Goal: Task Accomplishment & Management: Complete application form

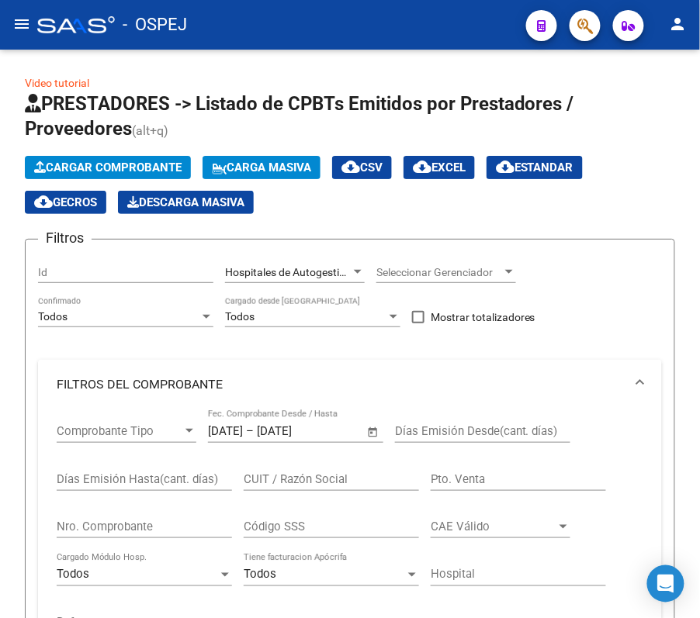
scroll to position [81, 0]
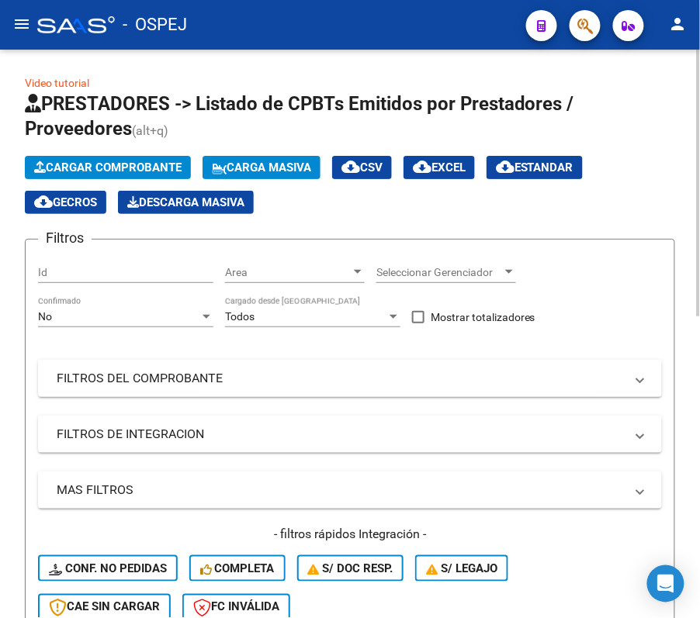
click at [157, 315] on div "No" at bounding box center [118, 316] width 161 height 13
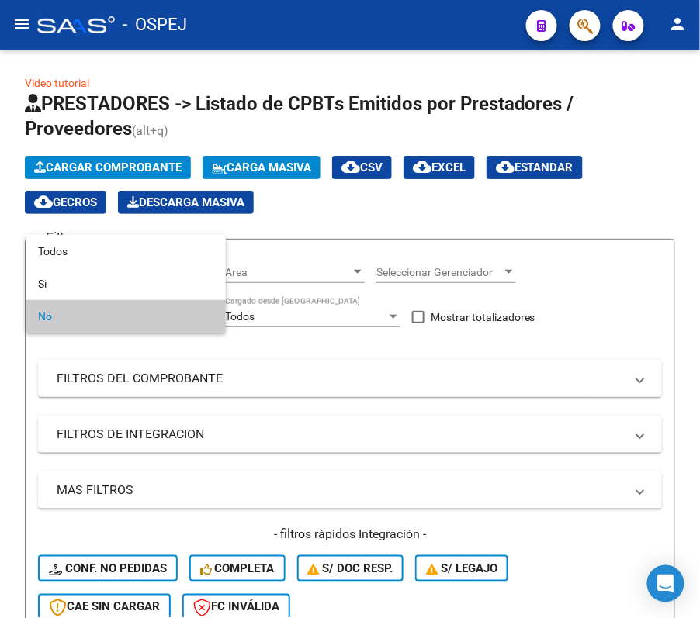
click at [606, 292] on div at bounding box center [350, 309] width 700 height 618
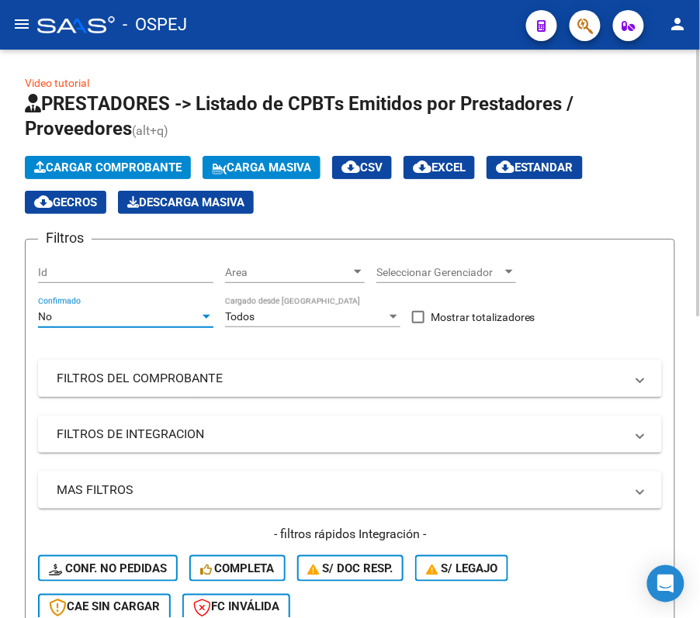
click at [125, 317] on div "No" at bounding box center [118, 316] width 161 height 13
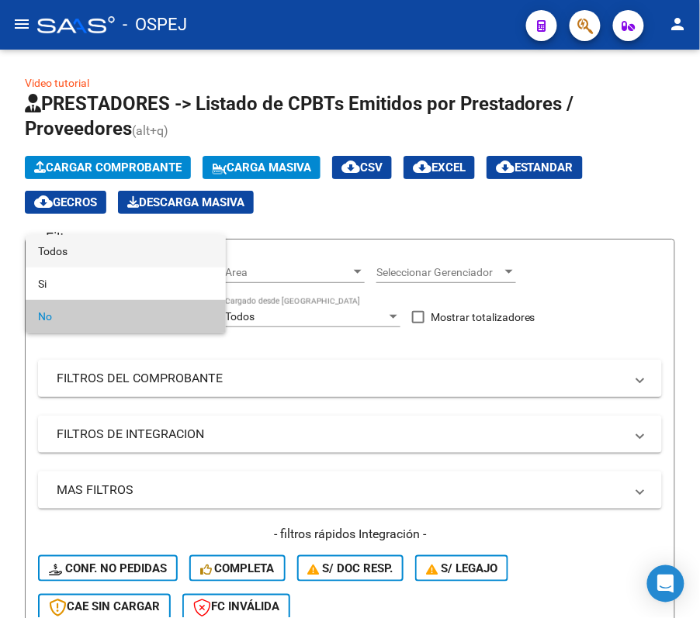
click at [118, 244] on span "Todos" at bounding box center [125, 251] width 175 height 33
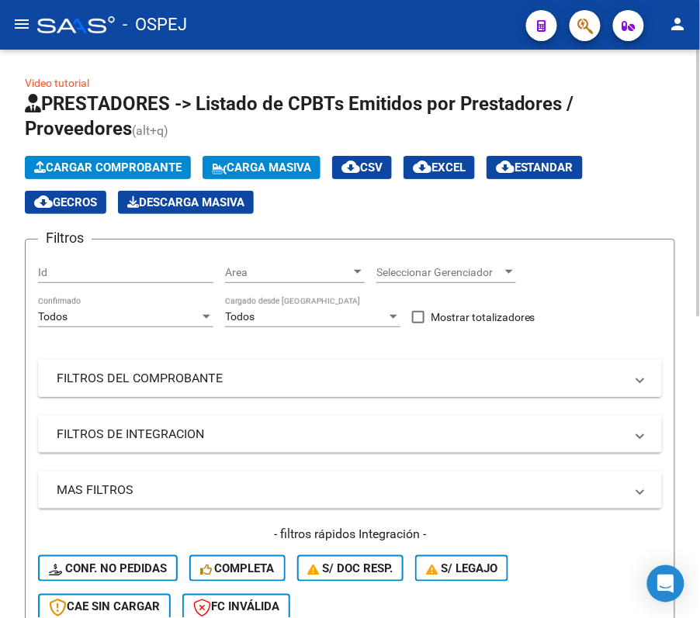
click at [168, 371] on mat-panel-title "FILTROS DEL COMPROBANTE" at bounding box center [341, 378] width 568 height 17
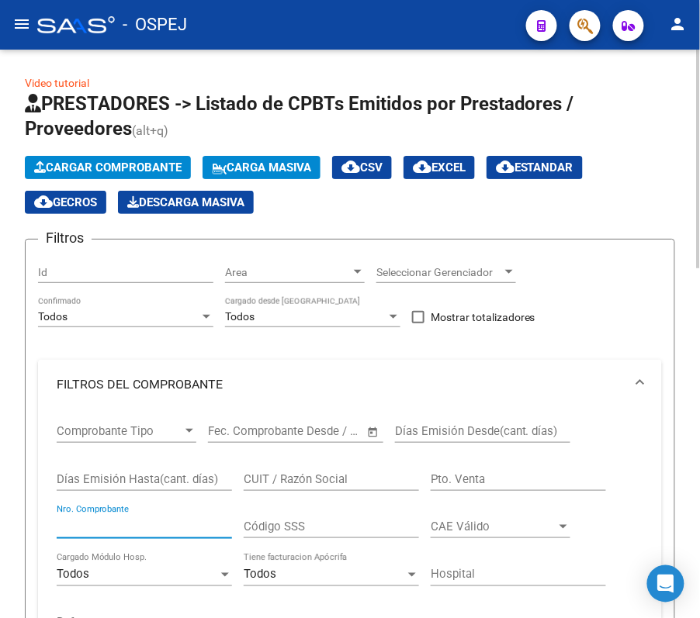
click at [205, 534] on input "Nro. Comprobante" at bounding box center [144, 527] width 175 height 14
type input "15028"
click at [6, 419] on div "Video tutorial PRESTADORES -> Listado de CPBTs Emitidos por Prestadores / Prove…" at bounding box center [350, 601] width 700 height 1102
drag, startPoint x: 23, startPoint y: 50, endPoint x: 26, endPoint y: 22, distance: 27.3
click at [23, 40] on div "menu - OSPEJ person Firma Express Inicio Calendario SSS Instructivos Contacto O…" at bounding box center [350, 309] width 700 height 618
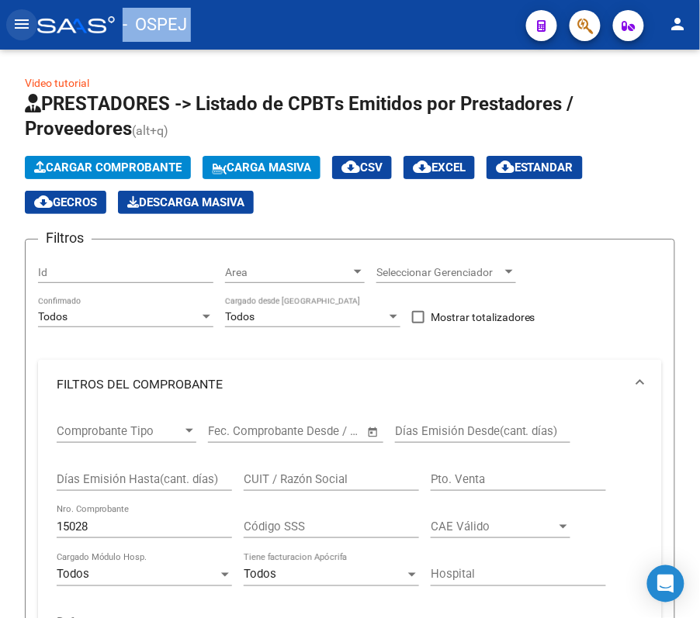
click at [29, 10] on button "menu" at bounding box center [21, 24] width 31 height 31
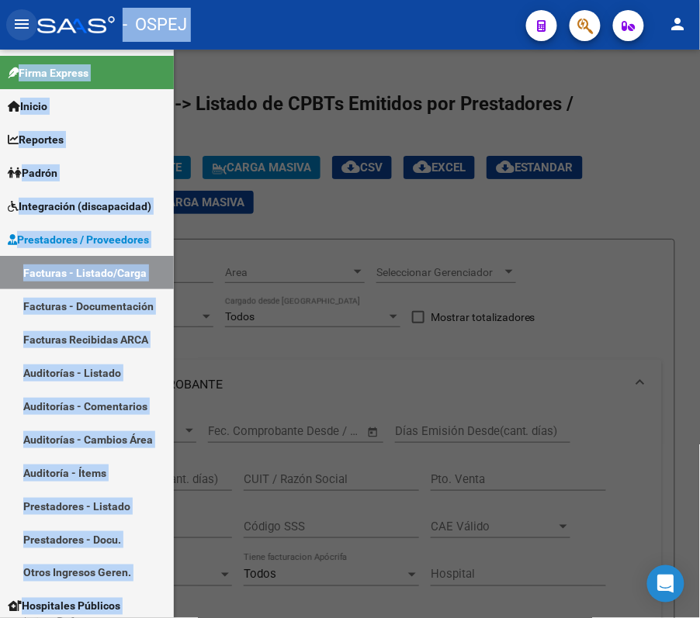
click at [29, 22] on mat-icon "menu" at bounding box center [21, 24] width 19 height 19
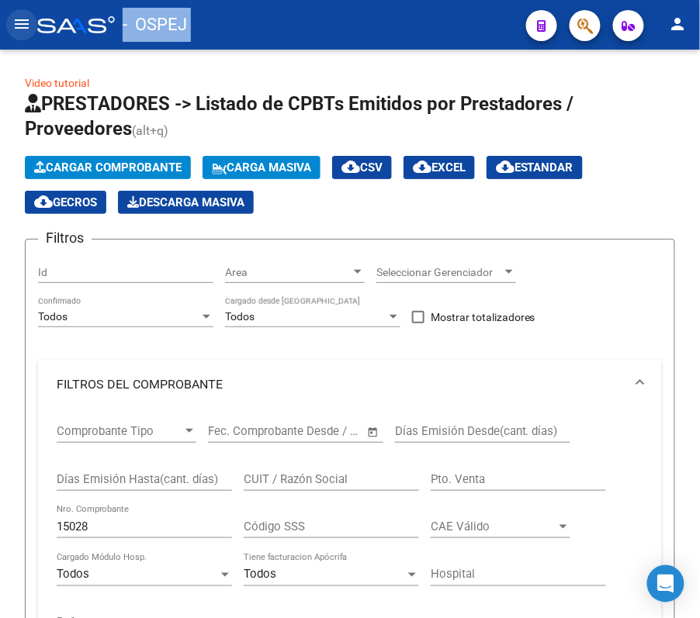
click at [29, 22] on mat-icon "menu" at bounding box center [21, 24] width 19 height 19
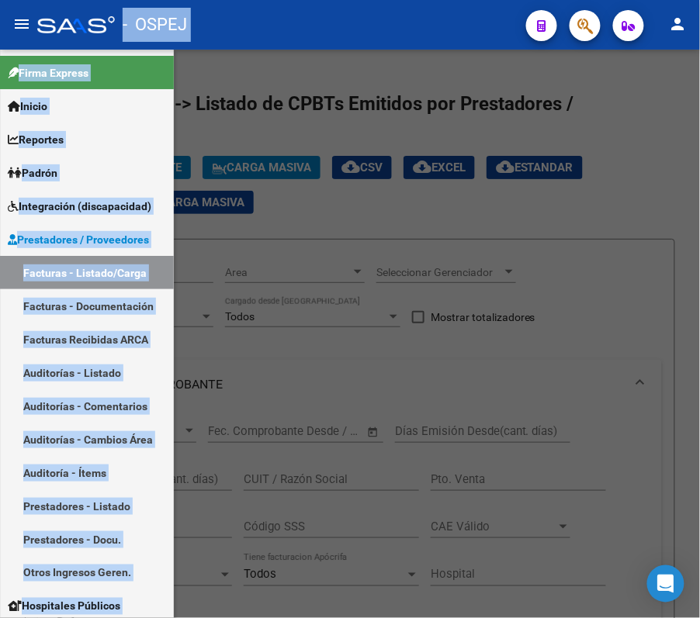
click at [29, 22] on mat-icon "menu" at bounding box center [21, 24] width 19 height 19
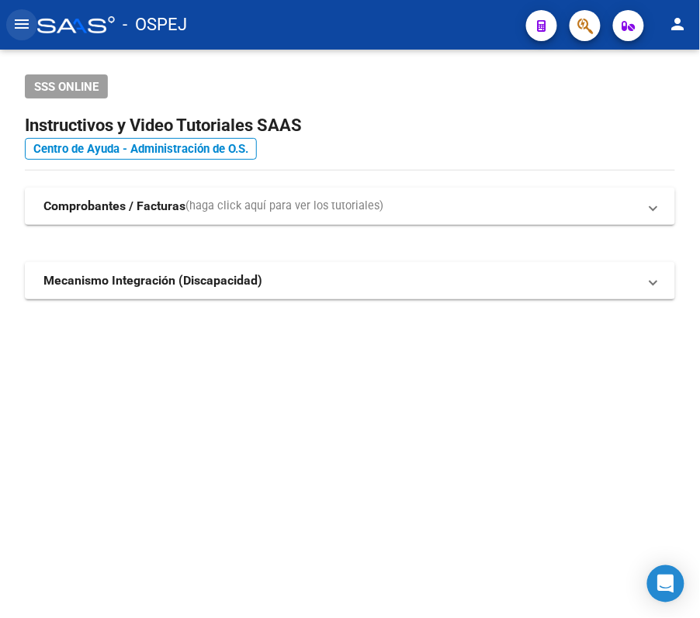
click at [23, 20] on mat-icon "menu" at bounding box center [21, 24] width 19 height 19
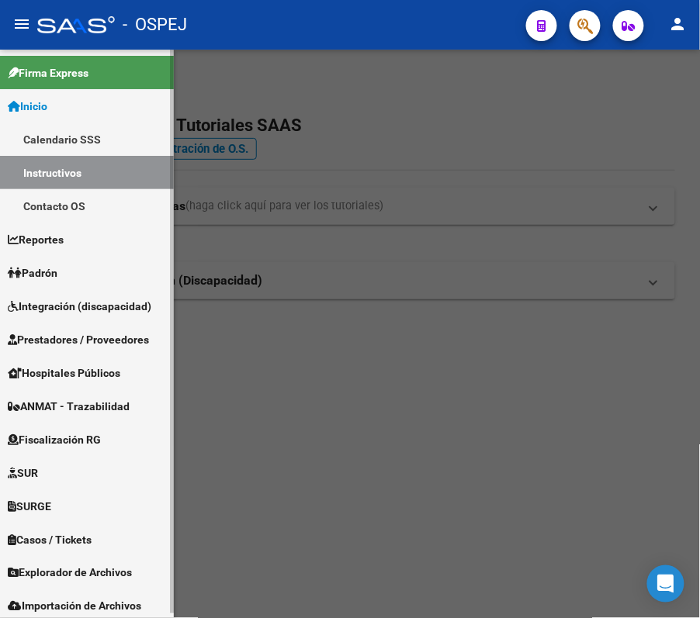
scroll to position [4, 0]
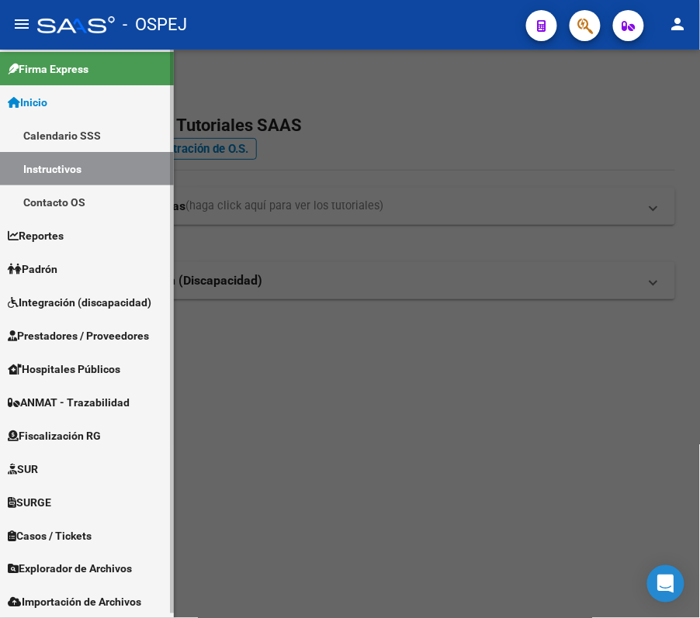
click at [64, 594] on span "Importación de Archivos" at bounding box center [74, 602] width 133 height 17
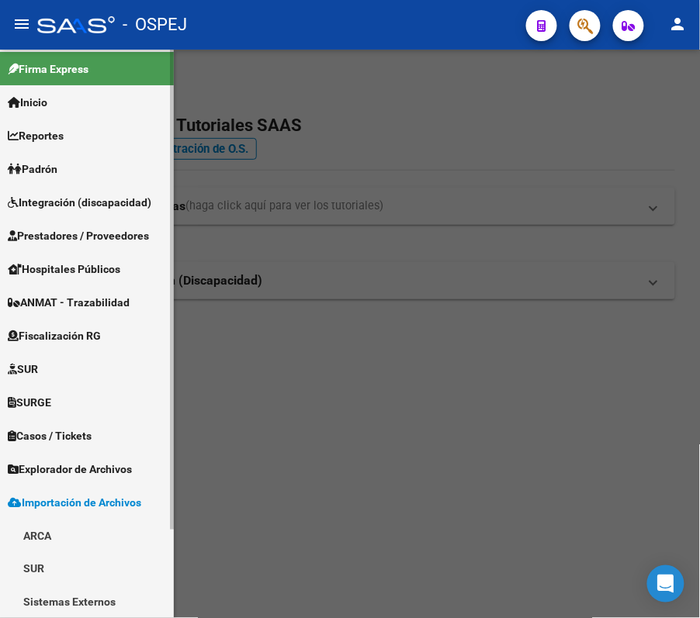
click at [74, 604] on link "Sistemas Externos" at bounding box center [87, 602] width 174 height 33
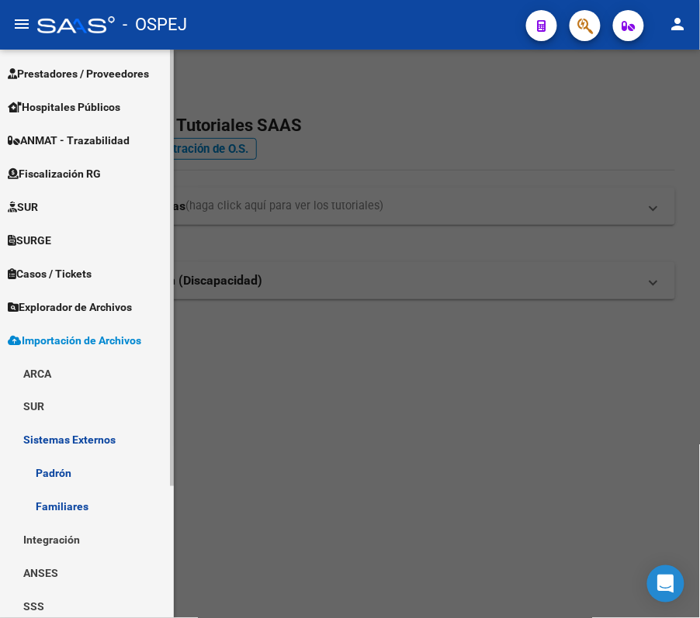
scroll to position [171, 0]
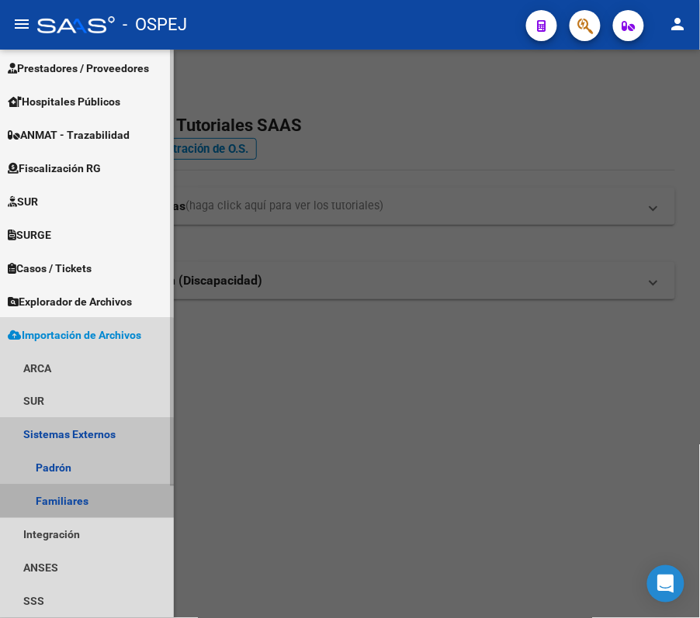
click at [85, 510] on link "Familiares" at bounding box center [87, 501] width 174 height 33
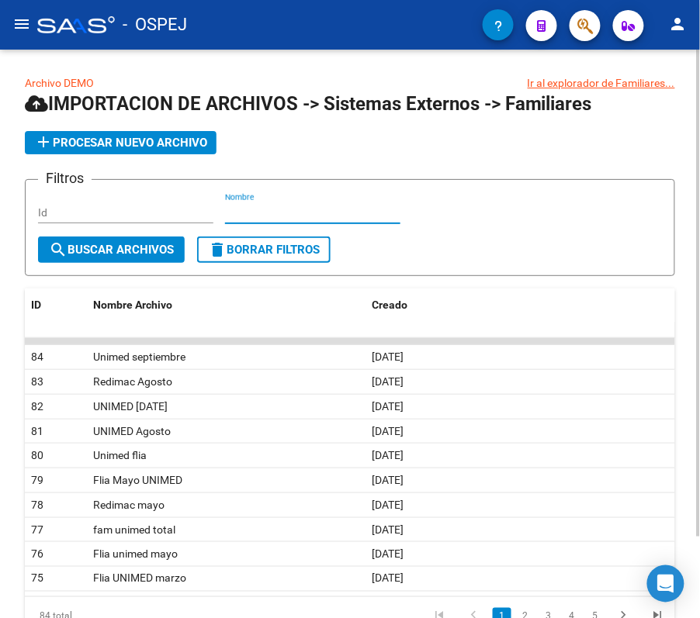
click at [254, 215] on input "Nombre" at bounding box center [312, 212] width 175 height 13
click at [19, 10] on button "menu" at bounding box center [21, 24] width 31 height 31
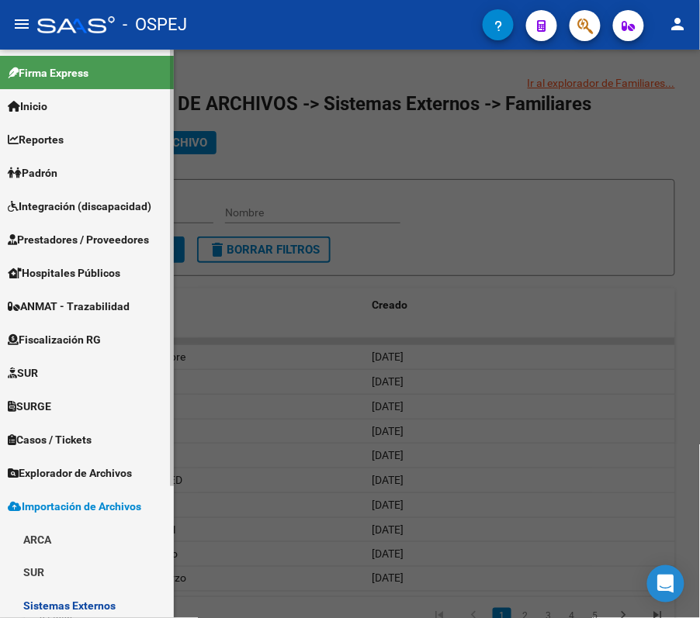
click at [61, 484] on link "Explorador de Archivos" at bounding box center [87, 472] width 174 height 33
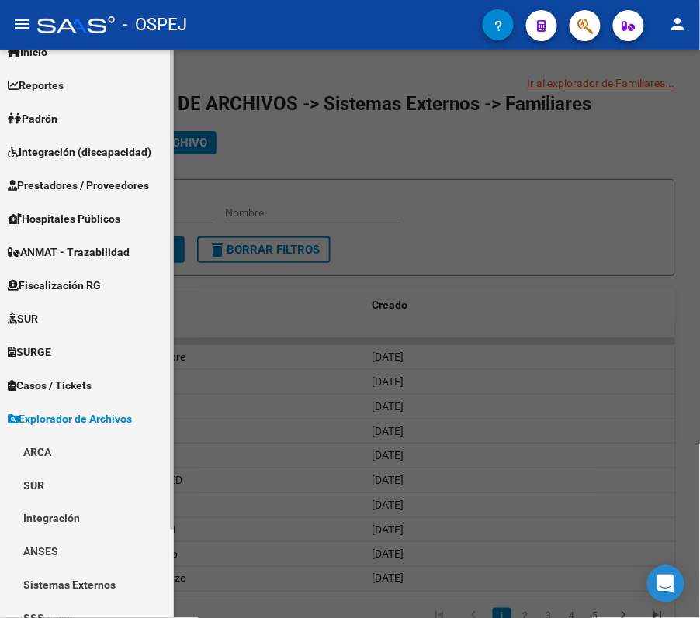
scroll to position [104, 0]
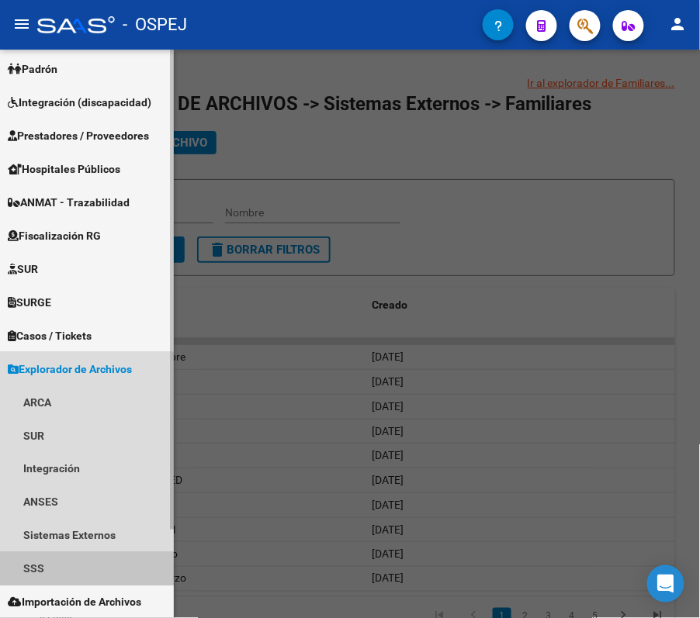
click at [71, 569] on link "SSS" at bounding box center [87, 568] width 174 height 33
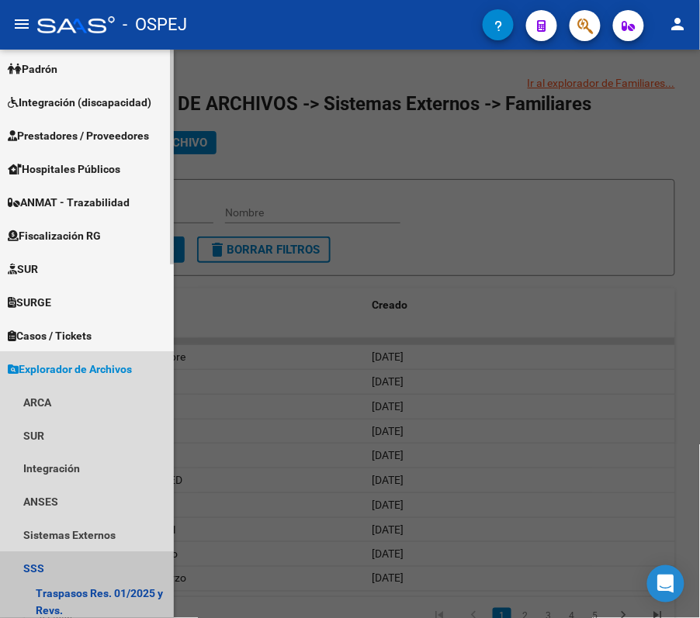
click at [72, 552] on link "SSS" at bounding box center [87, 568] width 174 height 33
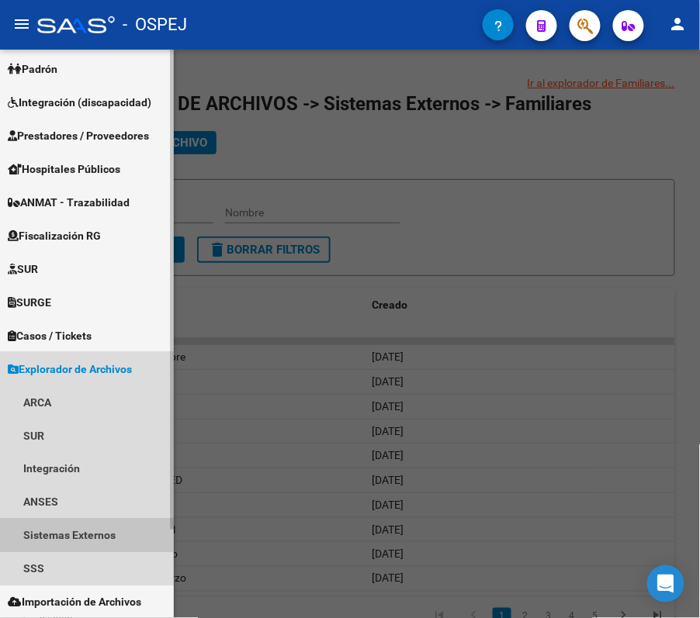
click at [71, 534] on link "Sistemas Externos" at bounding box center [87, 535] width 174 height 33
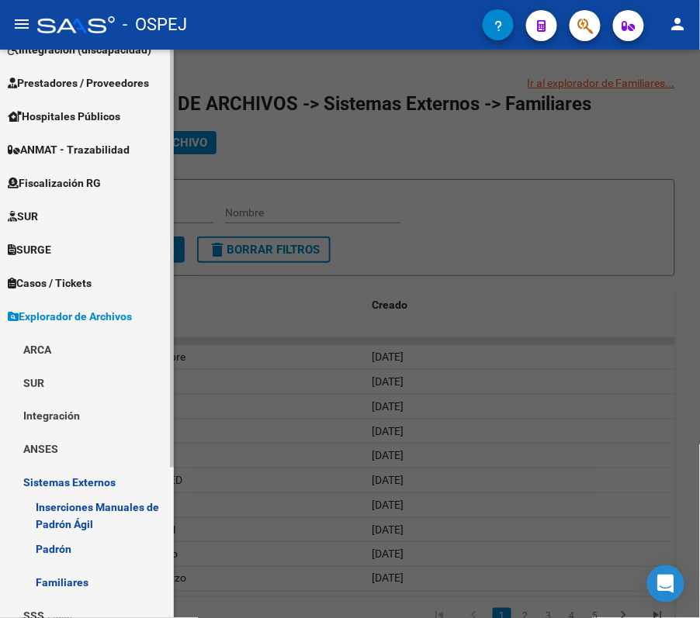
scroll to position [205, 0]
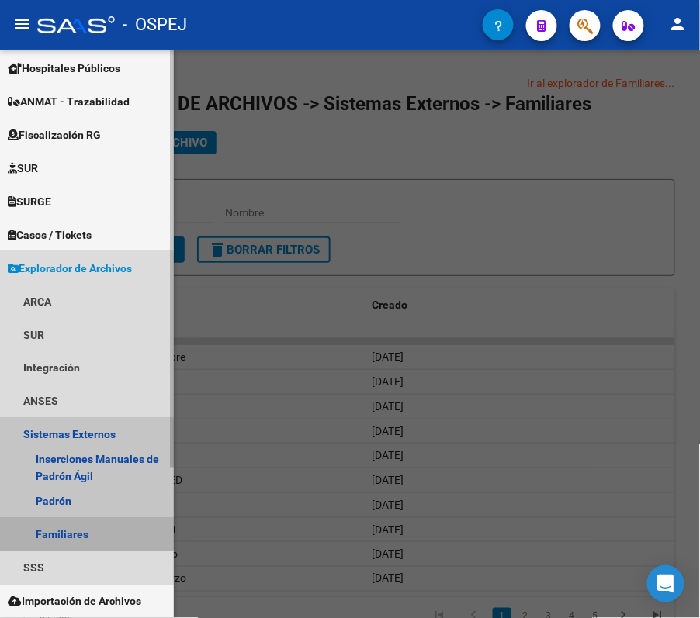
click at [75, 529] on link "Familiares" at bounding box center [87, 534] width 174 height 33
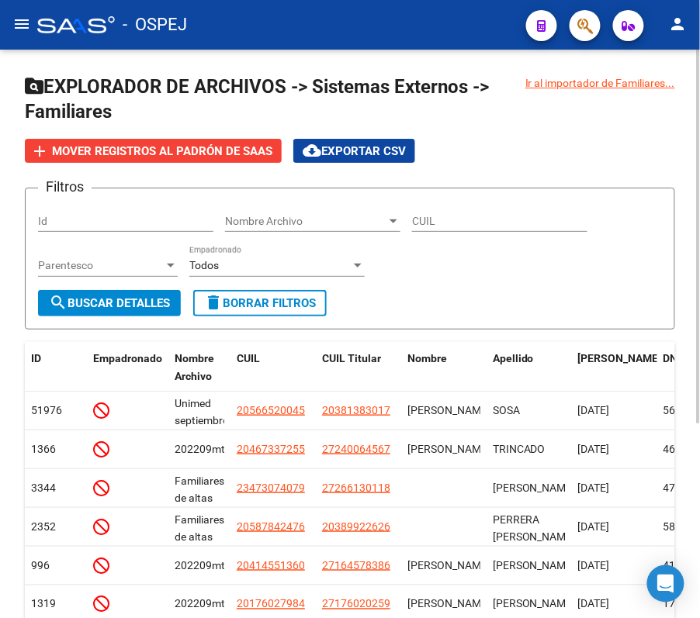
click at [249, 230] on div "Nombre Archivo Nombre Archivo" at bounding box center [312, 216] width 175 height 31
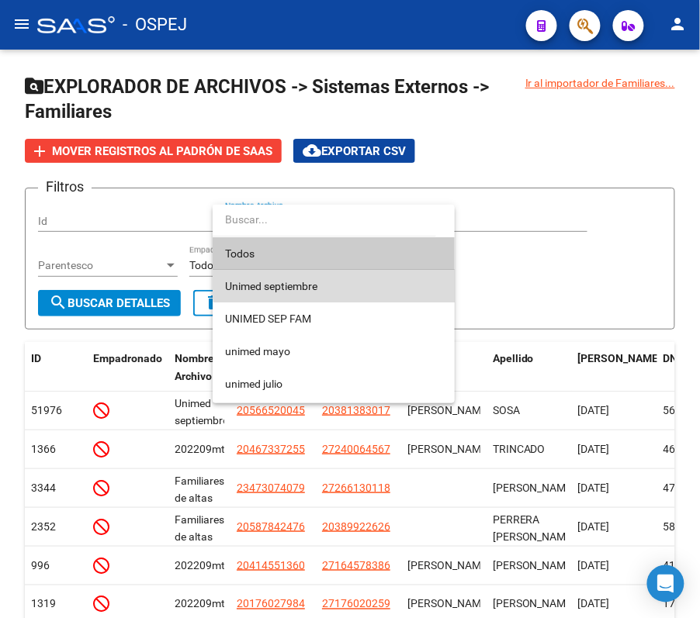
click at [355, 283] on span "Unimed septiembre" at bounding box center [333, 286] width 217 height 33
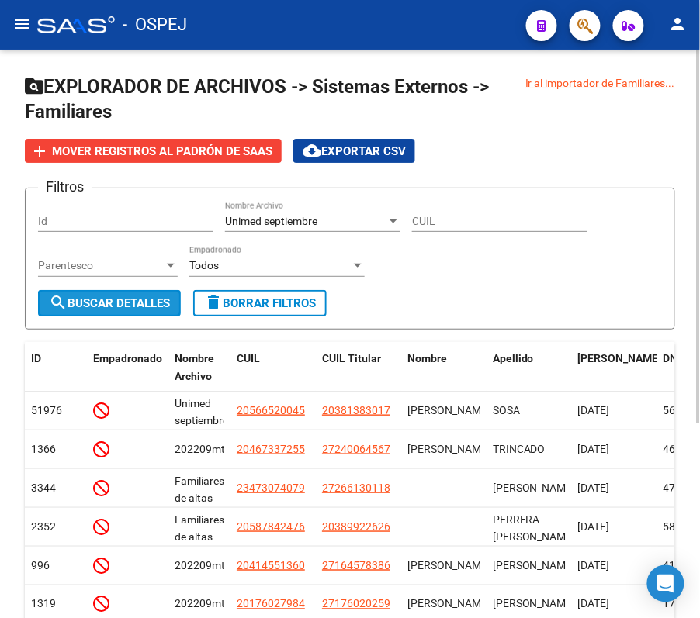
click at [75, 292] on button "search Buscar Detalles" at bounding box center [109, 303] width 143 height 26
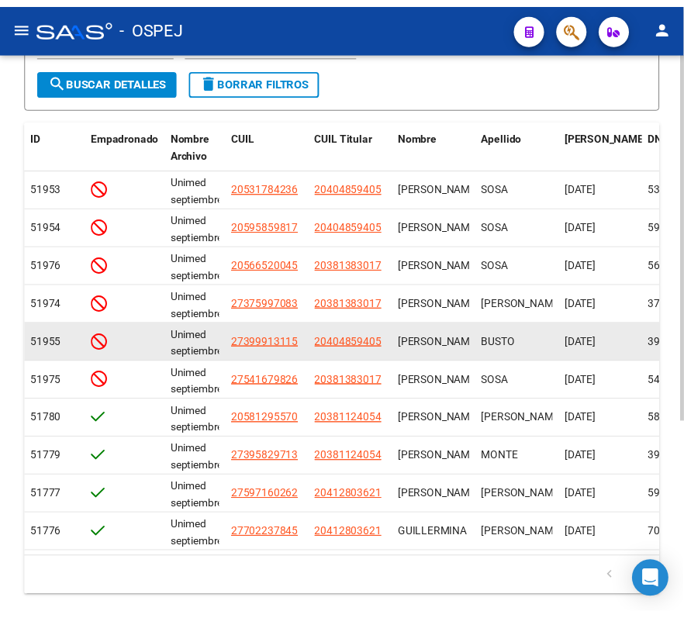
scroll to position [192, 0]
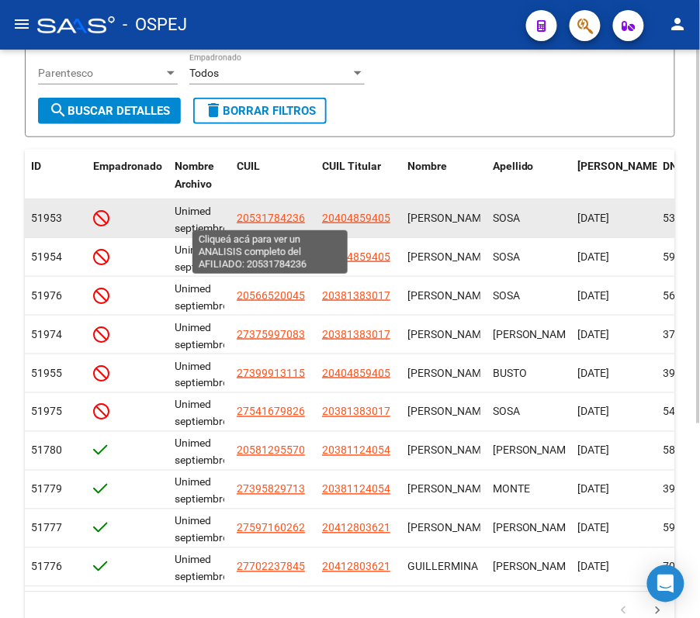
click at [246, 212] on span "20531784236" at bounding box center [271, 218] width 68 height 12
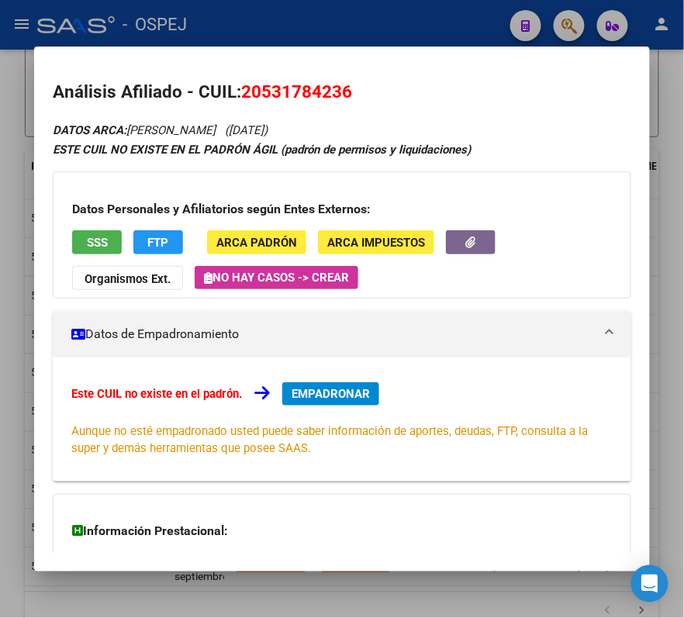
click at [329, 32] on div at bounding box center [342, 309] width 684 height 618
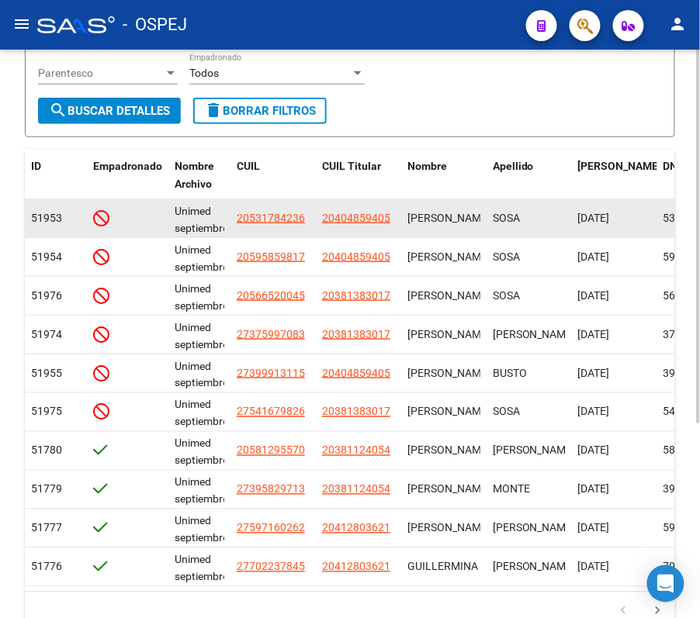
click at [338, 230] on datatable-body-cell "20404859405" at bounding box center [358, 218] width 85 height 38
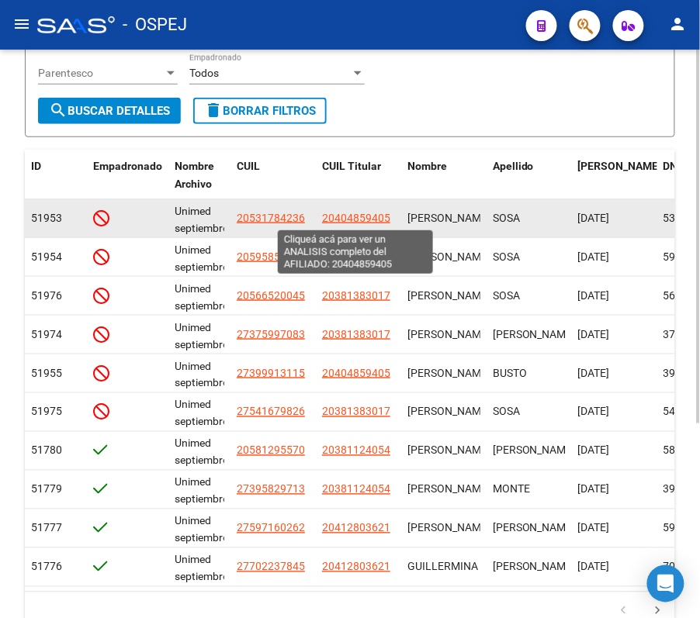
click at [327, 220] on span "20404859405" at bounding box center [356, 218] width 68 height 12
type textarea "20404859405"
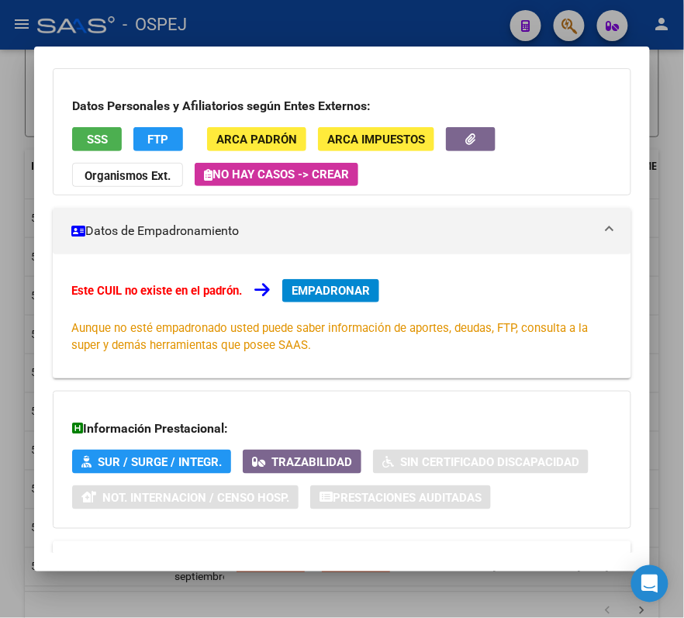
scroll to position [164, 0]
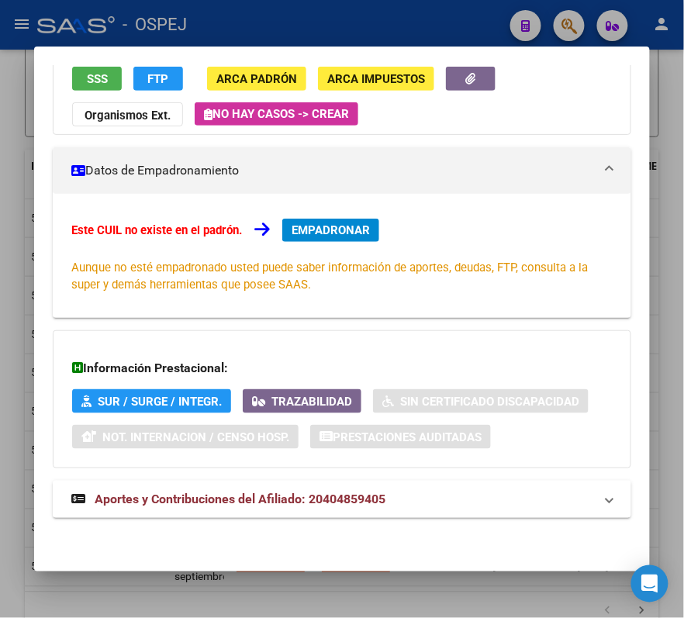
click at [305, 490] on strong "Aportes y Contribuciones del Afiliado: 20404859405" at bounding box center [228, 499] width 314 height 19
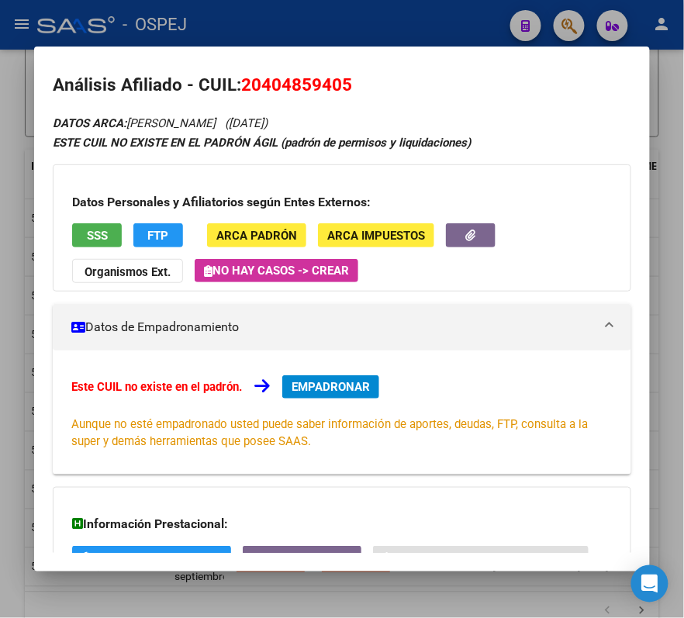
scroll to position [0, 0]
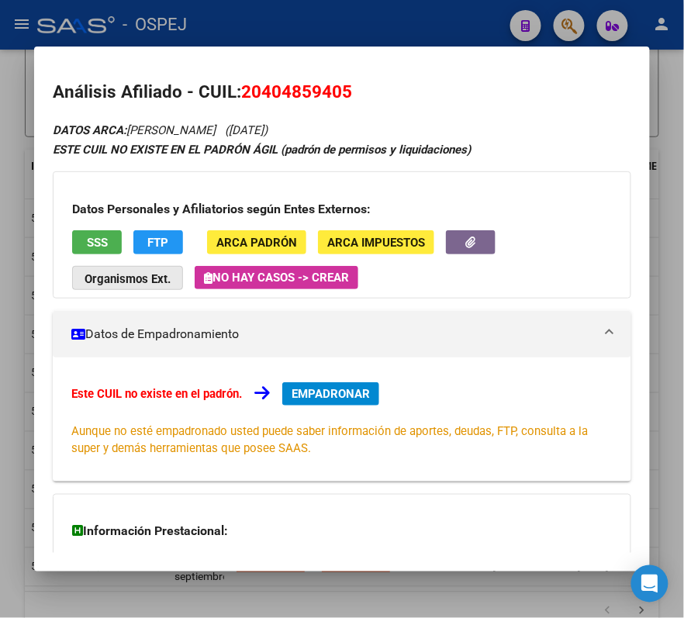
click at [157, 279] on strong "Organismos Ext." at bounding box center [128, 279] width 86 height 14
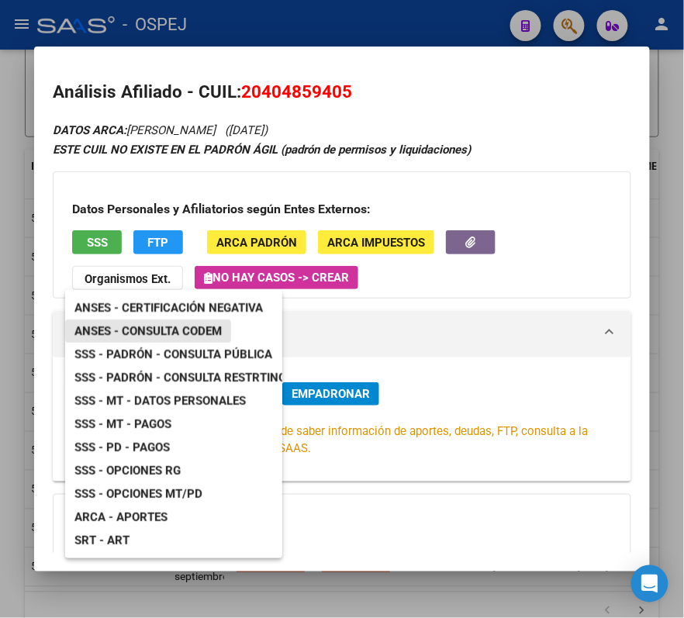
click at [171, 329] on span "ANSES - Consulta CODEM" at bounding box center [147, 331] width 147 height 14
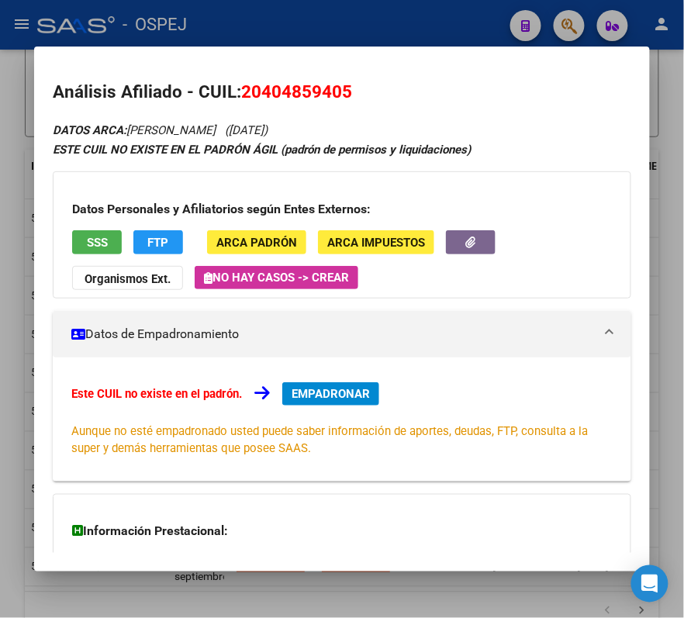
click at [417, 9] on div at bounding box center [342, 309] width 684 height 618
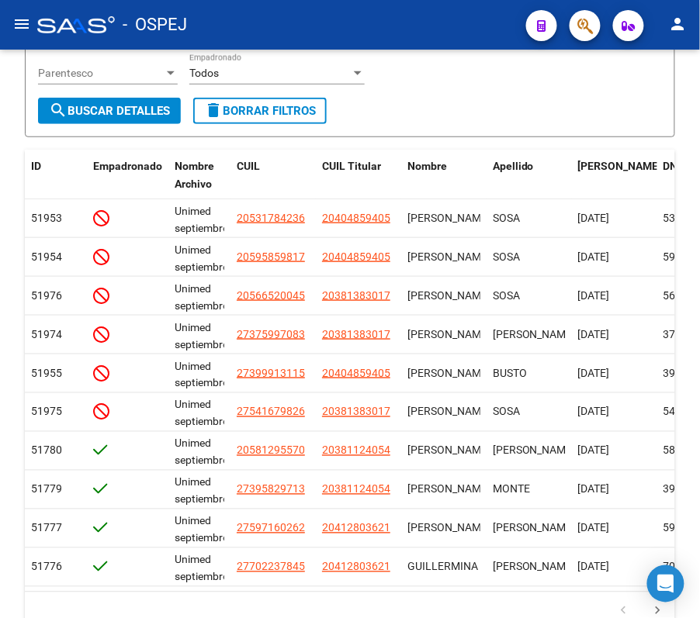
click at [584, 36] on span "button" at bounding box center [585, 26] width 16 height 32
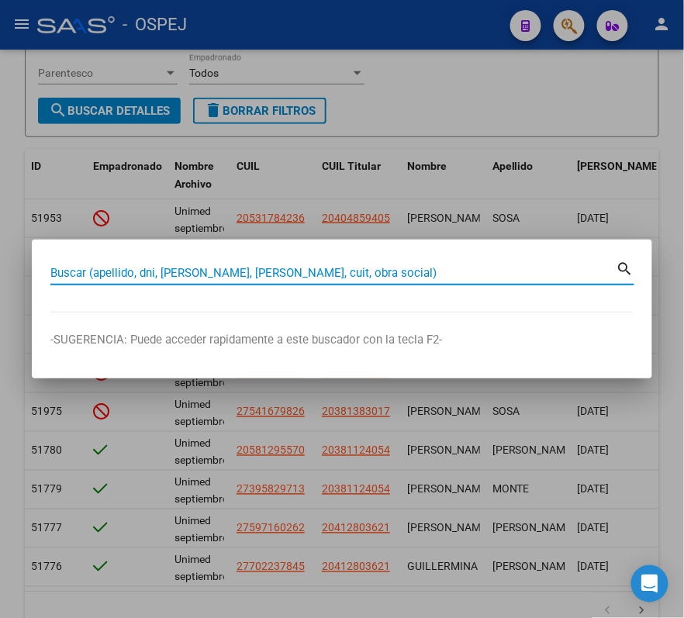
paste input "20404851404"
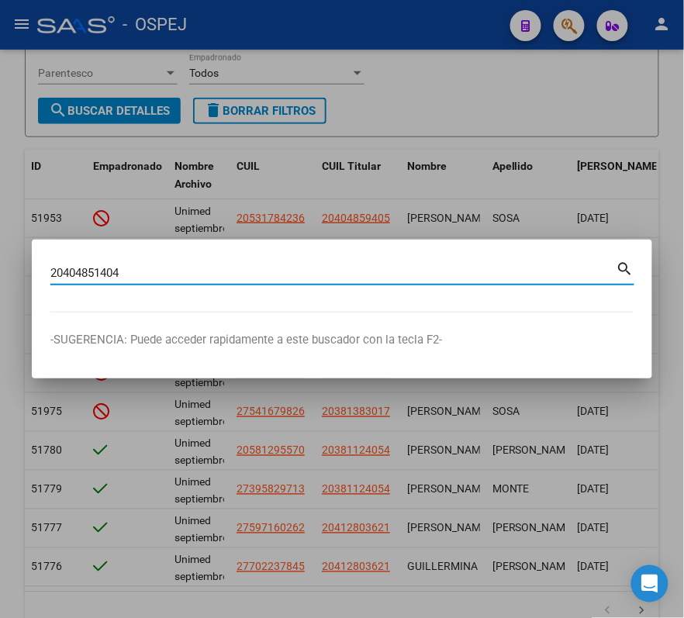
type input "20404851404"
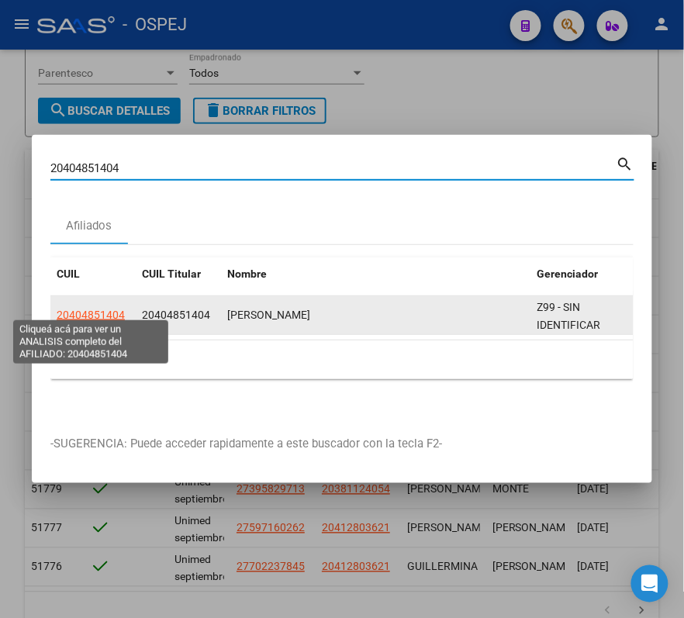
click at [119, 313] on span "20404851404" at bounding box center [91, 315] width 68 height 12
type textarea "20404851404"
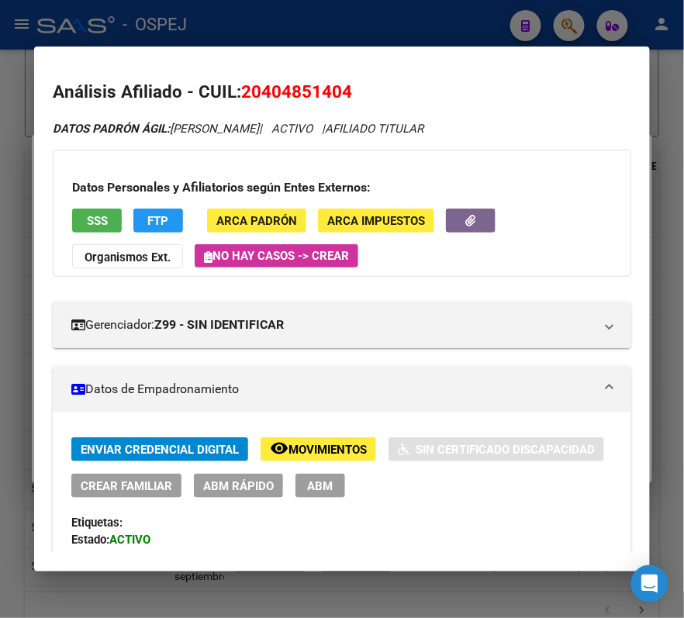
click at [254, 476] on button "ABM Rápido" at bounding box center [238, 486] width 89 height 24
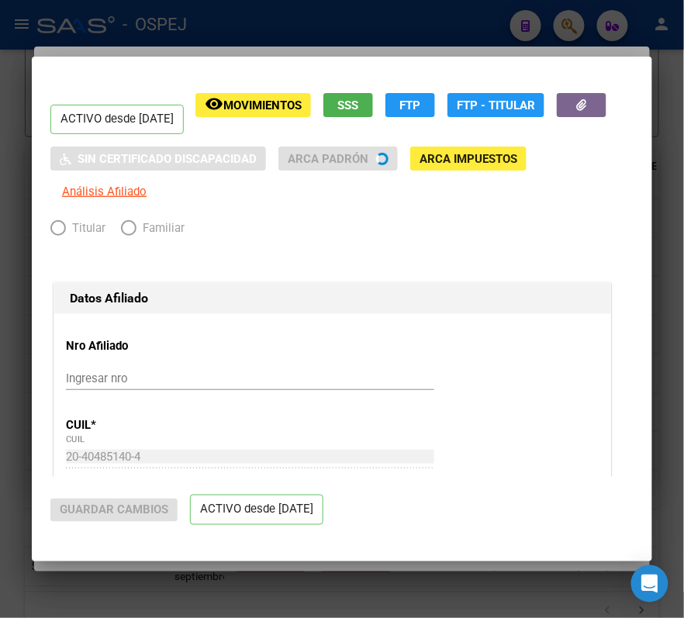
radio input "true"
type input "30-67755482-3"
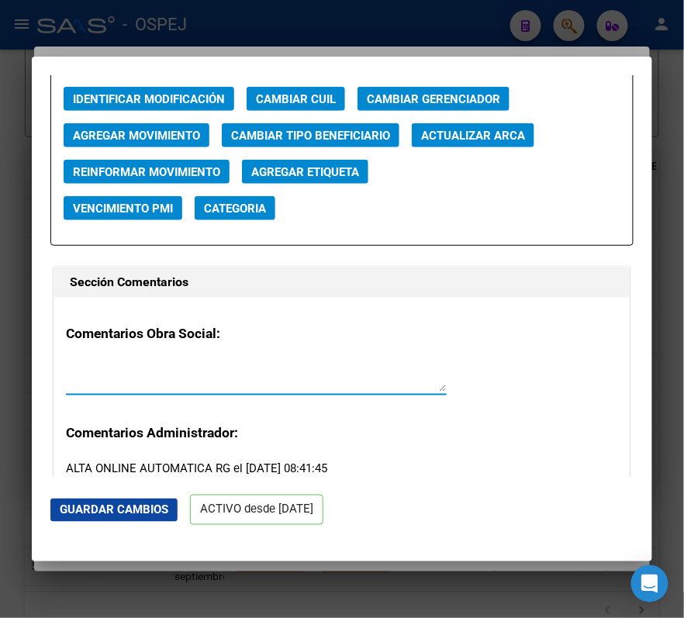
scroll to position [2586, 0]
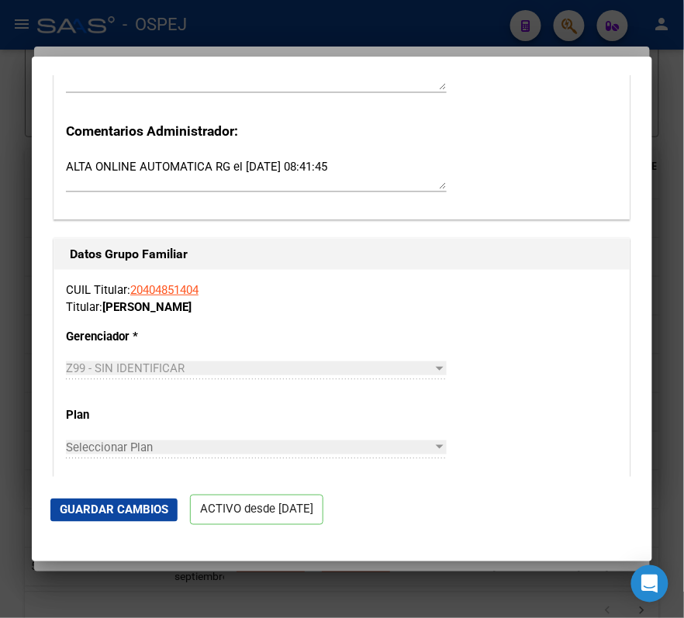
drag, startPoint x: 362, startPoint y: 363, endPoint x: 321, endPoint y: 337, distance: 48.2
click at [321, 337] on div "CUIL Titular: 20404851404 Titular: SOSA JONATHAN TOMAS Gerenciador * Z99 - SIN …" at bounding box center [342, 516] width 576 height 492
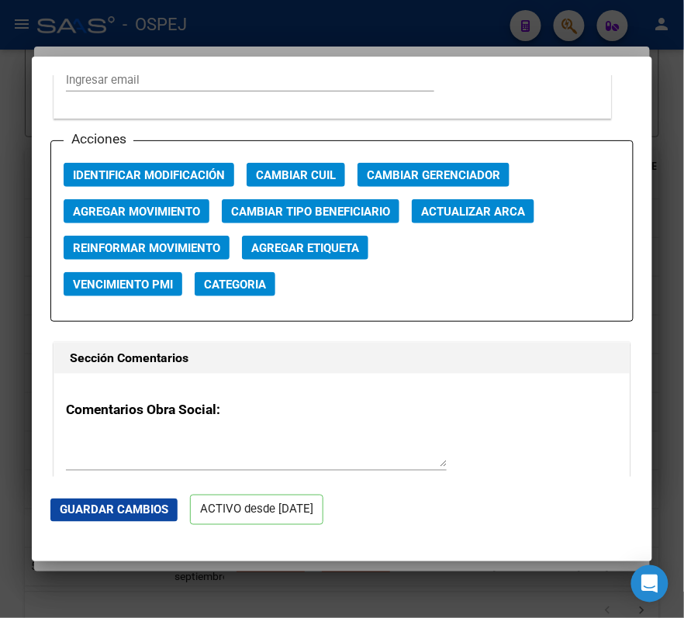
scroll to position [2082, 0]
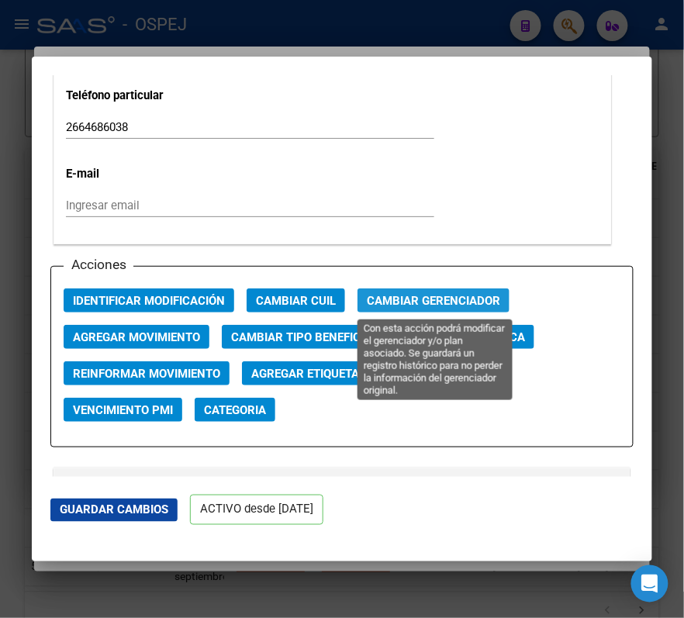
click at [413, 289] on button "Cambiar Gerenciador" at bounding box center [434, 301] width 152 height 24
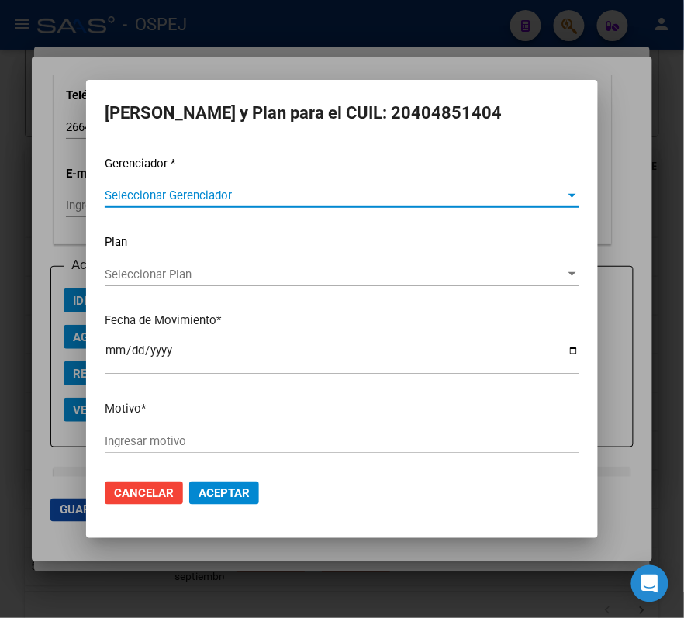
click at [306, 193] on span "Seleccionar Gerenciador" at bounding box center [335, 196] width 461 height 14
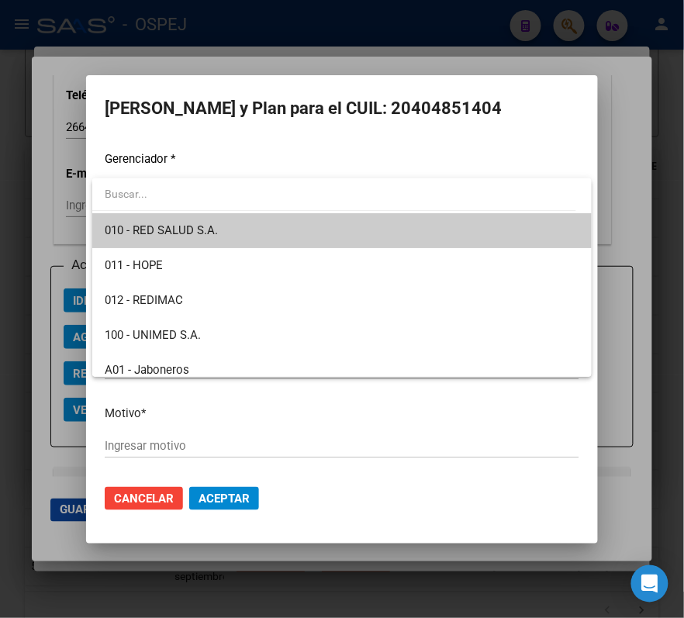
click at [630, 131] on div at bounding box center [342, 309] width 684 height 618
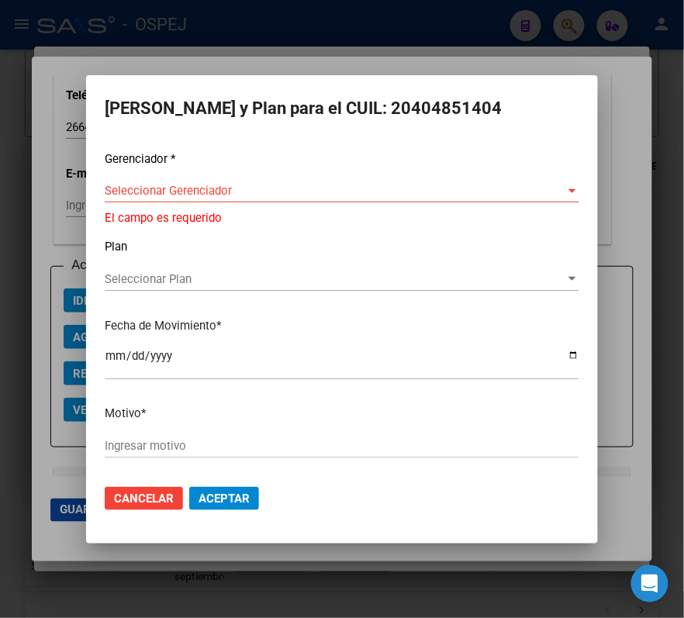
click at [630, 131] on div at bounding box center [342, 309] width 684 height 618
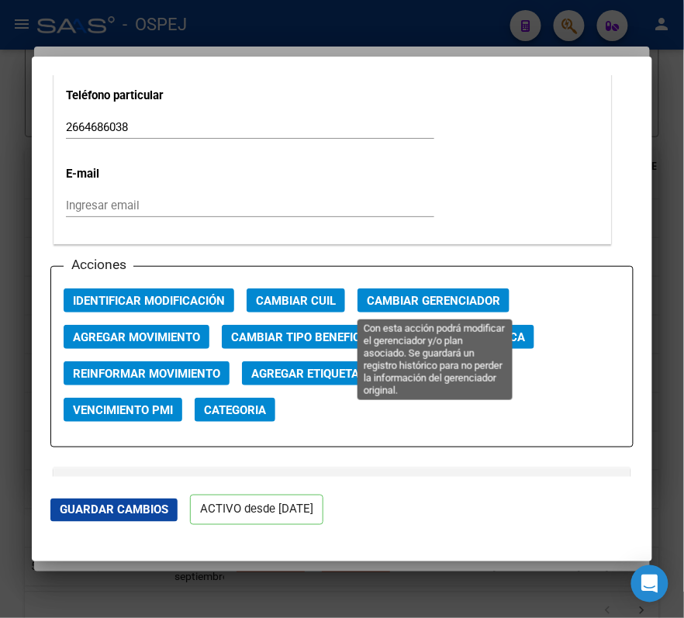
click at [450, 305] on span "Cambiar Gerenciador" at bounding box center [433, 301] width 133 height 14
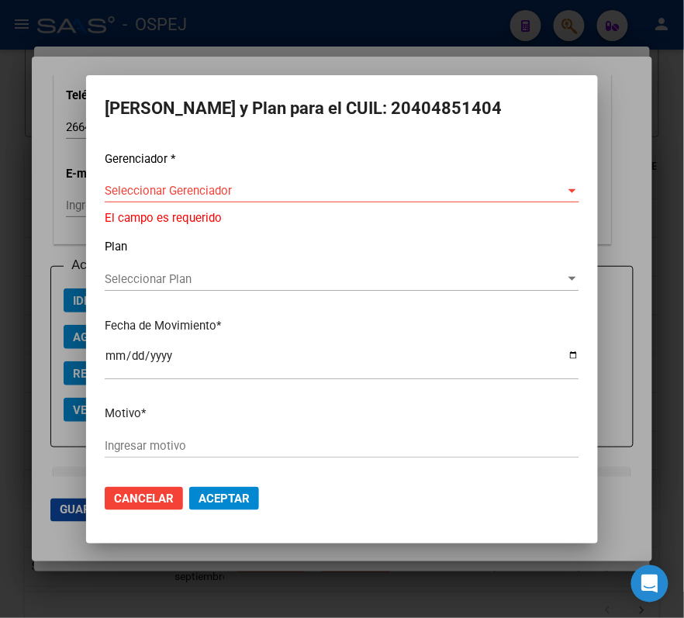
click at [372, 182] on div "Seleccionar Gerenciador Seleccionar Gerenciador" at bounding box center [342, 190] width 475 height 23
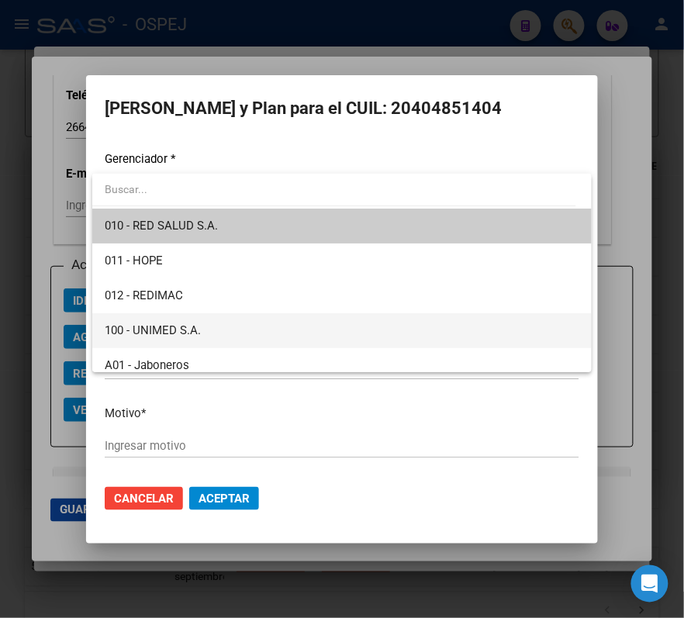
click at [279, 321] on span "100 - UNIMED S.A." at bounding box center [342, 330] width 475 height 35
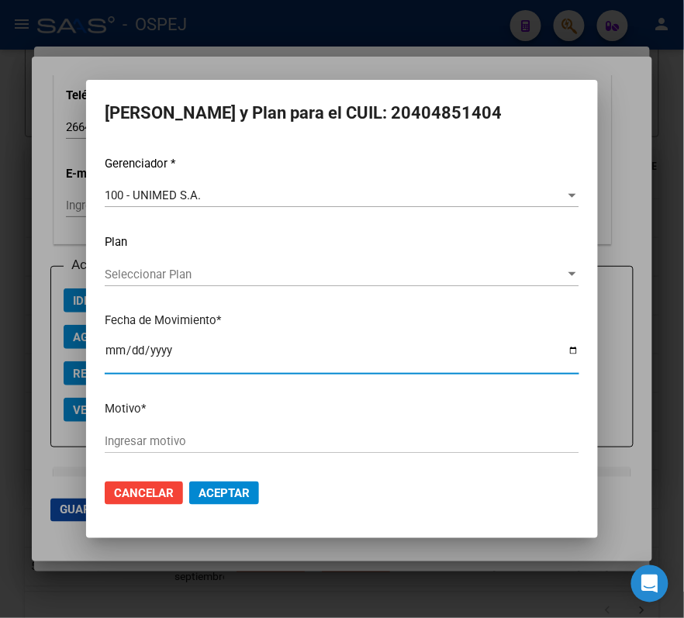
click at [113, 358] on input "2025-10-09" at bounding box center [342, 356] width 475 height 25
type input "2025-09-01"
click at [307, 423] on div "Gerenciador * 100 - UNIMED S.A. Seleccionar Gerenciador Plan Seleccionar Plan S…" at bounding box center [342, 311] width 475 height 313
click at [311, 432] on div "Ingresar motivo" at bounding box center [342, 441] width 475 height 23
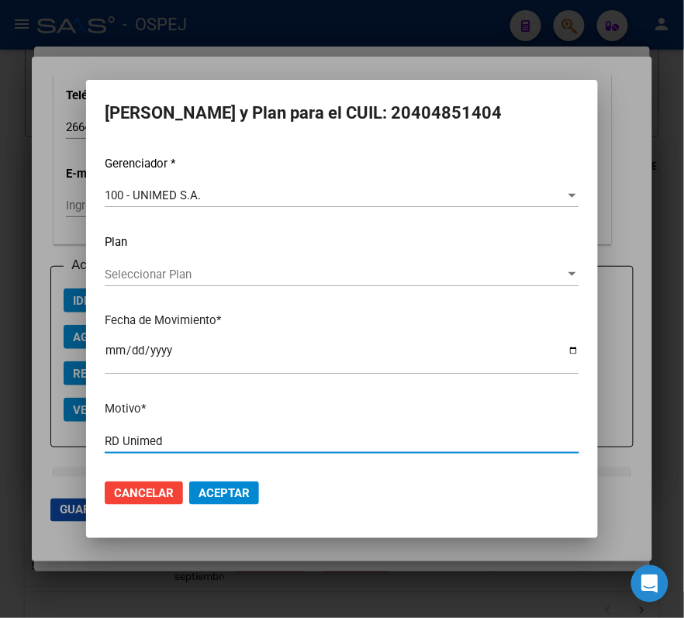
type input "RD Unimed"
click at [189, 482] on button "Aceptar" at bounding box center [224, 493] width 70 height 23
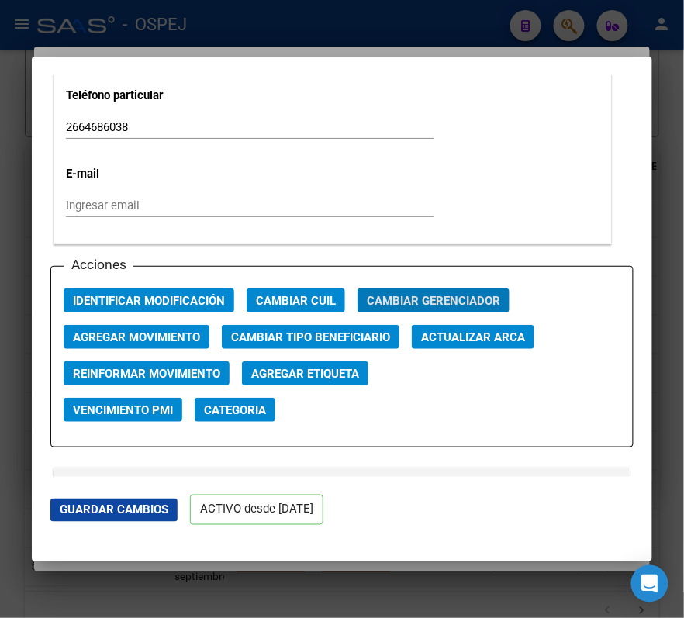
click at [138, 26] on div at bounding box center [342, 309] width 684 height 618
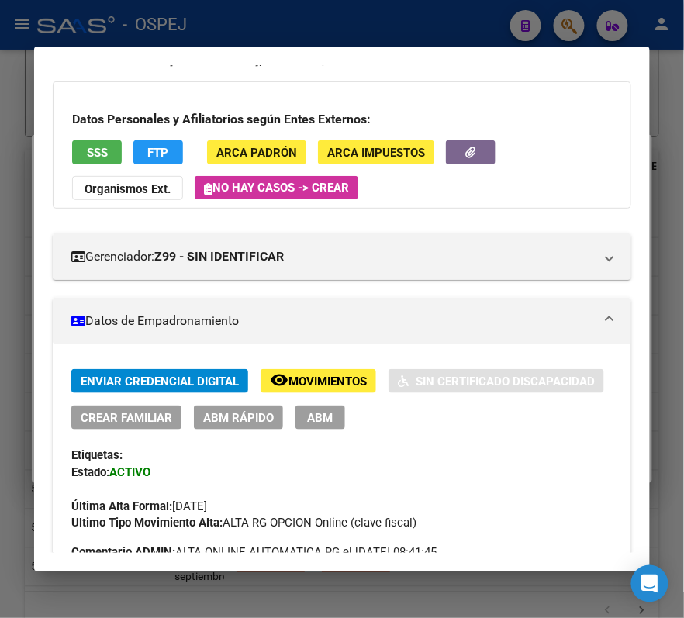
scroll to position [0, 0]
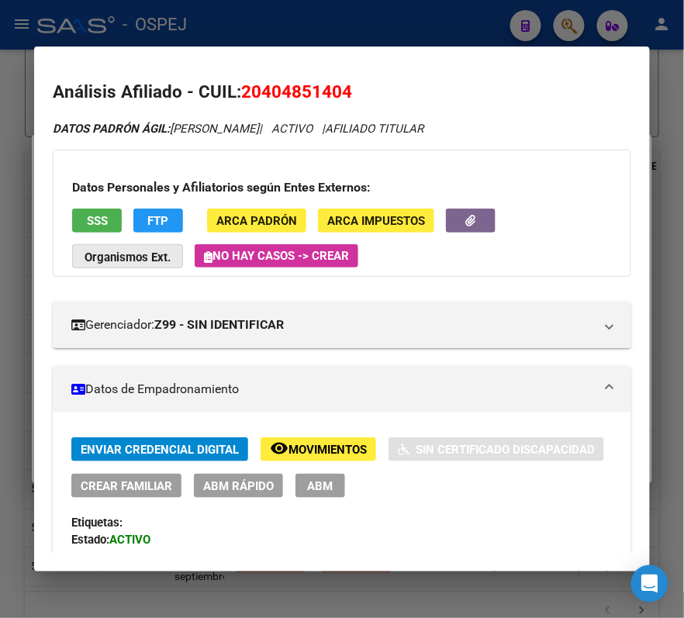
click at [147, 262] on strong "Organismos Ext." at bounding box center [128, 258] width 86 height 14
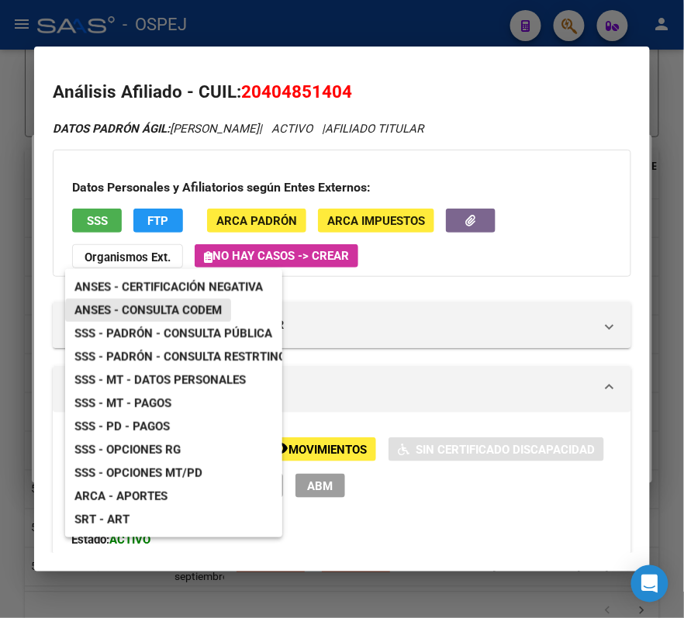
click at [187, 317] on span "ANSES - Consulta CODEM" at bounding box center [147, 310] width 147 height 14
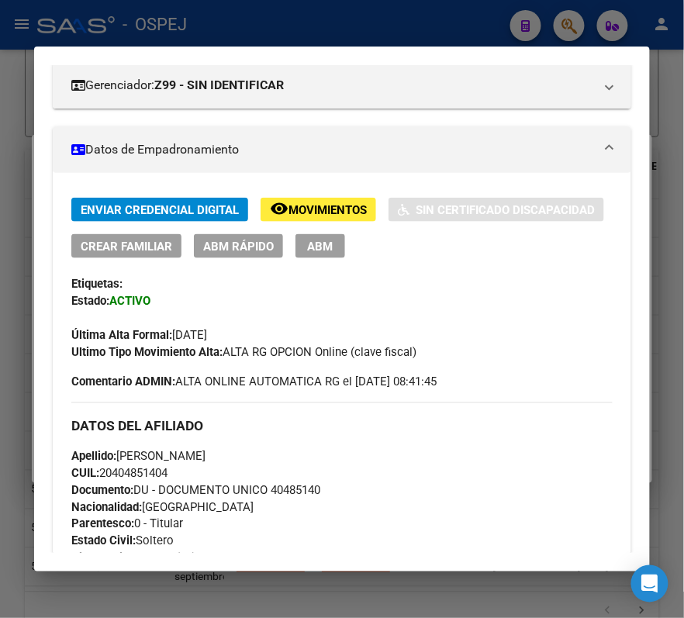
scroll to position [206, 0]
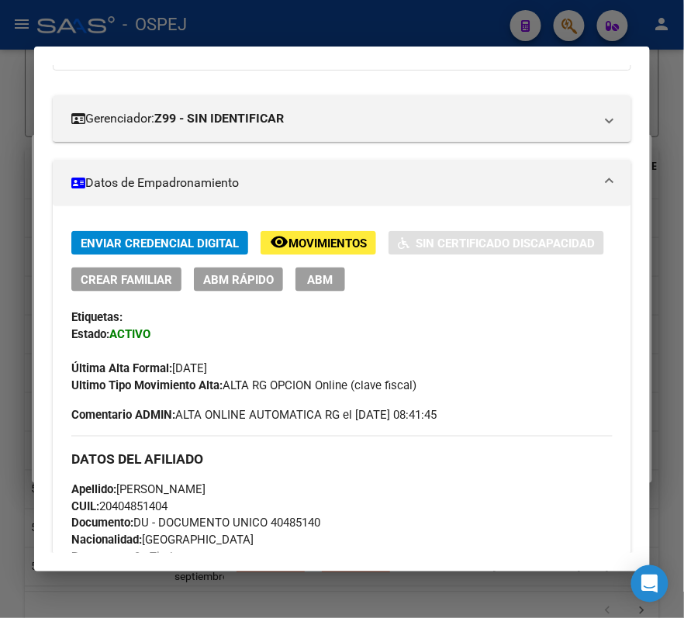
drag, startPoint x: 183, startPoint y: 405, endPoint x: 138, endPoint y: 313, distance: 102.0
click at [138, 313] on div "Enviar Credencial Digital remove_red_eye Movimientos Sin Certificado Discapacid…" at bounding box center [341, 327] width 541 height 192
click at [159, 309] on div "Etiquetas:" at bounding box center [341, 317] width 541 height 17
click at [131, 274] on span "Crear Familiar" at bounding box center [127, 280] width 92 height 14
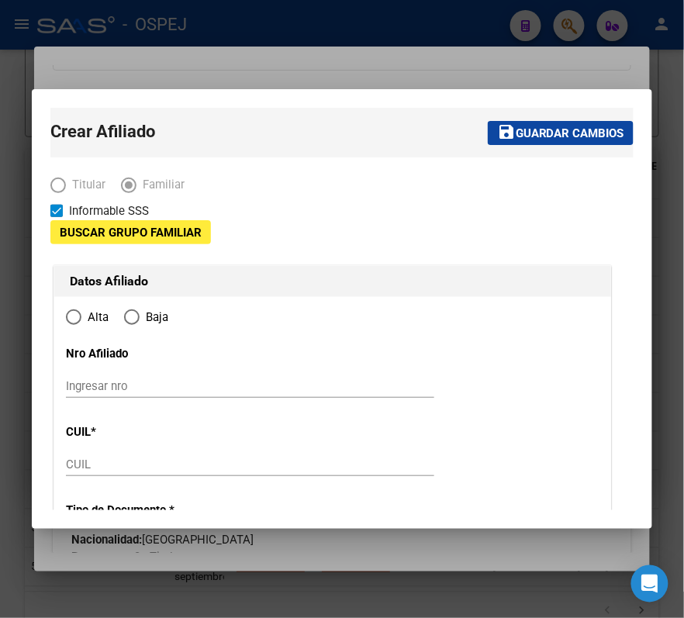
type input "30-67755482-3"
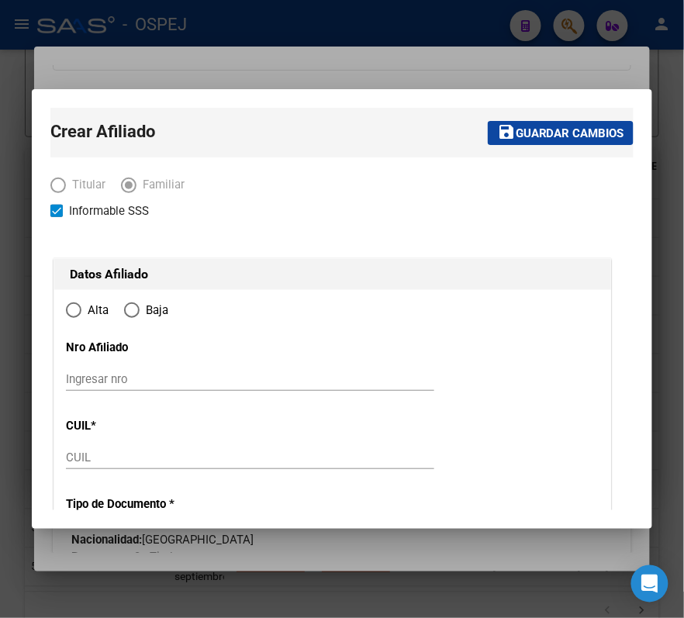
type input "SAN LUIS"
type input "5700"
type input "CASA"
type input "34"
radio input "true"
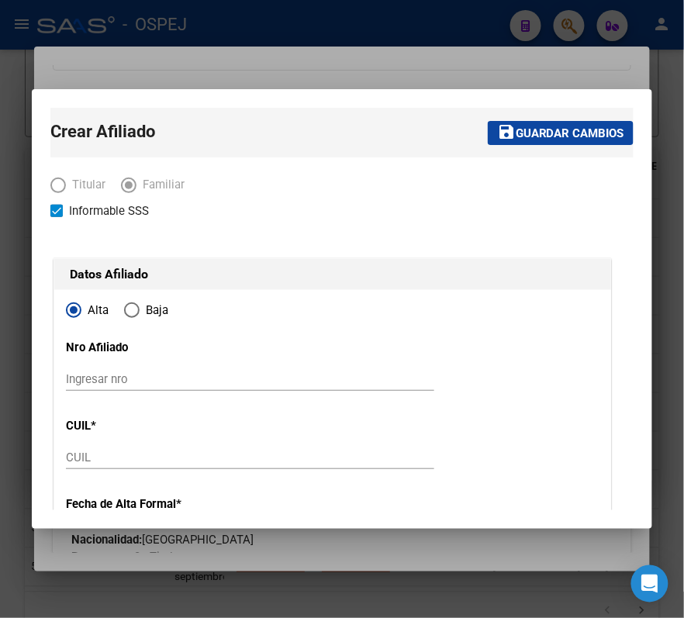
type input "30-67755482-3"
click at [383, 389] on div "Ingresar nro" at bounding box center [250, 379] width 368 height 23
click at [371, 382] on input "Ingresar nro" at bounding box center [250, 379] width 368 height 14
paste input "20-53178423-6"
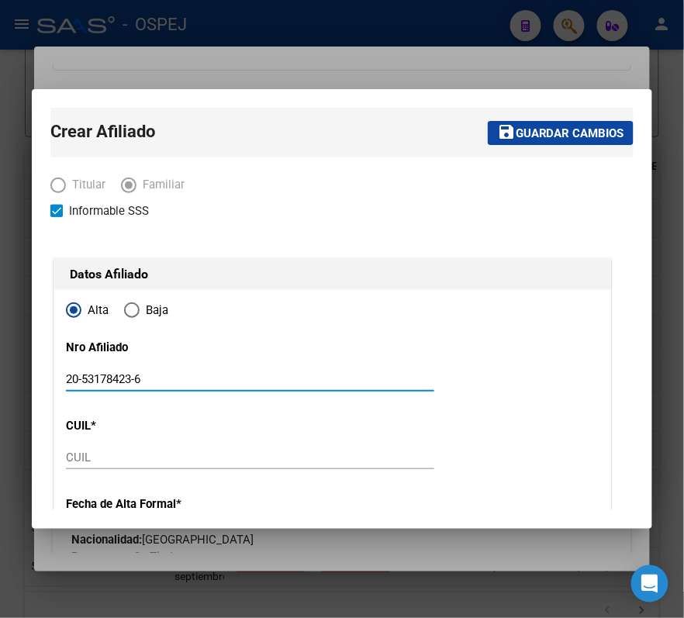
type input "20-53178423-6"
drag, startPoint x: 272, startPoint y: 433, endPoint x: 265, endPoint y: 448, distance: 17.0
click at [265, 456] on input "CUIL" at bounding box center [250, 458] width 368 height 14
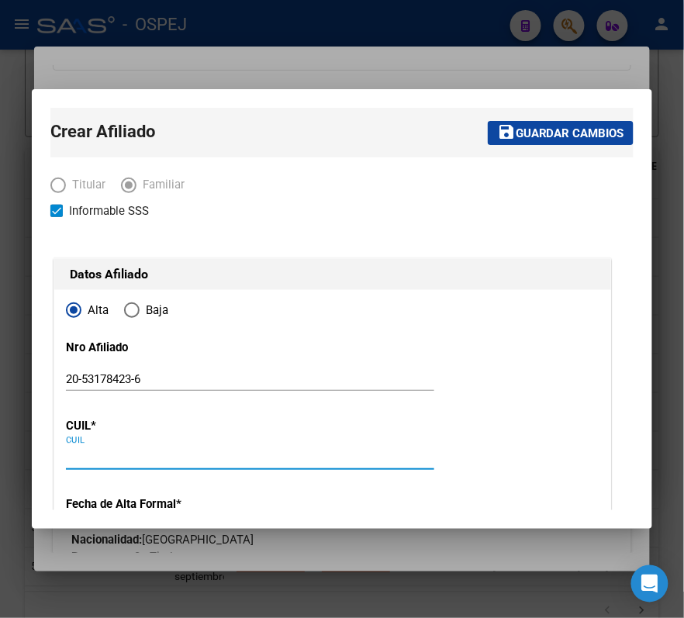
paste input "20-53178423-6"
type input "20-53178423-6"
type input "53178423"
type input "SOSA TOMAS AGUSTIN"
type input "2013-09-16"
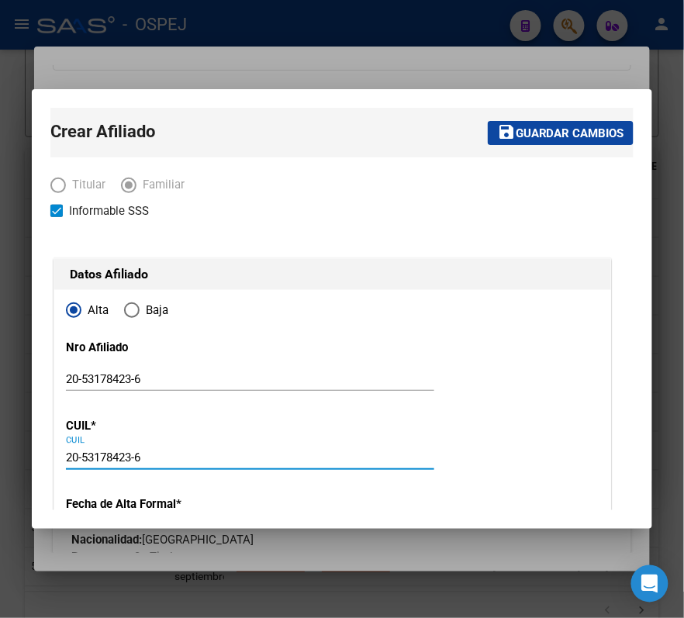
type input "SAN LUIS"
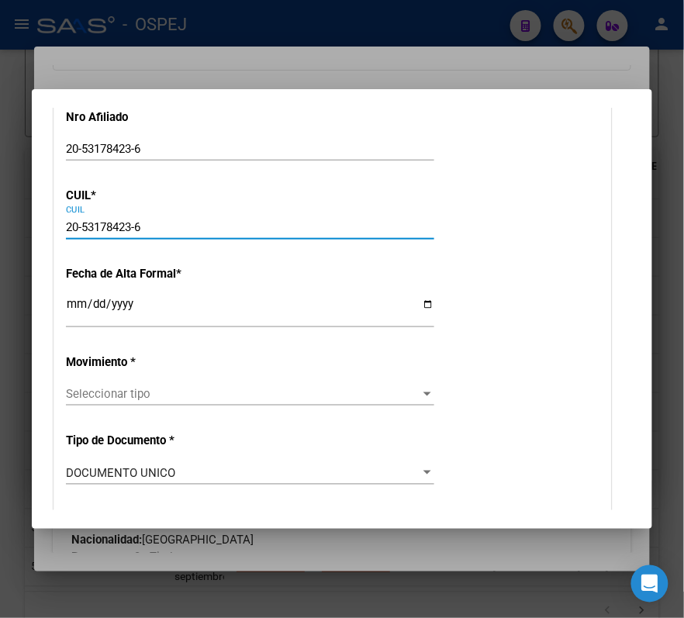
scroll to position [310, 0]
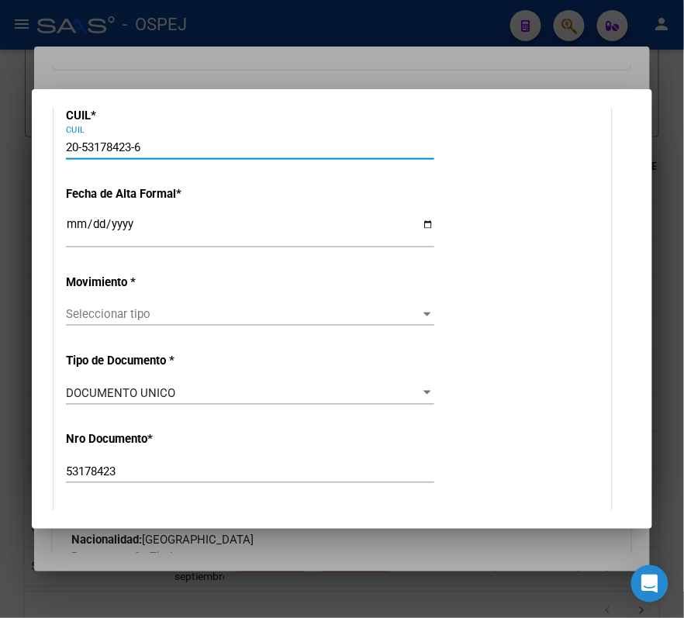
type input "20-53178423-6"
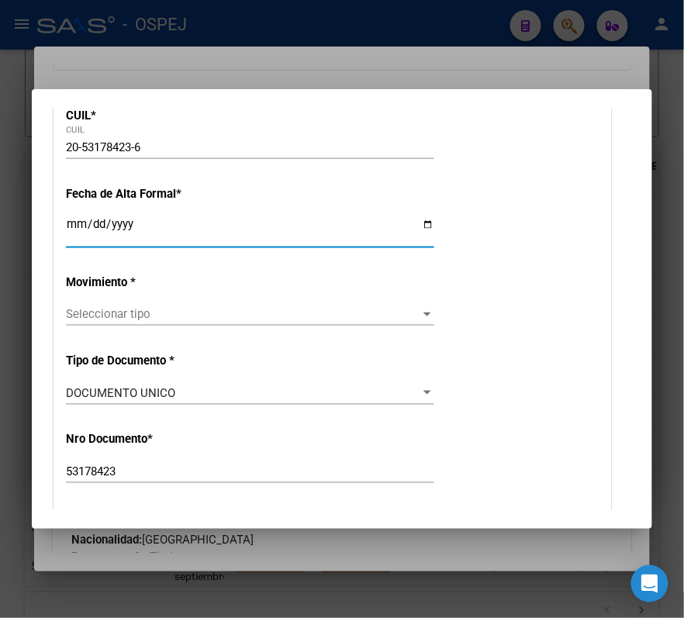
click at [88, 221] on input "Ingresar fecha" at bounding box center [250, 230] width 368 height 25
click at [75, 222] on input "Ingresar fecha" at bounding box center [250, 230] width 368 height 25
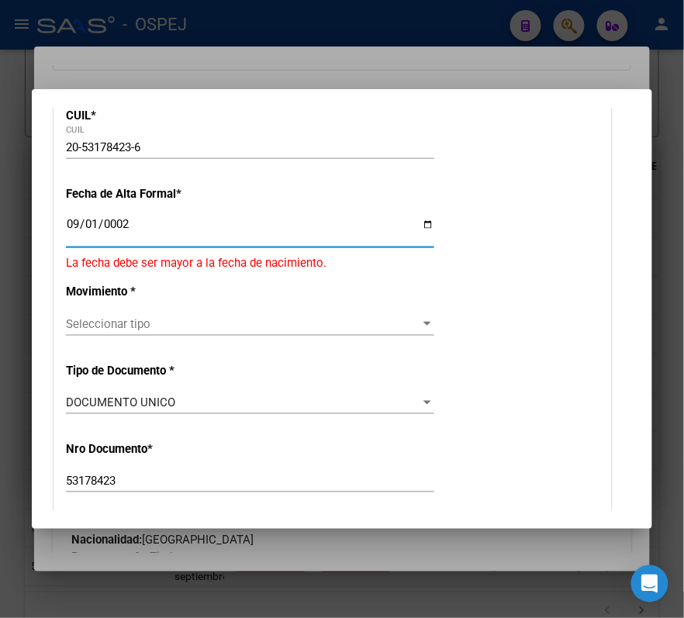
scroll to position [320, 0]
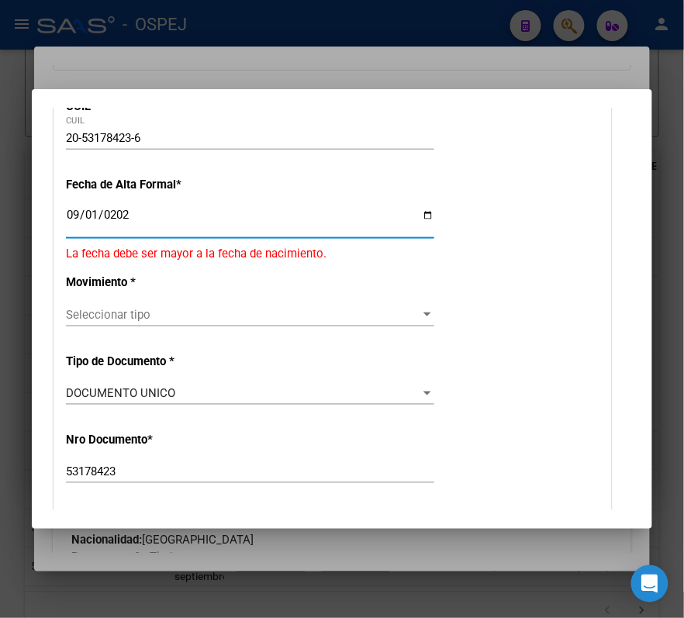
type input "2025-09-01"
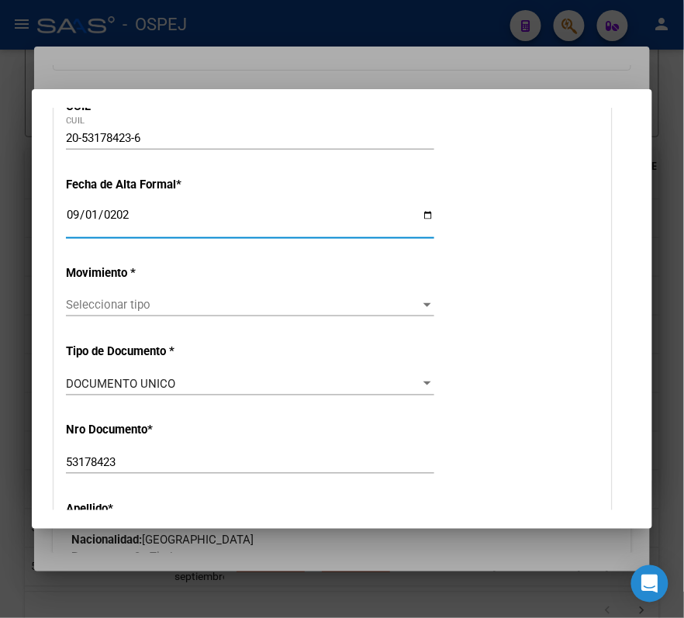
scroll to position [310, 0]
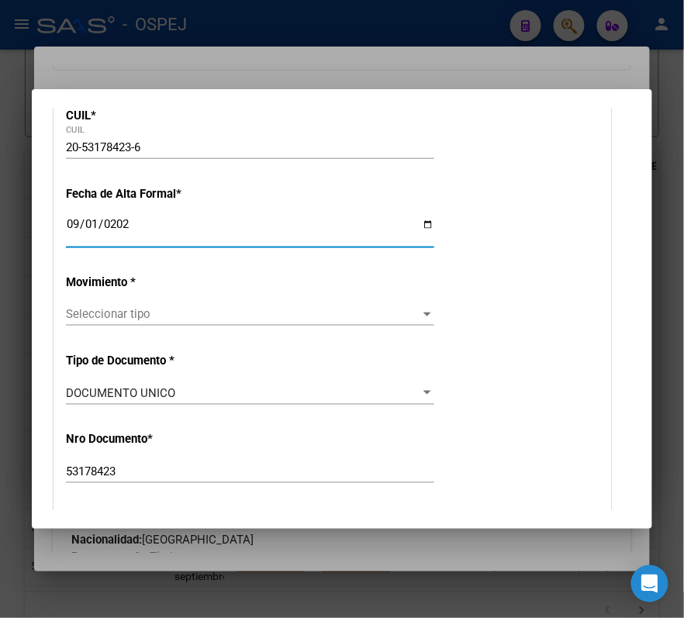
click at [386, 310] on span "Seleccionar tipo" at bounding box center [243, 314] width 355 height 14
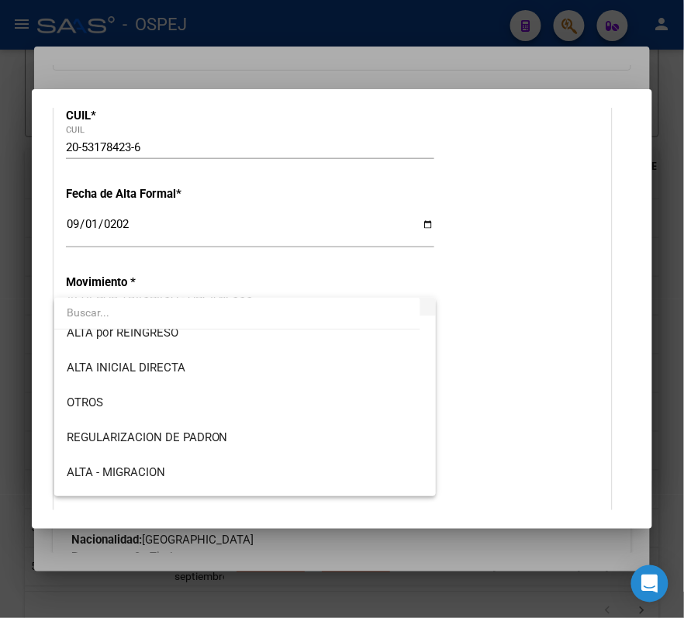
scroll to position [119, 0]
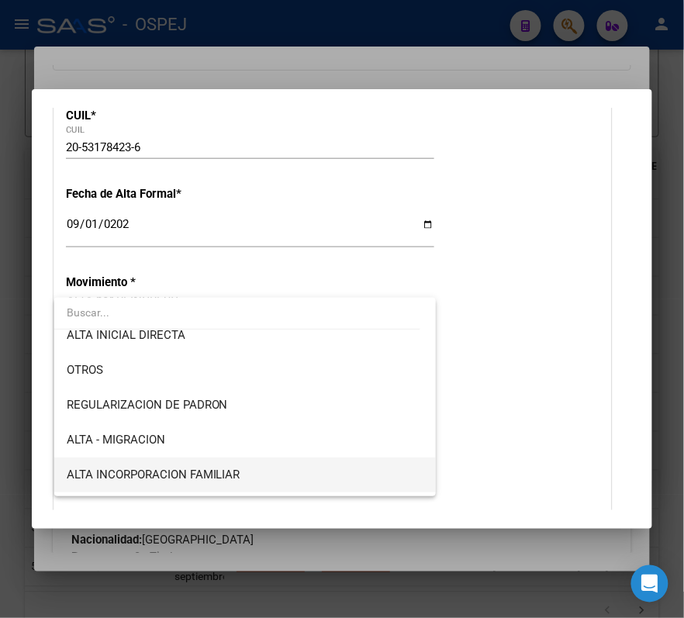
click at [334, 460] on span "ALTA INCORPORACION FAMILIAR" at bounding box center [245, 475] width 357 height 35
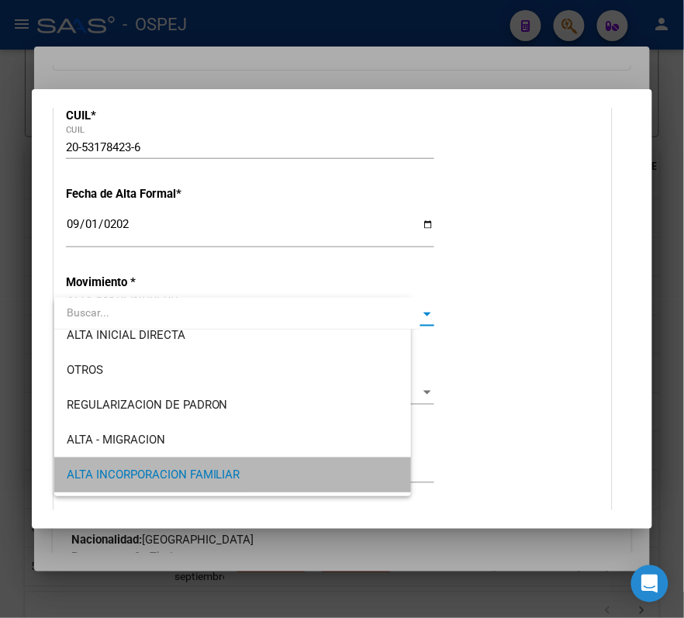
scroll to position [113, 0]
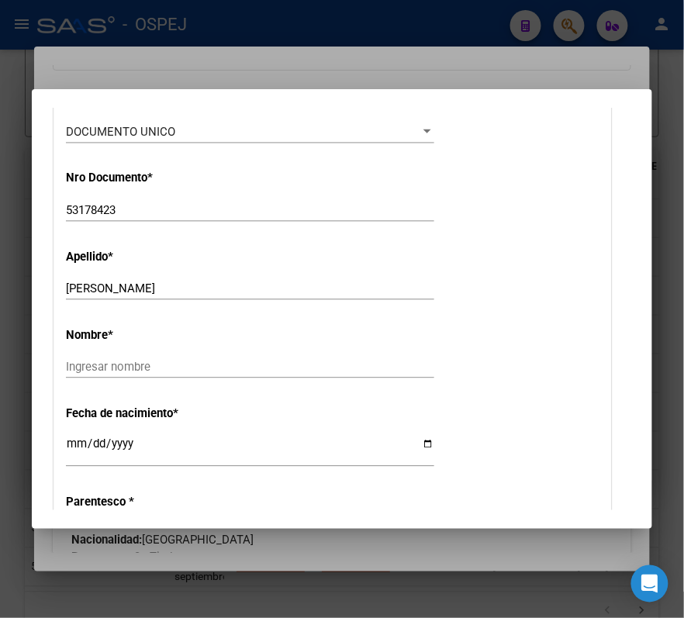
scroll to position [621, 0]
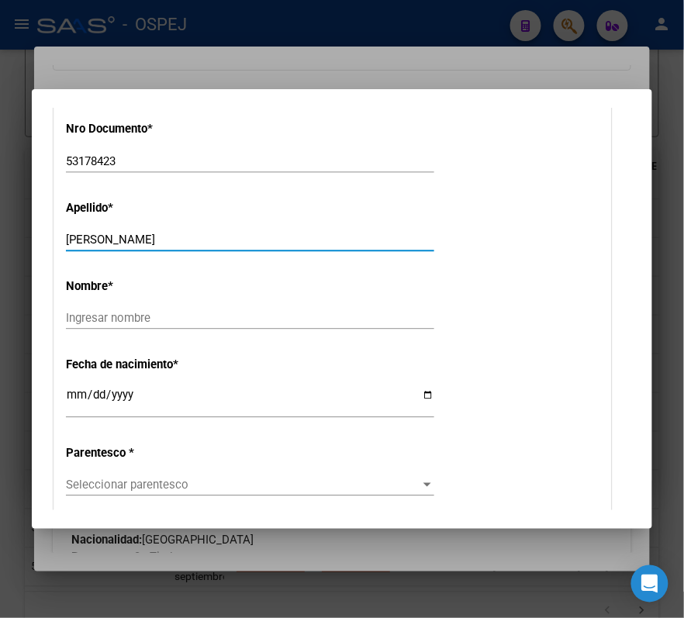
drag, startPoint x: 102, startPoint y: 234, endPoint x: 214, endPoint y: 247, distance: 112.5
click at [214, 245] on input "SOSA TOMAS AGUSTIN" at bounding box center [250, 240] width 368 height 14
drag, startPoint x: 214, startPoint y: 245, endPoint x: 125, endPoint y: 206, distance: 97.6
click at [125, 206] on app-form-text-field "Apellido * SOSA TOMAS AGUSTIN Ingresar apellido" at bounding box center [256, 224] width 381 height 47
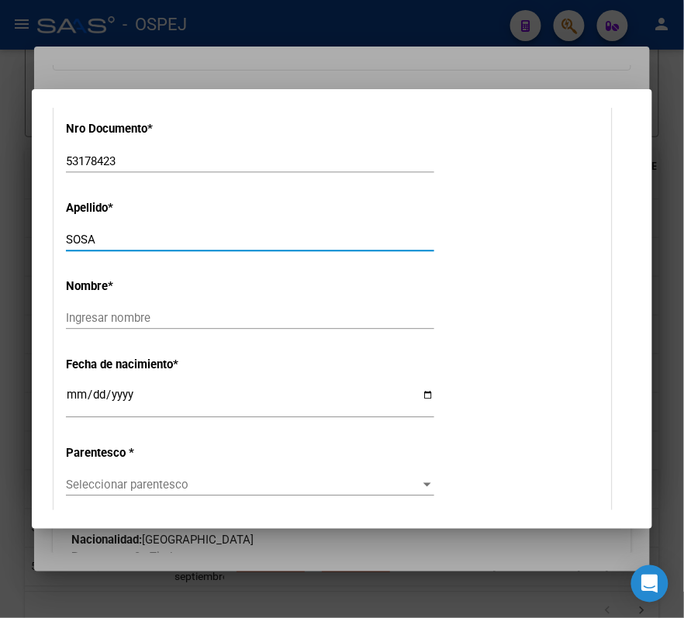
type input "SOSA"
click at [382, 337] on div "Ingresar nombre" at bounding box center [250, 325] width 368 height 38
click at [367, 323] on input "Ingresar nombre" at bounding box center [250, 318] width 368 height 14
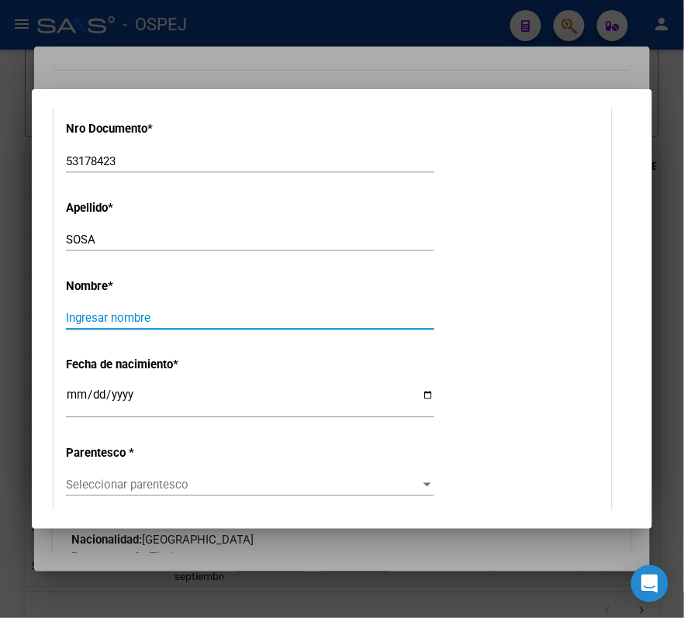
paste input "TOMAS AGUSTIN"
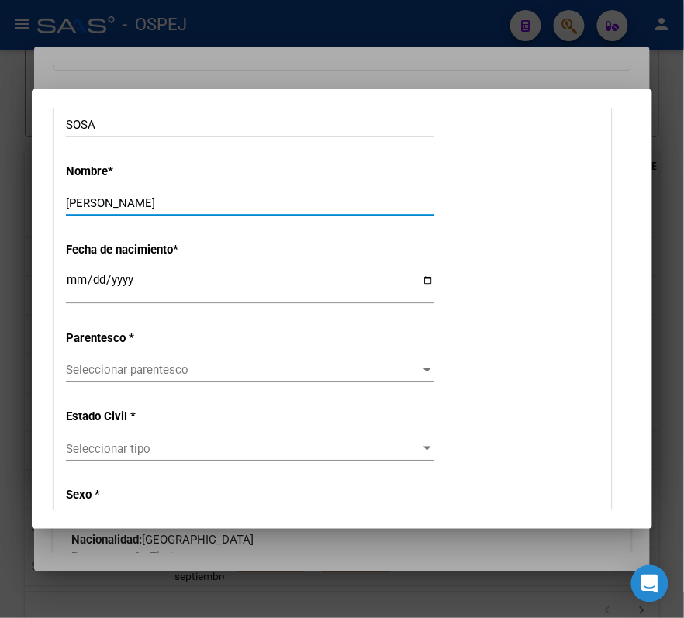
scroll to position [827, 0]
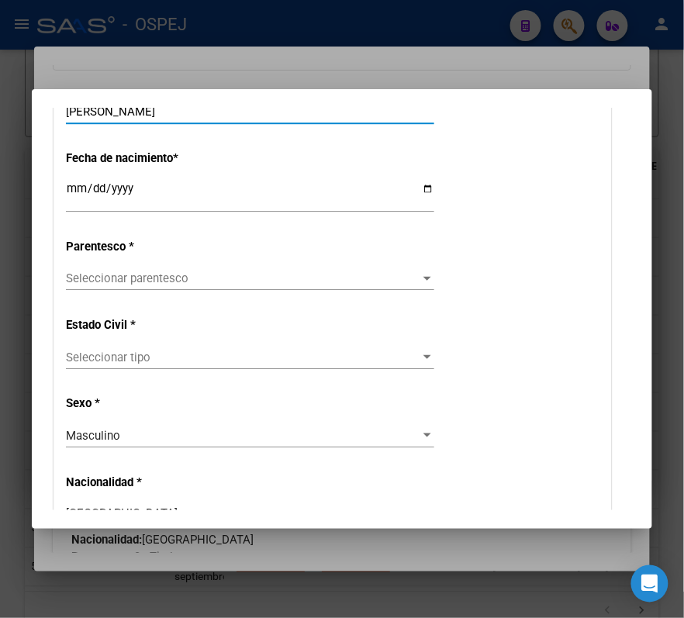
type input "TOMAS AGUSTIN"
click at [258, 285] on div "Seleccionar parentesco Seleccionar parentesco" at bounding box center [250, 278] width 368 height 23
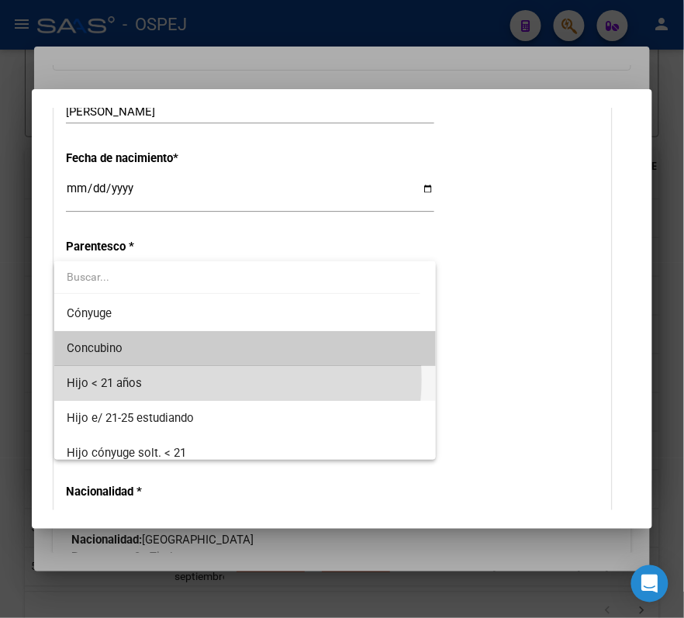
click at [206, 379] on span "Hijo < 21 años" at bounding box center [245, 383] width 357 height 35
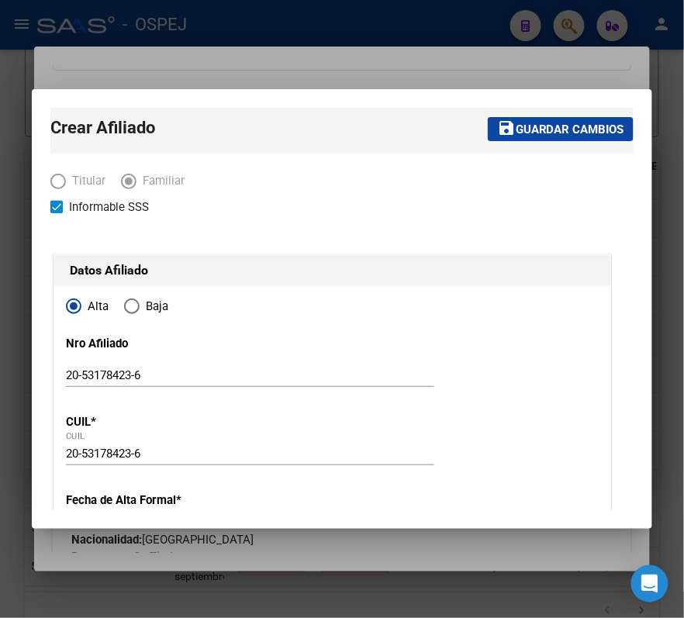
scroll to position [0, 0]
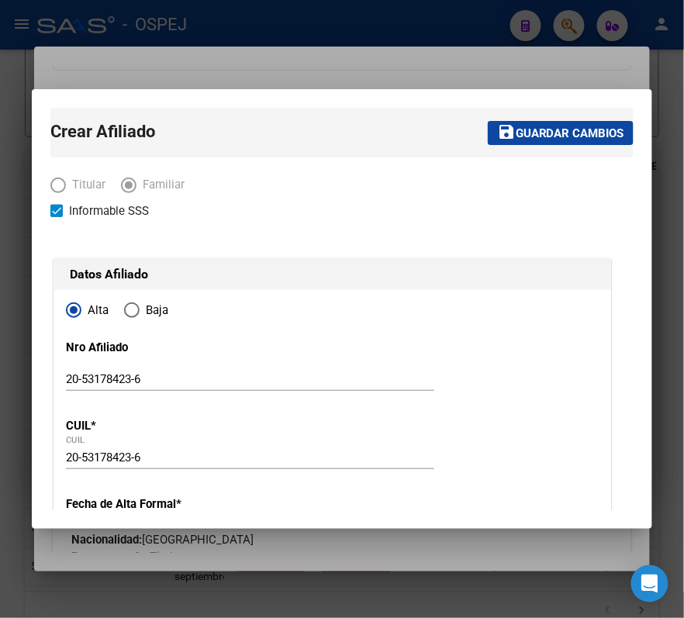
click at [548, 130] on span "Guardar cambios" at bounding box center [570, 133] width 109 height 14
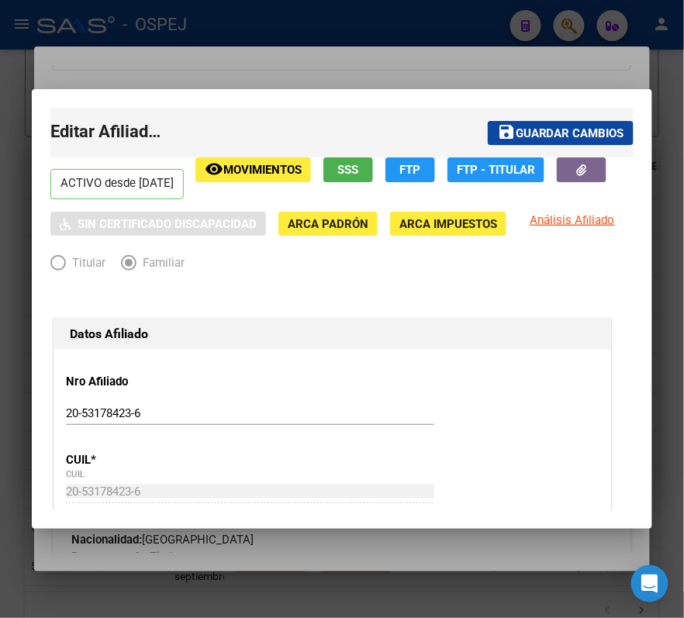
click at [528, 119] on mat-toolbar-row "save Guardar cambios" at bounding box center [463, 133] width 342 height 50
click at [552, 141] on button "save Guardar cambios" at bounding box center [561, 133] width 146 height 24
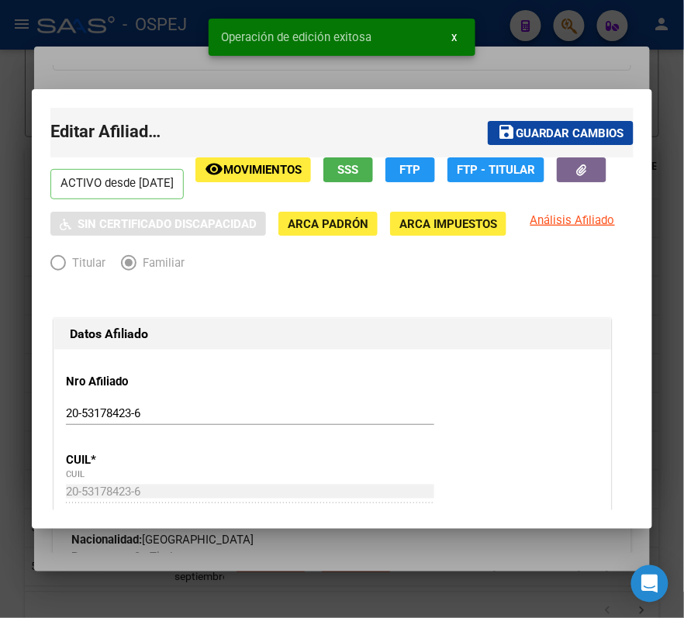
click at [482, 64] on div "Operación de edición exitosa x" at bounding box center [342, 37] width 304 height 74
click at [541, 53] on div at bounding box center [342, 309] width 684 height 618
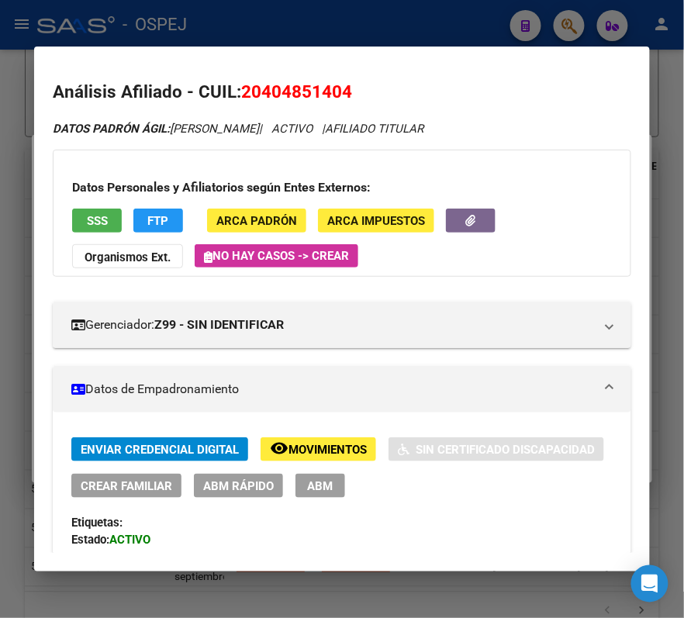
click at [351, 33] on div at bounding box center [342, 309] width 684 height 618
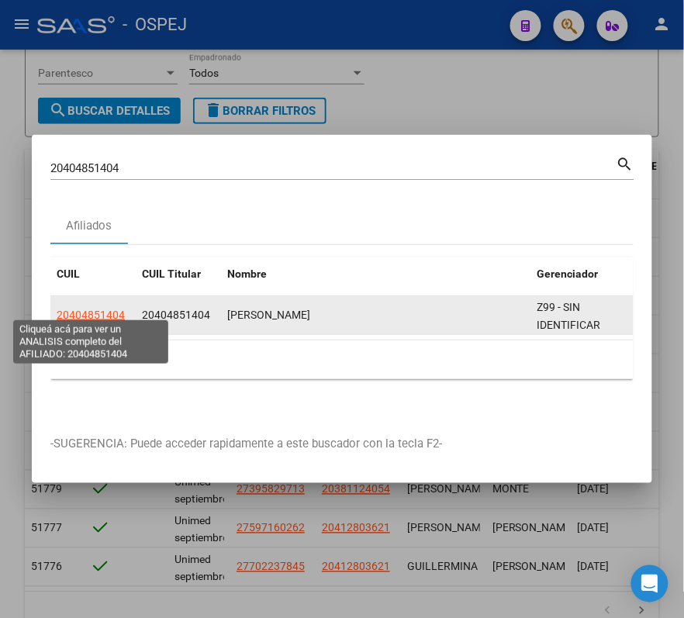
click at [88, 309] on span "20404851404" at bounding box center [91, 315] width 68 height 12
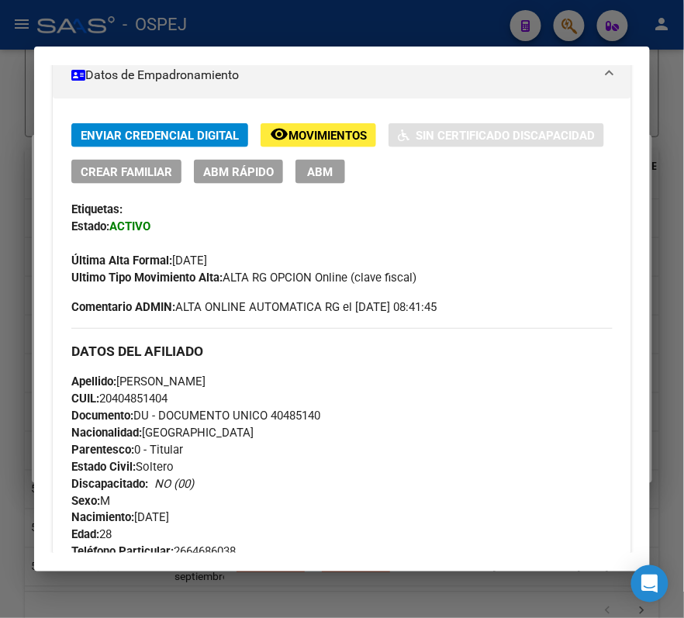
scroll to position [313, 0]
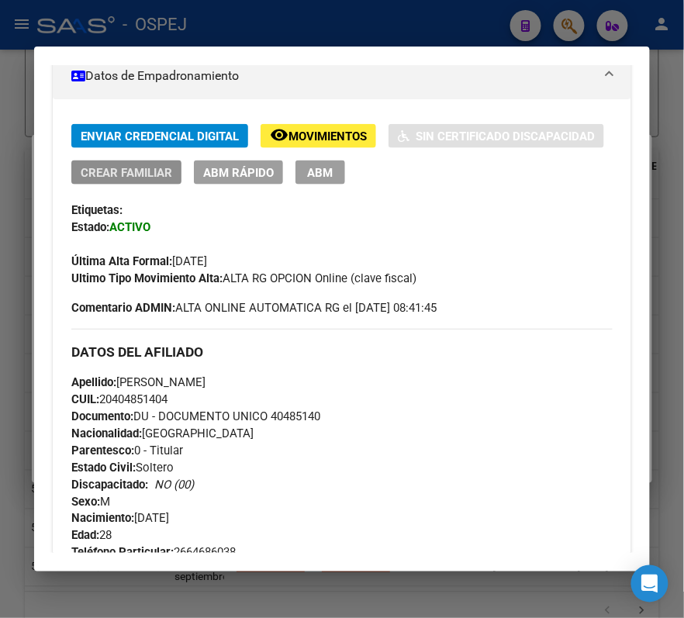
click at [166, 163] on button "Crear Familiar" at bounding box center [126, 173] width 110 height 24
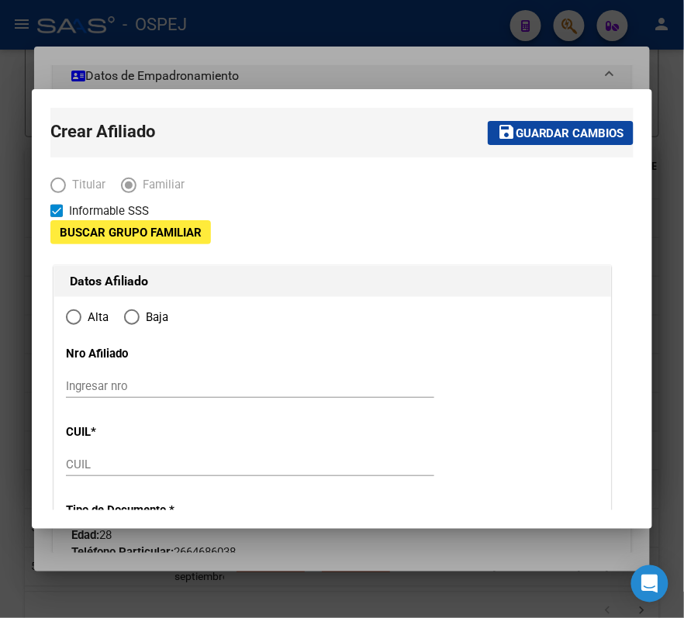
type input "30-67755482-3"
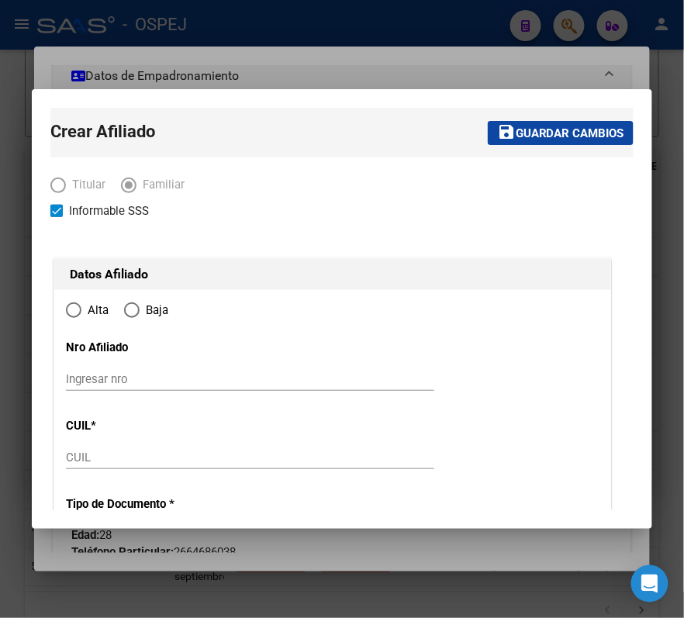
type input "SAN LUIS"
type input "5700"
type input "CASA"
type input "34"
radio input "true"
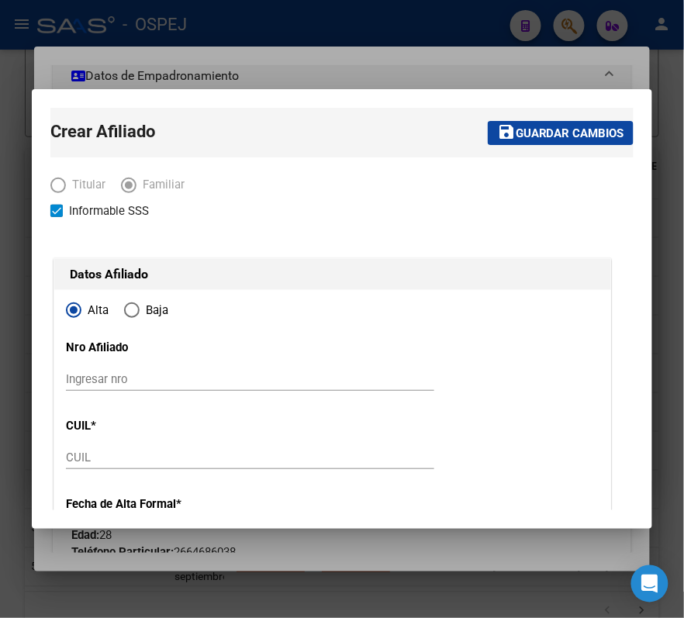
type input "30-67755482-3"
click at [351, 188] on div "Titular Familiar" at bounding box center [332, 189] width 565 height 26
click at [296, 373] on input "Ingresar nro" at bounding box center [250, 379] width 368 height 14
paste input "27-59585981-1"
type input "27-59585981-1"
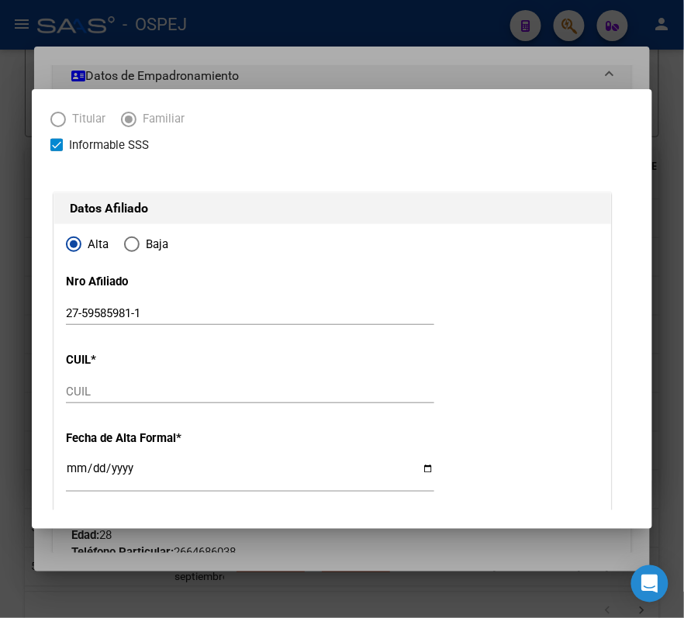
scroll to position [103, 0]
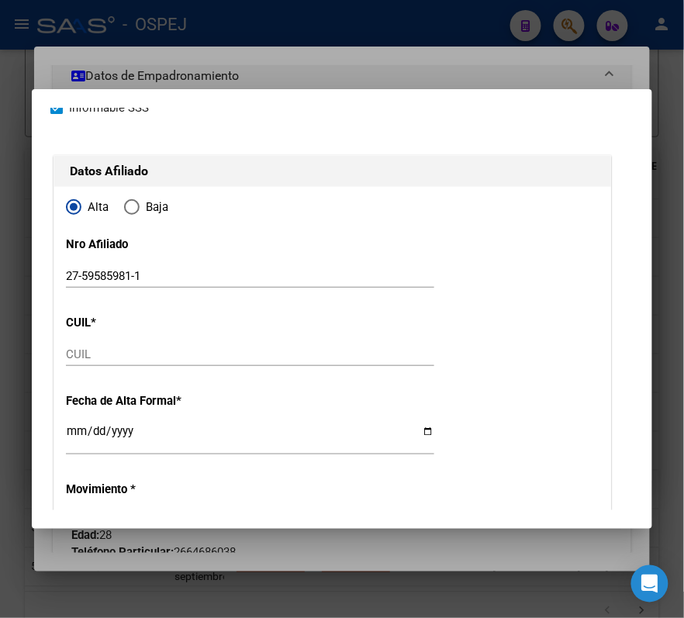
drag, startPoint x: 258, startPoint y: 371, endPoint x: 240, endPoint y: 360, distance: 20.9
click at [244, 362] on div "CUIL" at bounding box center [250, 362] width 368 height 38
click at [240, 360] on input "CUIL" at bounding box center [250, 355] width 368 height 14
paste input "27-59585981-1"
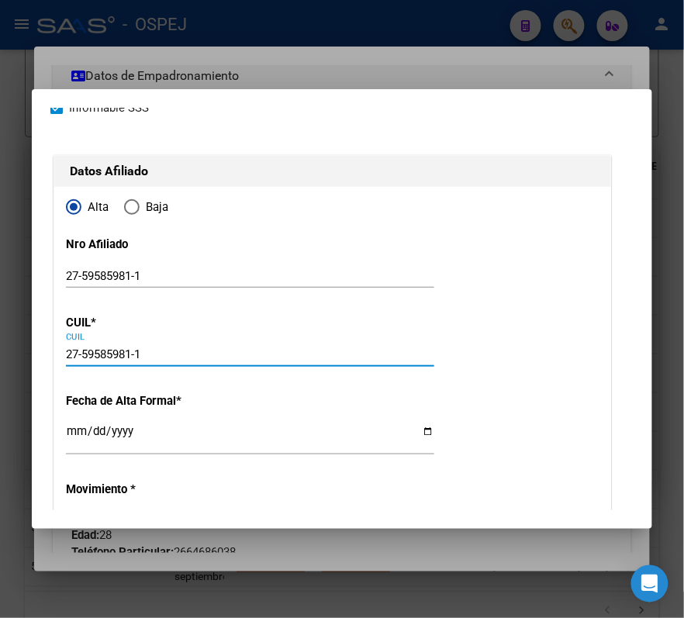
type input "27-59585981-1"
type input "59585981"
type input "SOSA"
type input "ENZO VALENTINO"
type input "2023-06-17"
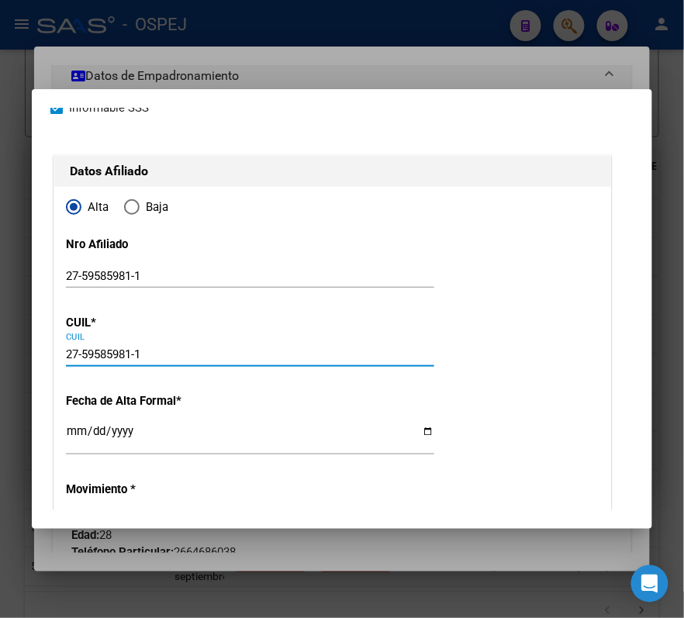
type input "SAN LUIS"
type input "MZNA 405 CASA"
click at [174, 422] on div "Ingresar fecha" at bounding box center [250, 438] width 368 height 33
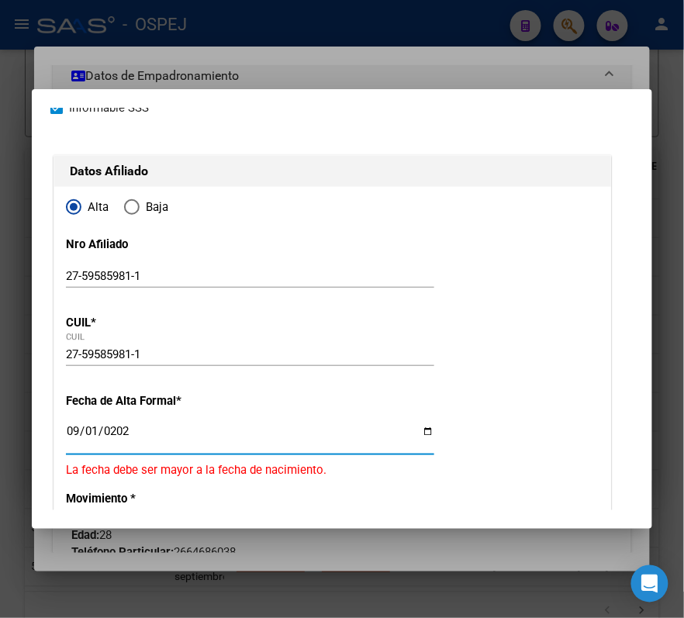
type input "2025-09-01"
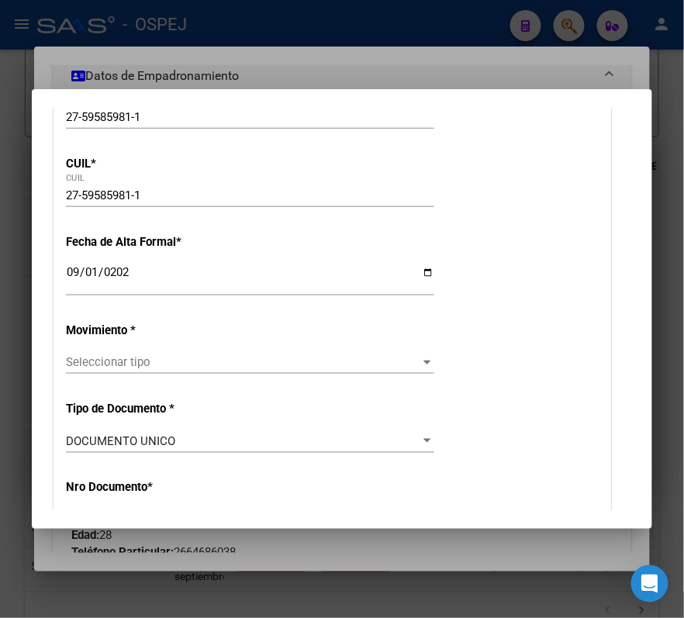
scroll to position [413, 0]
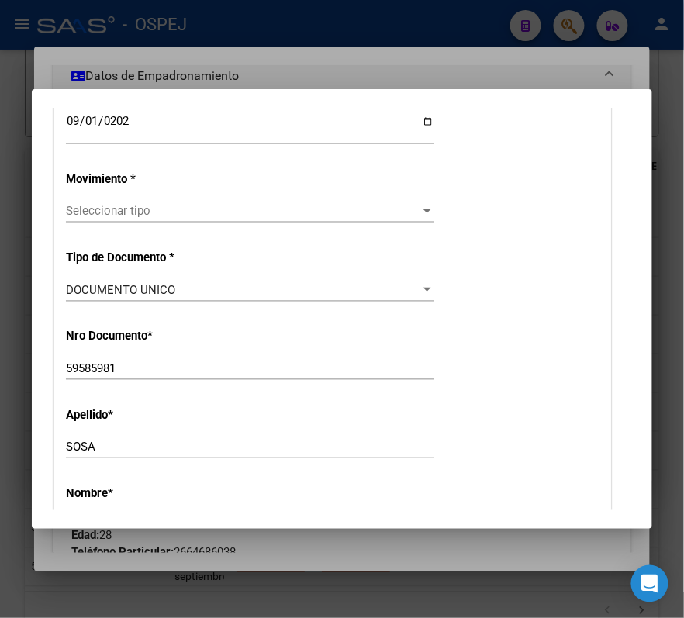
click at [307, 225] on div "Seleccionar tipo Seleccionar tipo" at bounding box center [250, 218] width 368 height 38
click at [284, 206] on span "Seleccionar tipo" at bounding box center [243, 211] width 355 height 14
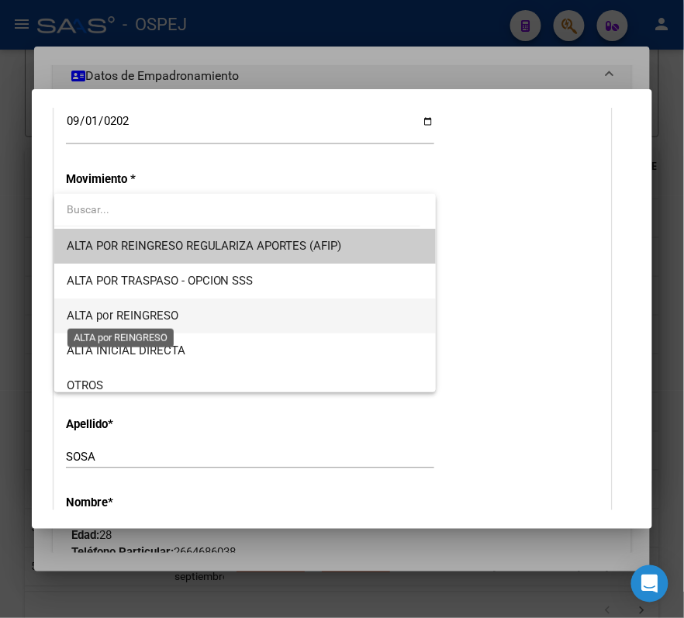
scroll to position [206, 0]
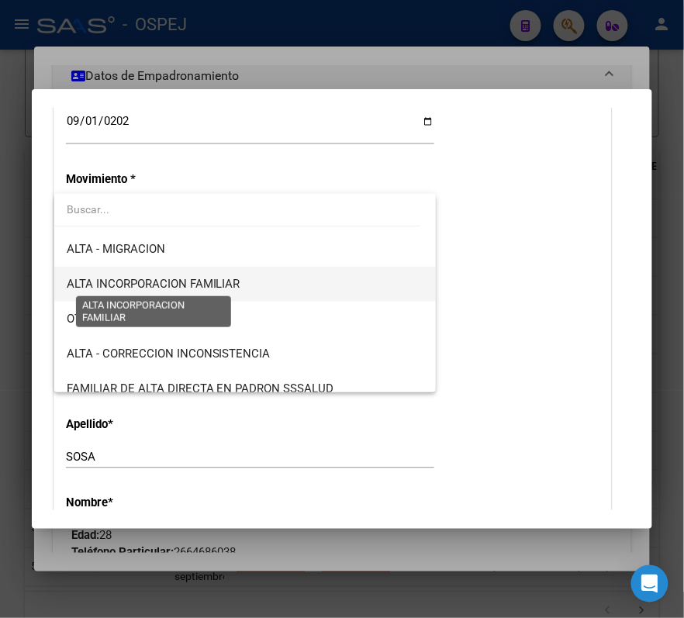
click at [107, 283] on span "ALTA INCORPORACION FAMILIAR" at bounding box center [154, 284] width 174 height 14
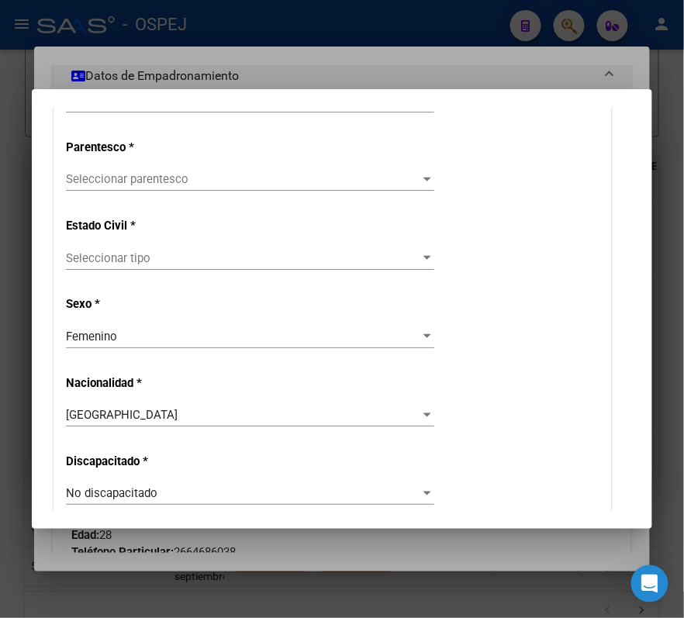
scroll to position [931, 0]
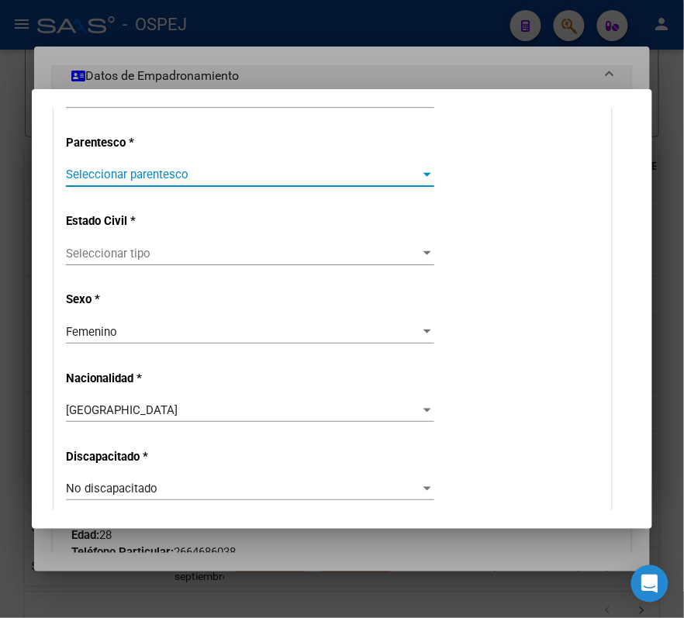
click at [116, 175] on span "Seleccionar parentesco" at bounding box center [243, 175] width 355 height 14
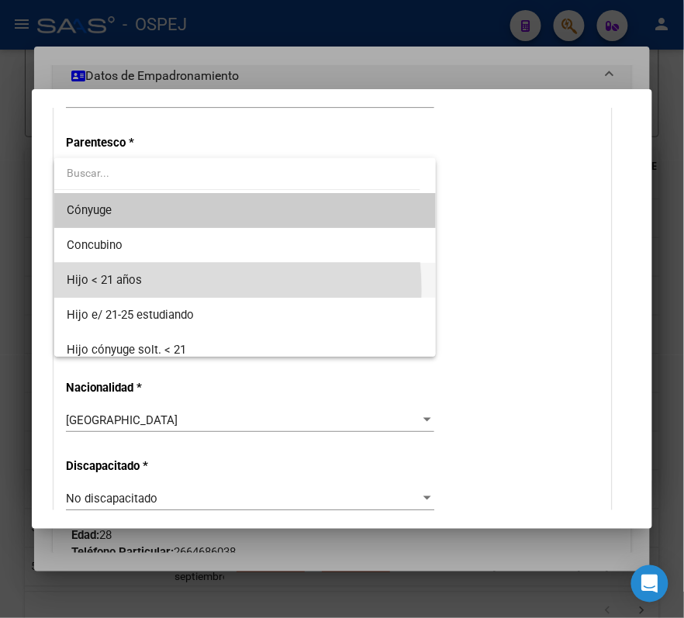
click at [147, 290] on span "Hijo < 21 años" at bounding box center [245, 280] width 357 height 35
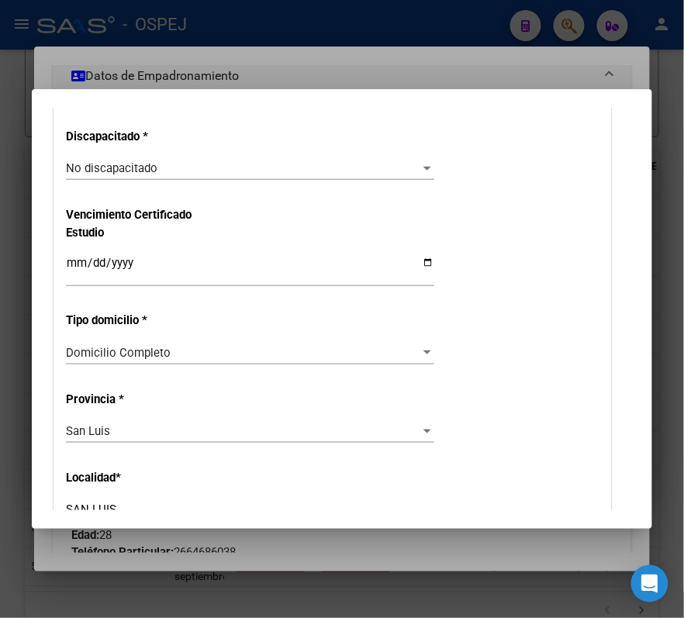
scroll to position [1448, 0]
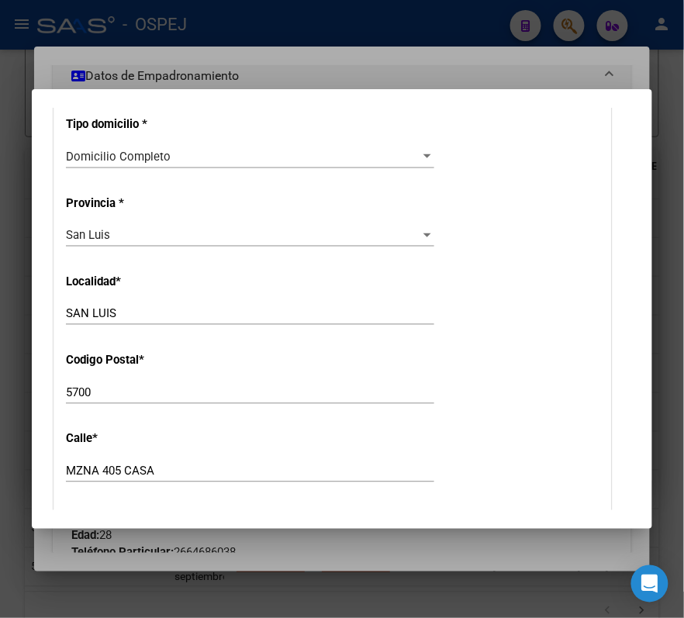
drag, startPoint x: 147, startPoint y: 290, endPoint x: 581, endPoint y: 196, distance: 443.7
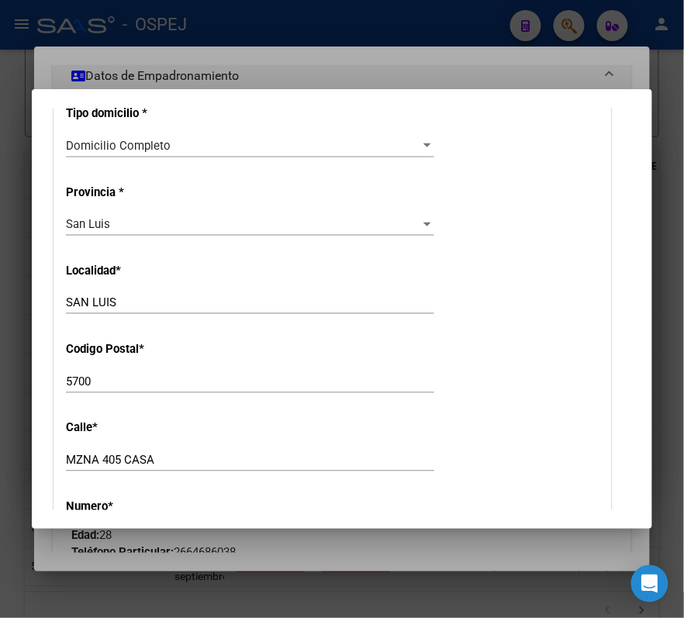
scroll to position [0, 0]
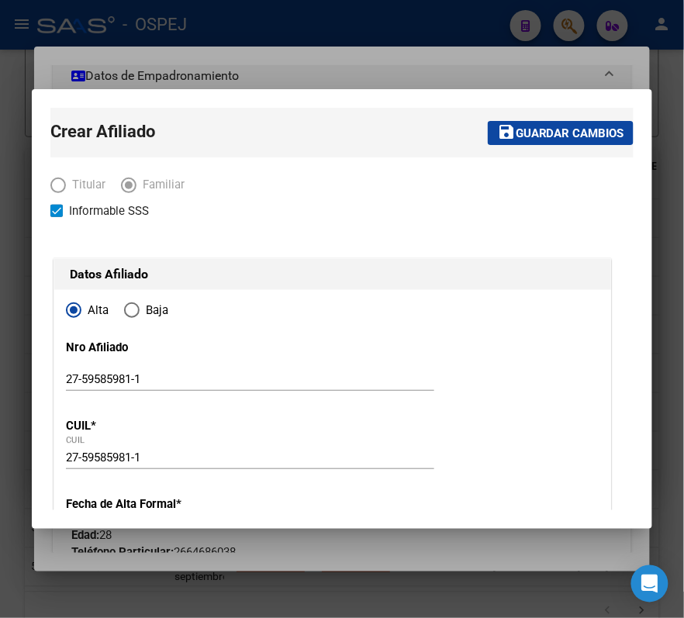
click at [537, 129] on span "Guardar cambios" at bounding box center [570, 133] width 109 height 14
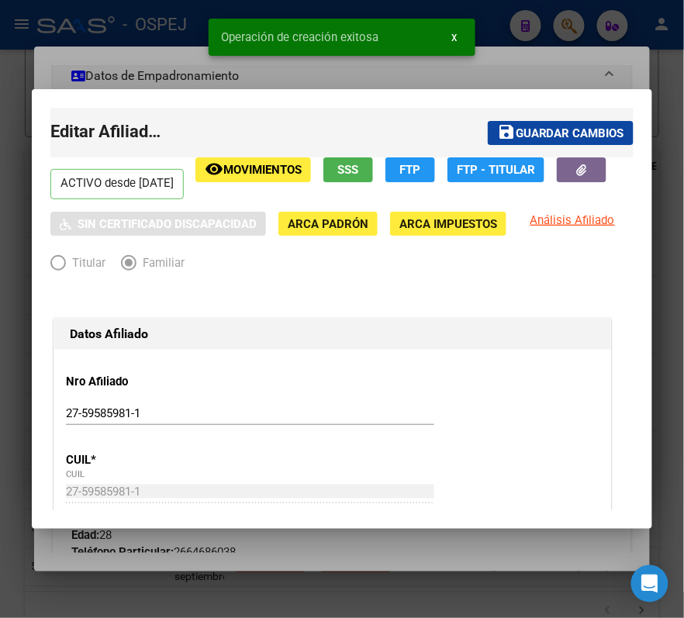
click at [535, 47] on div at bounding box center [342, 309] width 684 height 618
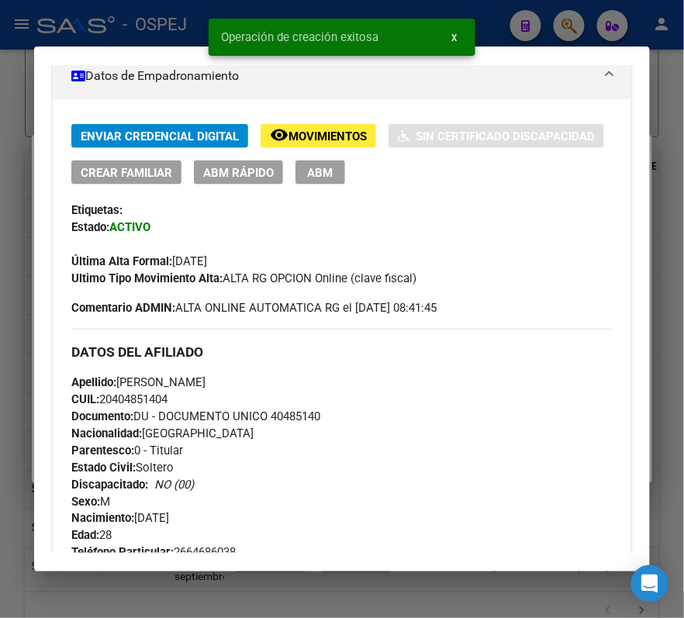
click at [504, 22] on div at bounding box center [342, 309] width 684 height 618
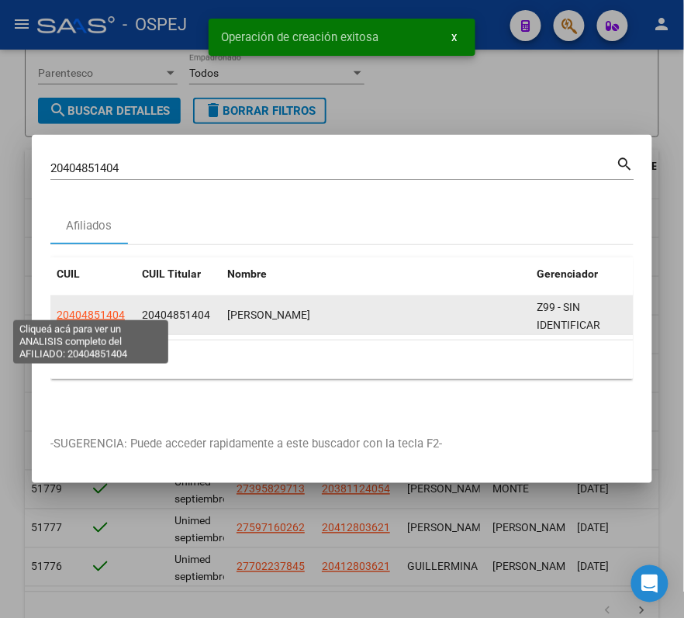
click at [78, 309] on span "20404851404" at bounding box center [91, 315] width 68 height 12
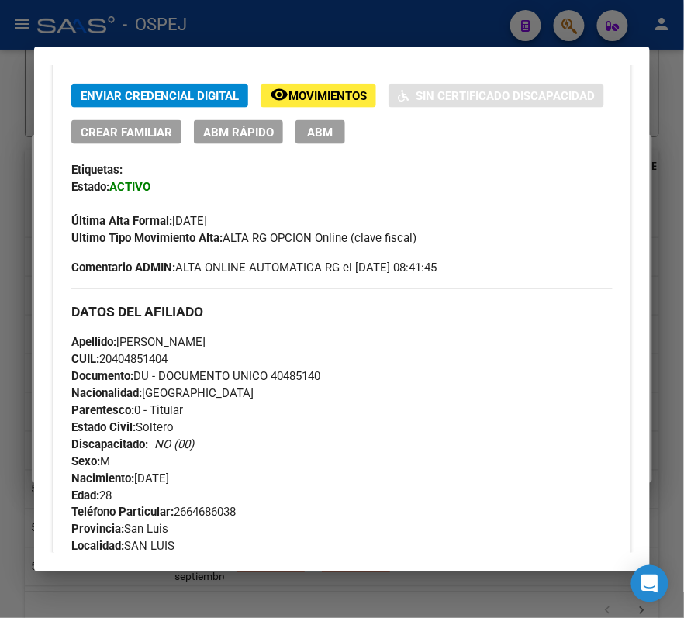
scroll to position [351, 0]
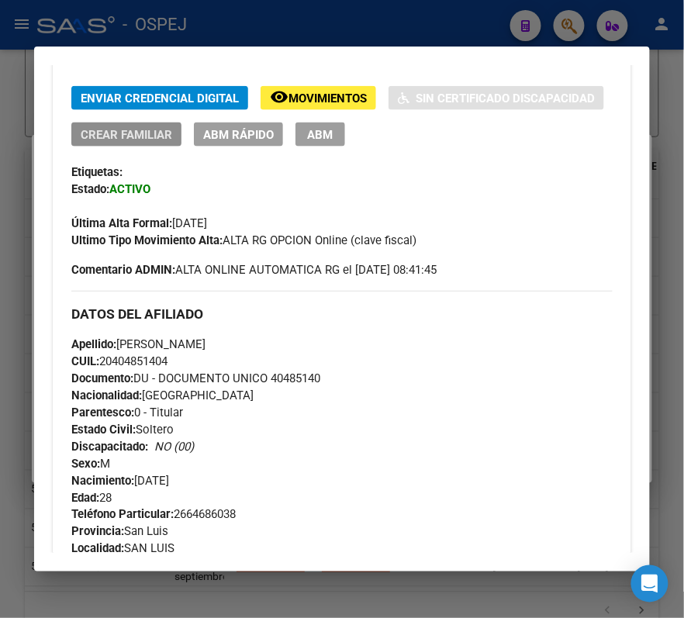
click at [116, 135] on span "Crear Familiar" at bounding box center [127, 135] width 92 height 14
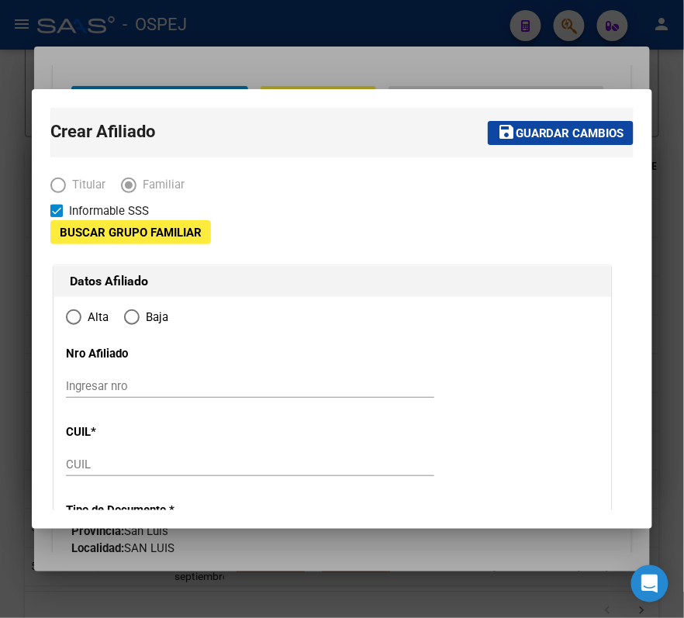
type input "30-67755482-3"
type input "SAN LUIS"
type input "5700"
type input "CASA"
type input "34"
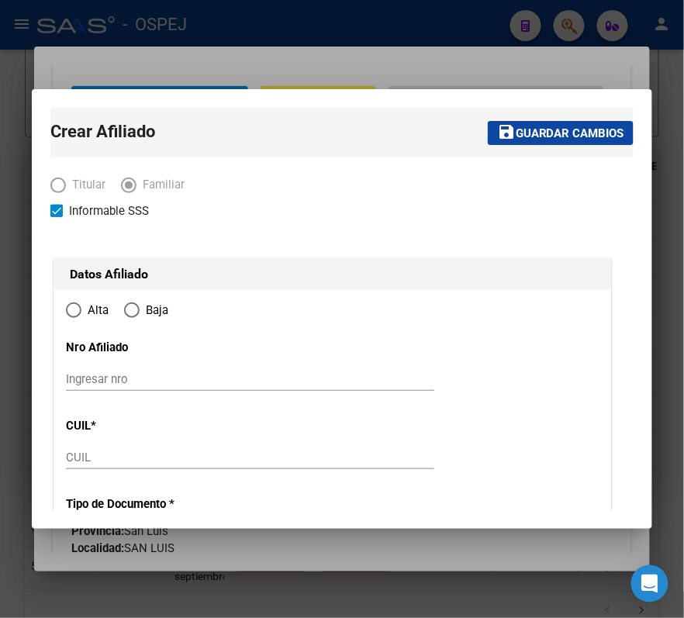
radio input "true"
type input "30-67755482-3"
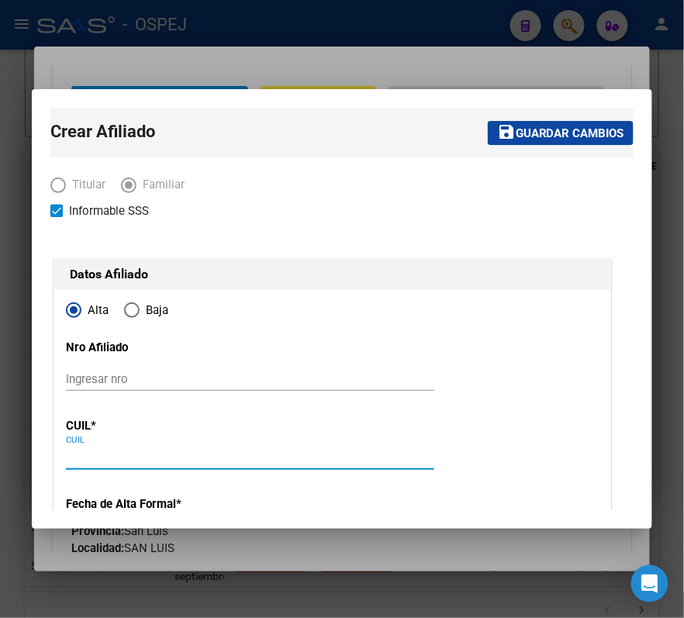
click at [360, 459] on input "CUIL" at bounding box center [250, 458] width 368 height 14
paste input "27-39991311-5"
type input "27-39991311-5"
type input "39991311"
type input "BUSTO"
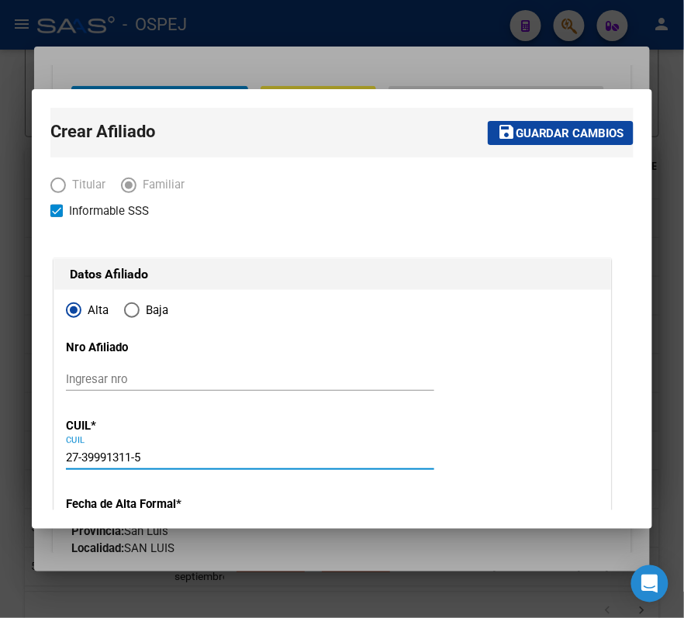
type input "MARIANA GISELL"
type input "1997-01-15"
type input "SAN LUIS"
type input "BUENOS AIRES"
type input "933"
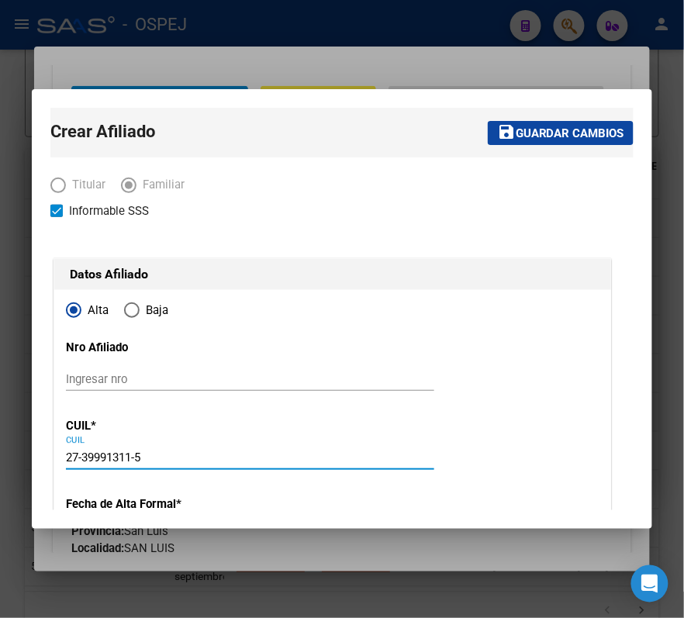
type input "27-39991311-5"
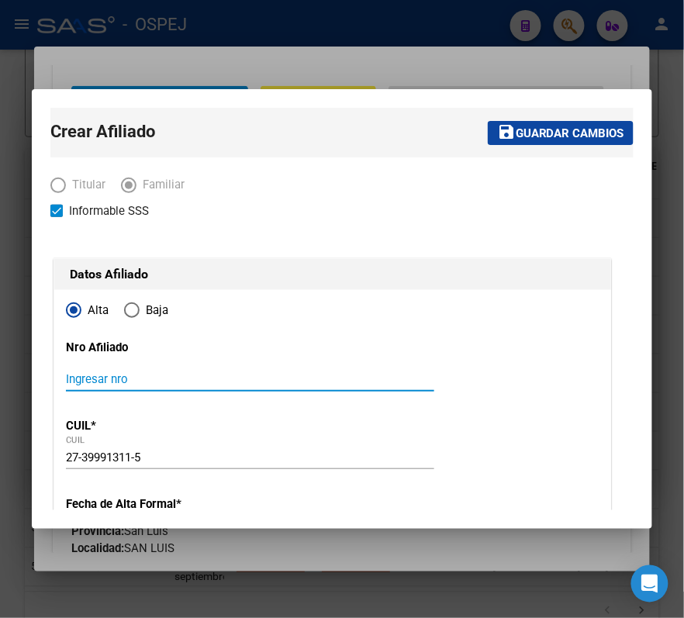
click at [327, 379] on input "Ingresar nro" at bounding box center [250, 379] width 368 height 14
paste input "27-39991311-5"
type input "27-39991311-5"
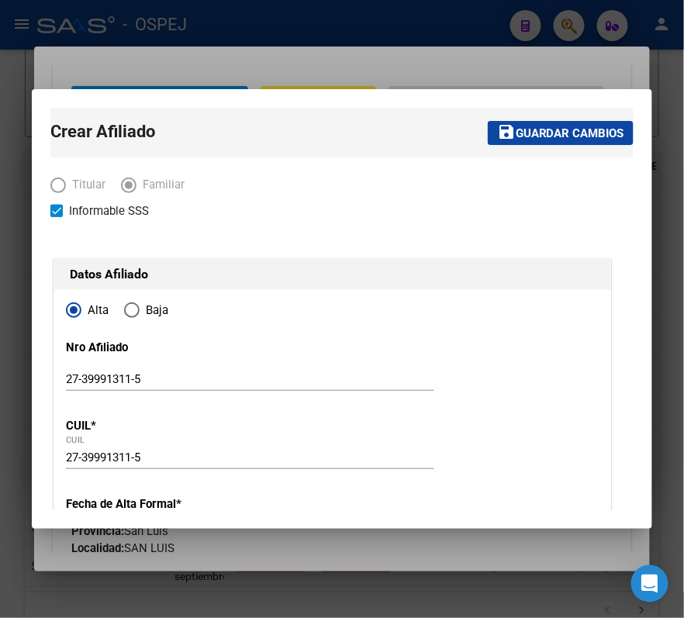
scroll to position [206, 0]
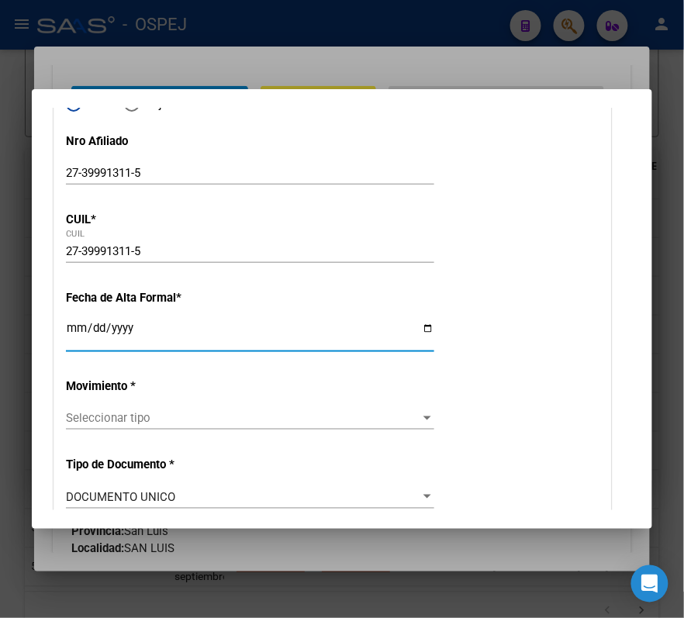
click at [79, 330] on input "Ingresar fecha" at bounding box center [250, 334] width 368 height 25
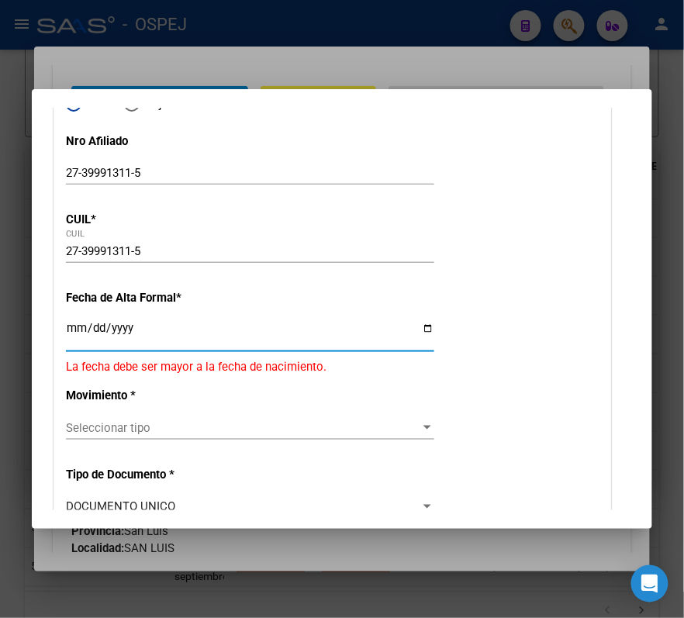
type input "2025-09-01"
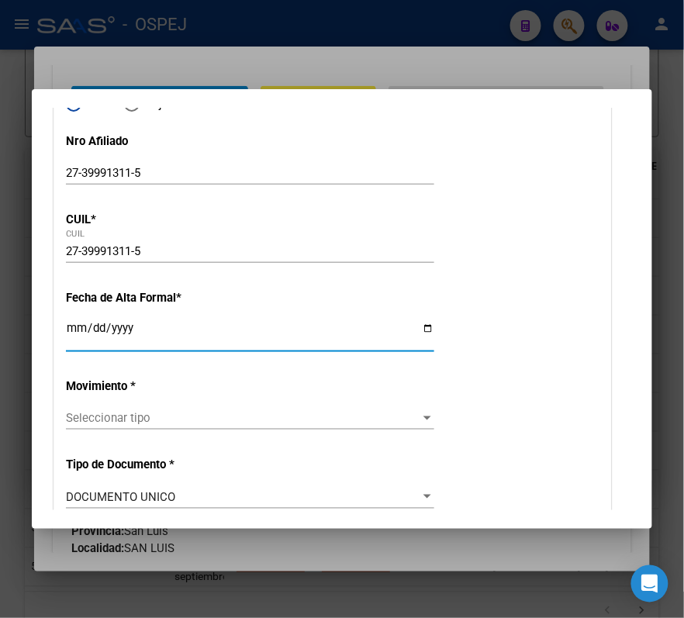
click at [157, 408] on div "Seleccionar tipo Seleccionar tipo" at bounding box center [250, 418] width 368 height 23
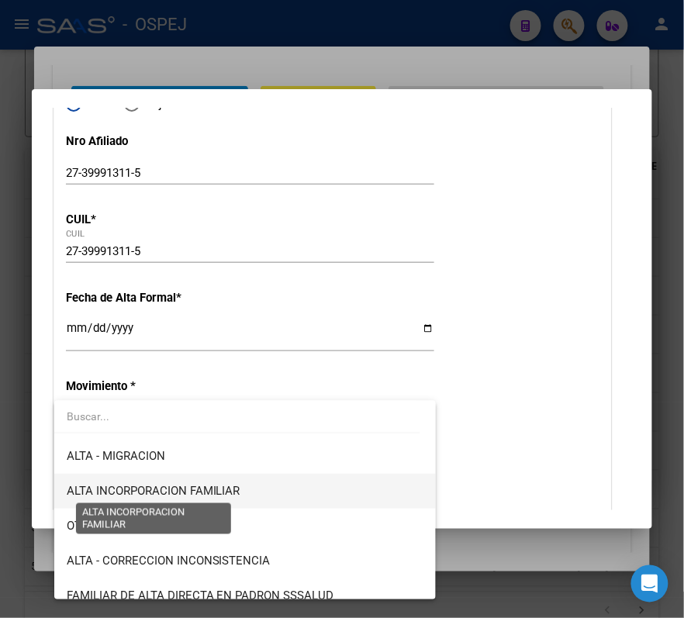
click at [166, 494] on span "ALTA INCORPORACION FAMILIAR" at bounding box center [154, 491] width 174 height 14
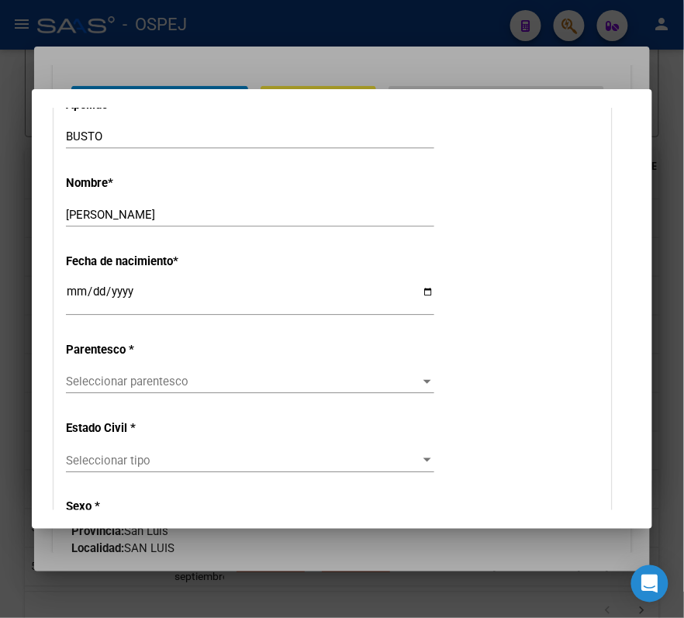
scroll to position [827, 0]
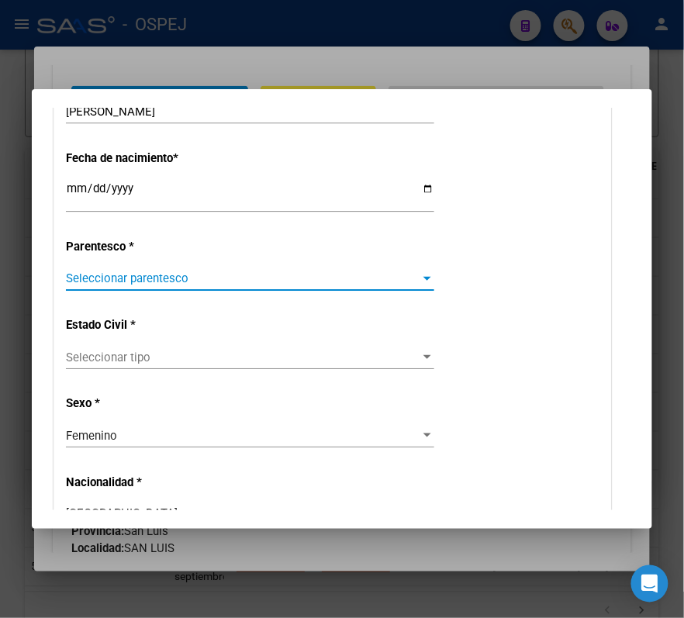
click at [156, 272] on span "Seleccionar parentesco" at bounding box center [243, 279] width 355 height 14
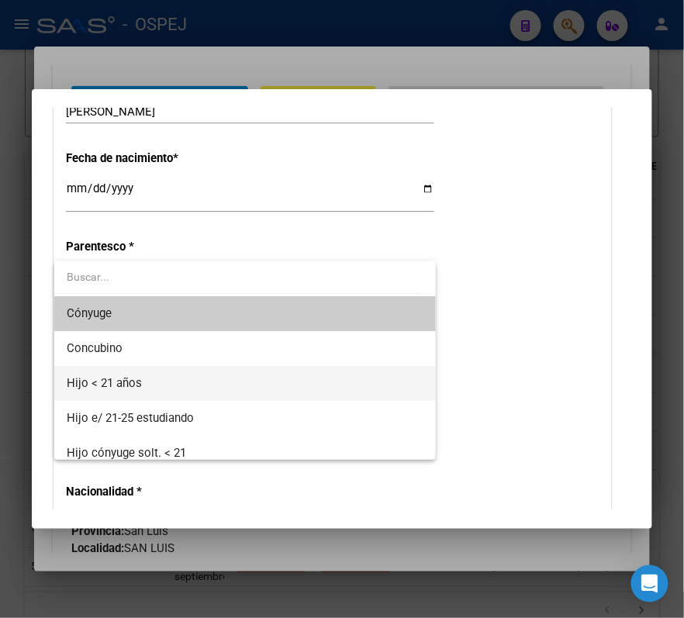
click at [166, 394] on span "Hijo < 21 años" at bounding box center [245, 383] width 357 height 35
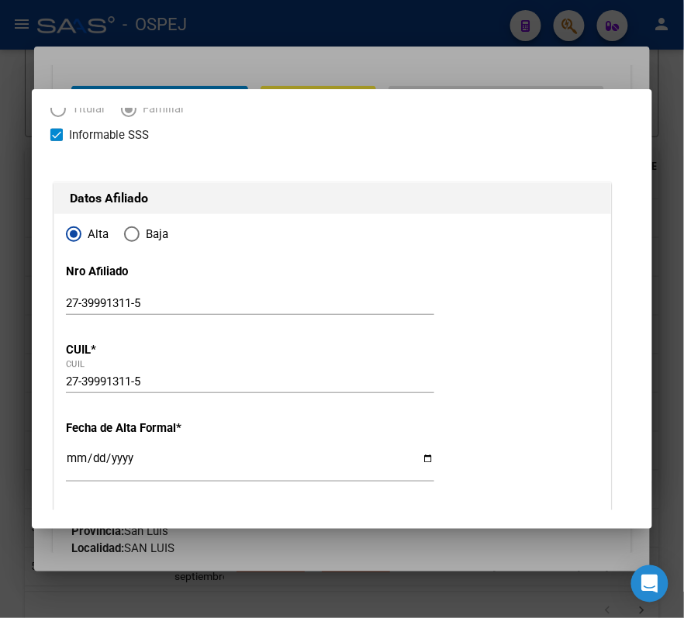
scroll to position [0, 0]
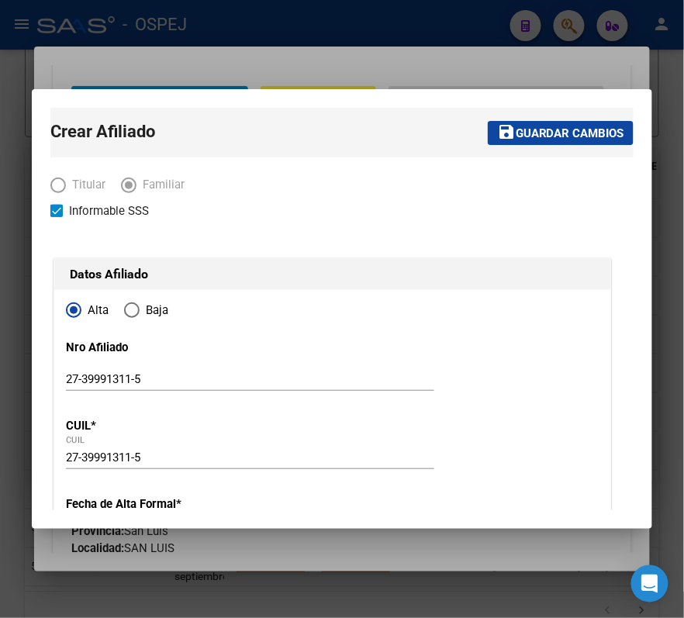
click at [531, 144] on button "save Guardar cambios" at bounding box center [561, 133] width 146 height 24
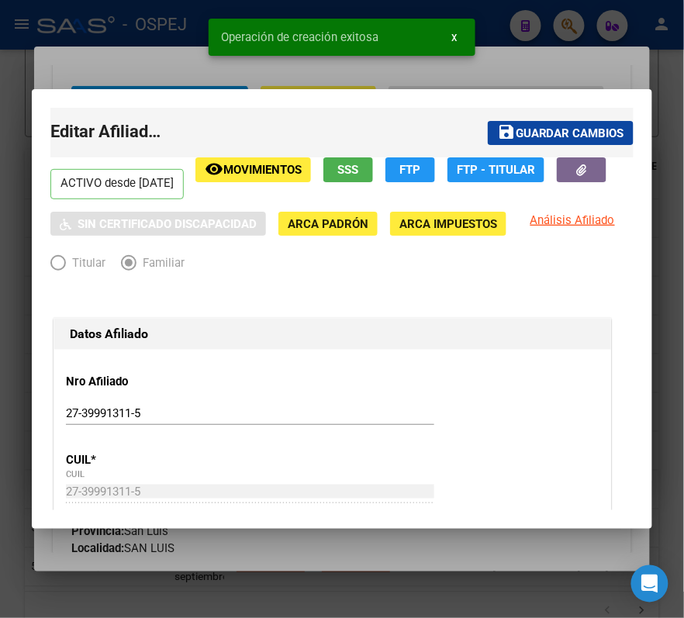
click at [504, 32] on div at bounding box center [342, 309] width 684 height 618
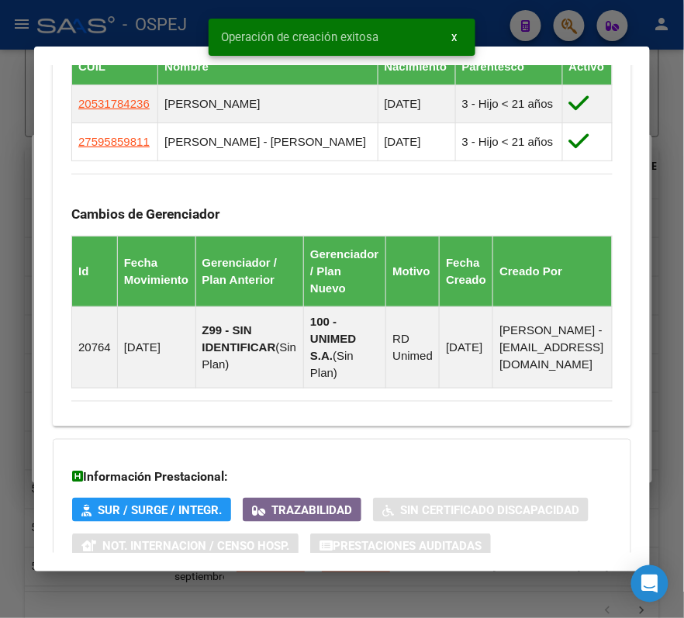
scroll to position [1075, 0]
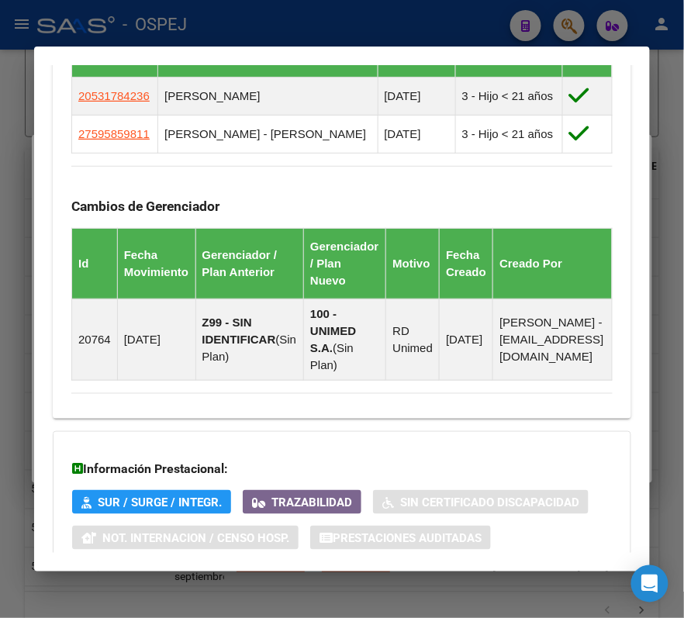
click at [82, 33] on div at bounding box center [342, 309] width 684 height 618
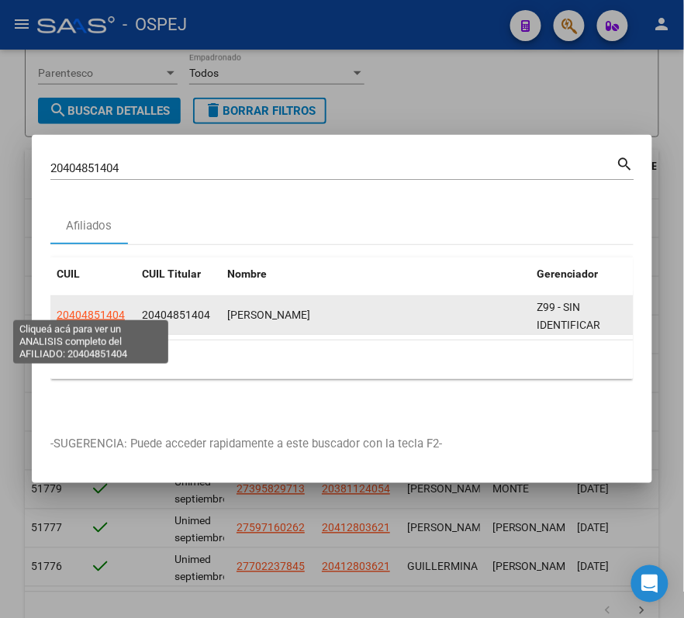
click at [93, 313] on span "20404851404" at bounding box center [91, 315] width 68 height 12
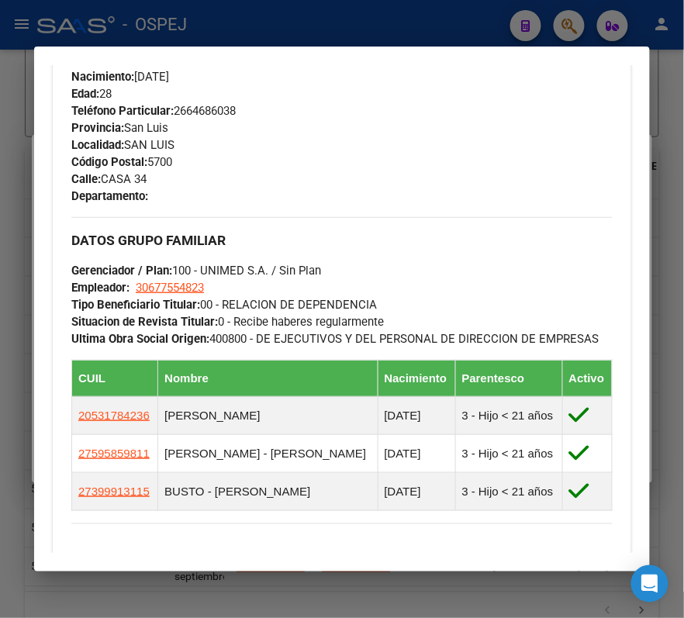
scroll to position [931, 0]
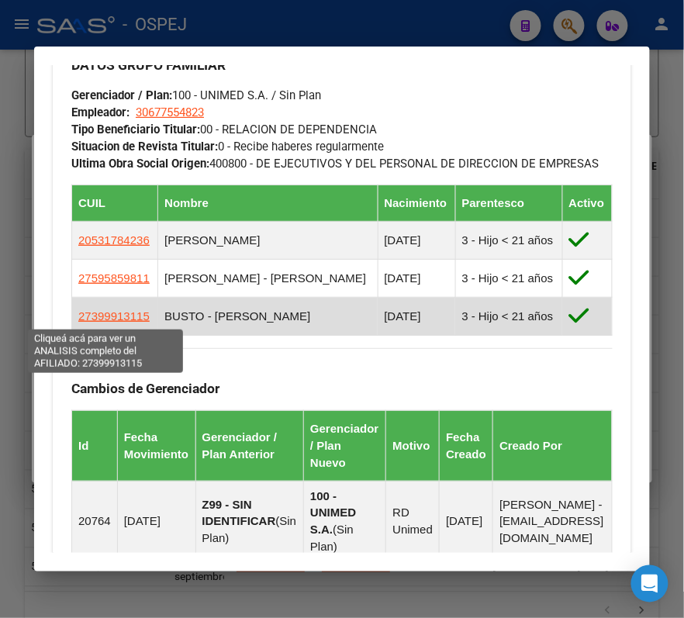
click at [113, 320] on span "27399913115" at bounding box center [113, 316] width 71 height 13
type textarea "27399913115"
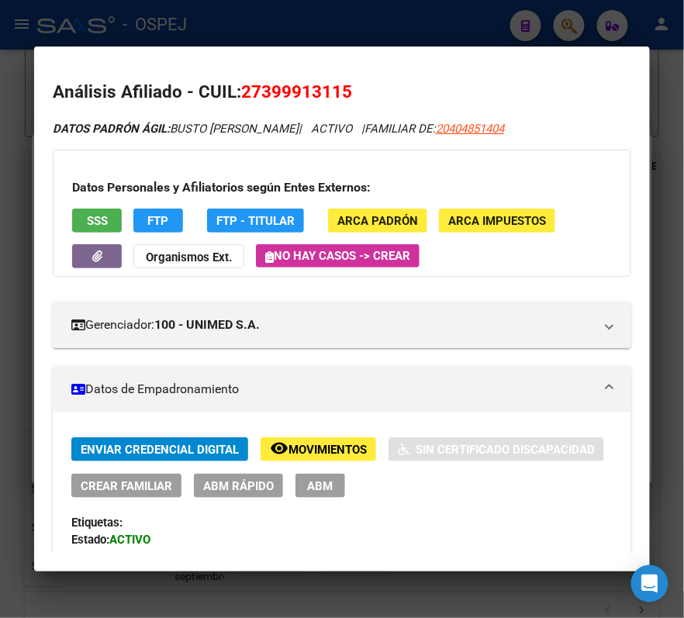
scroll to position [103, 0]
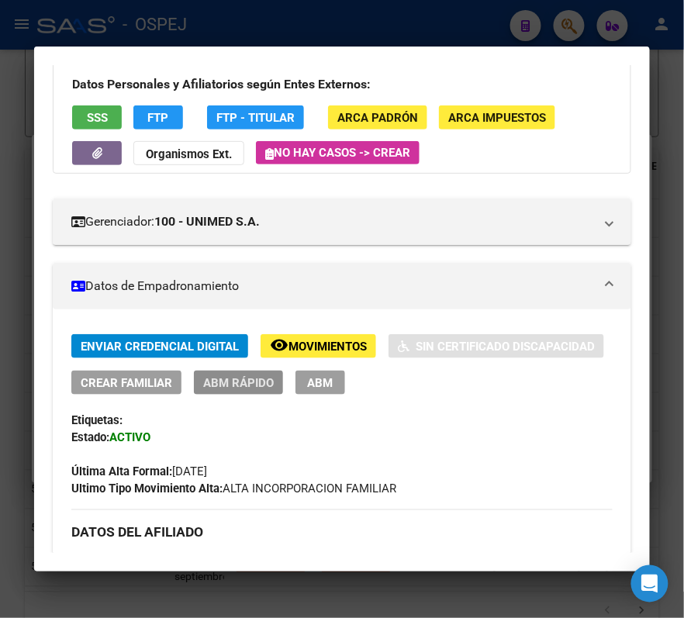
click at [213, 389] on span "ABM Rápido" at bounding box center [238, 383] width 71 height 14
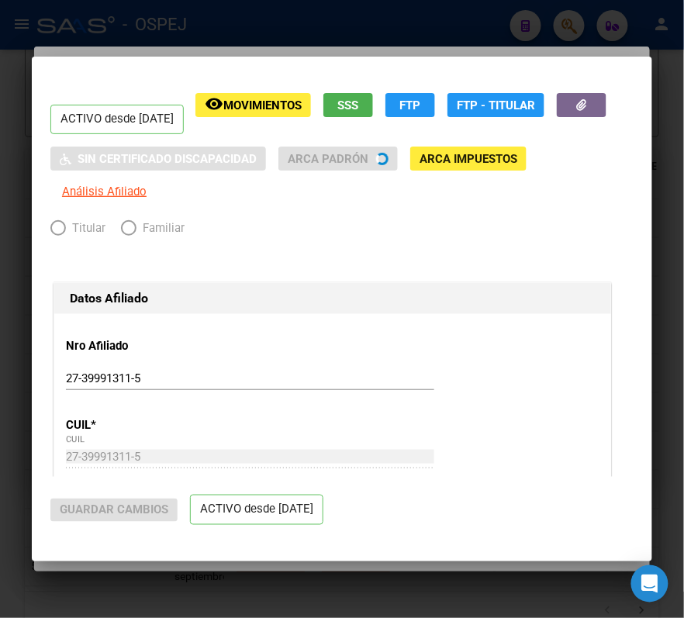
radio input "true"
type input "30-67755482-3"
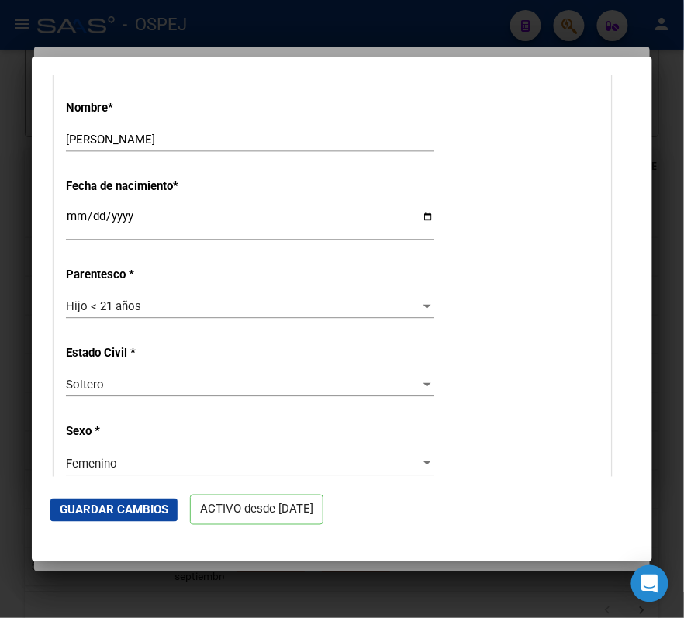
scroll to position [621, 0]
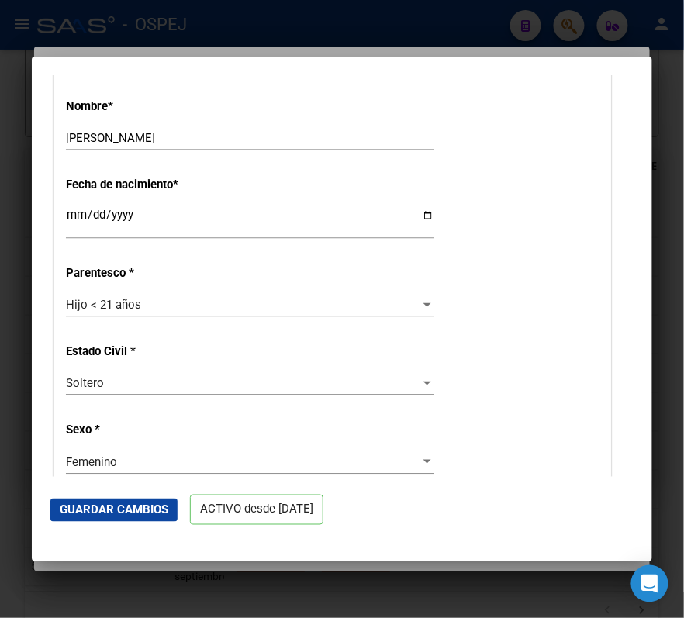
click at [202, 312] on div "Hijo < 21 años" at bounding box center [243, 305] width 355 height 14
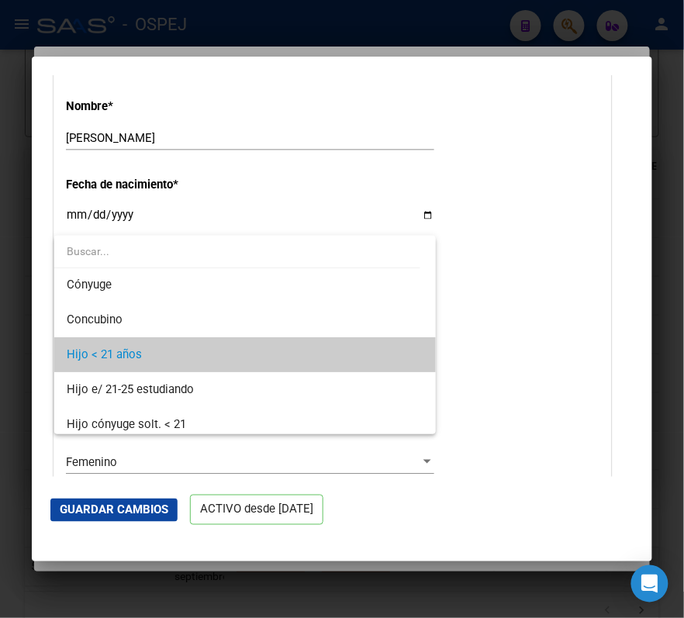
scroll to position [0, 0]
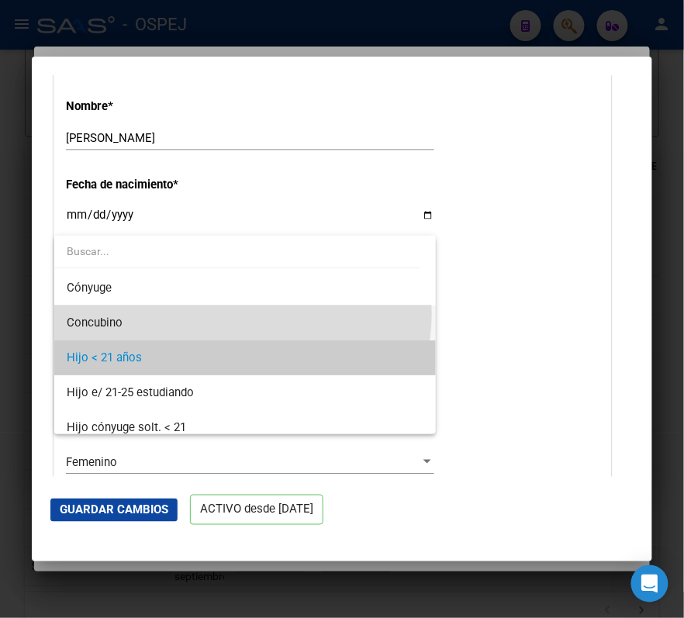
click at [242, 313] on span "Concubino" at bounding box center [245, 323] width 357 height 35
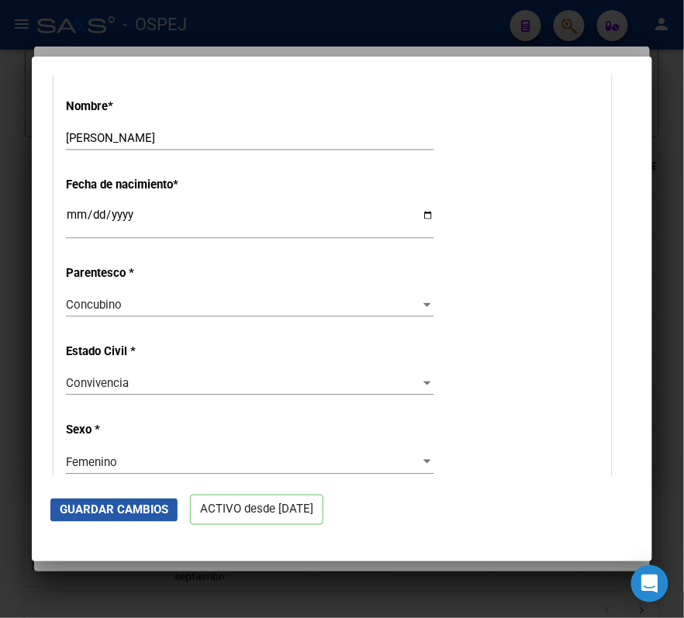
click at [153, 513] on span "Guardar Cambios" at bounding box center [114, 510] width 109 height 14
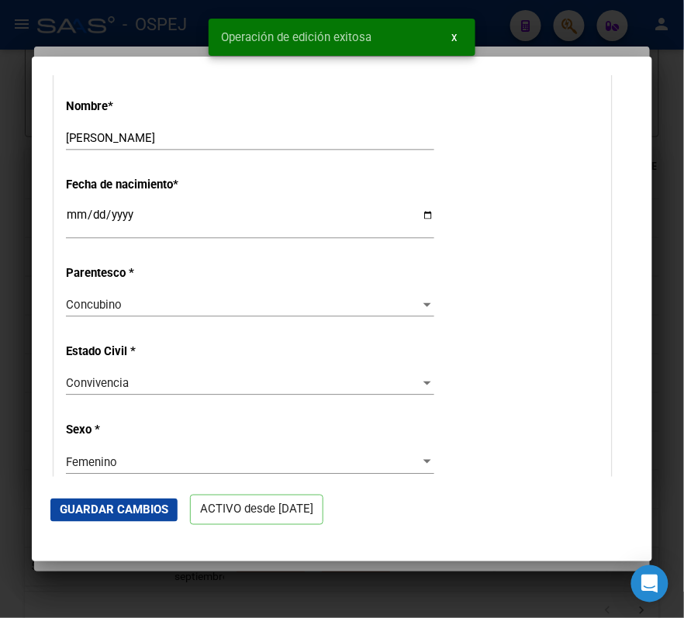
click at [175, 28] on div at bounding box center [342, 309] width 684 height 618
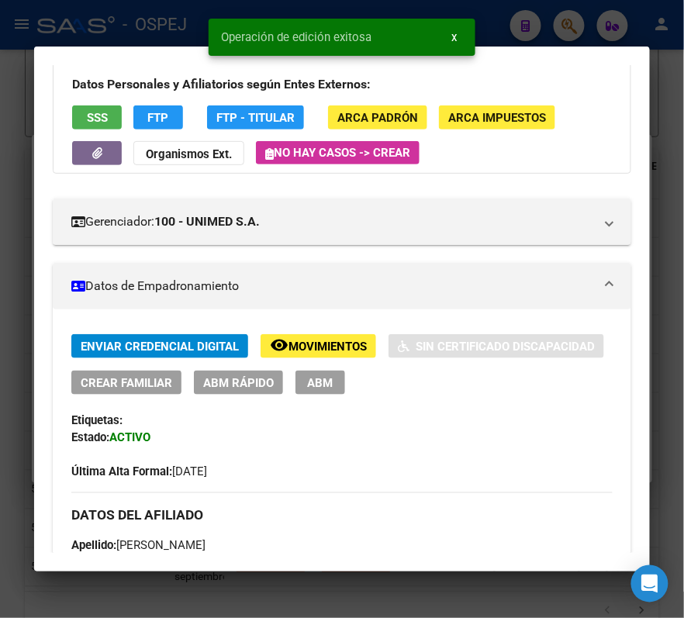
click at [175, 28] on div at bounding box center [342, 309] width 684 height 618
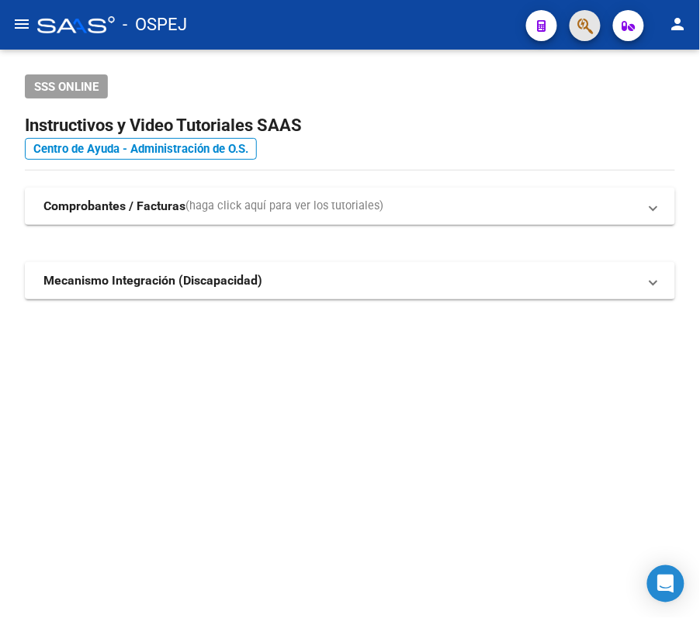
click at [576, 23] on button "button" at bounding box center [584, 25] width 31 height 31
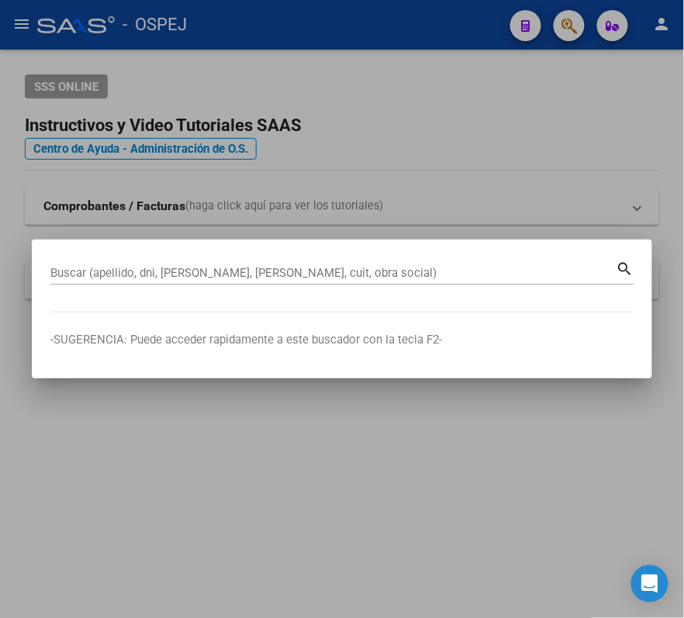
paste input "20404851404"
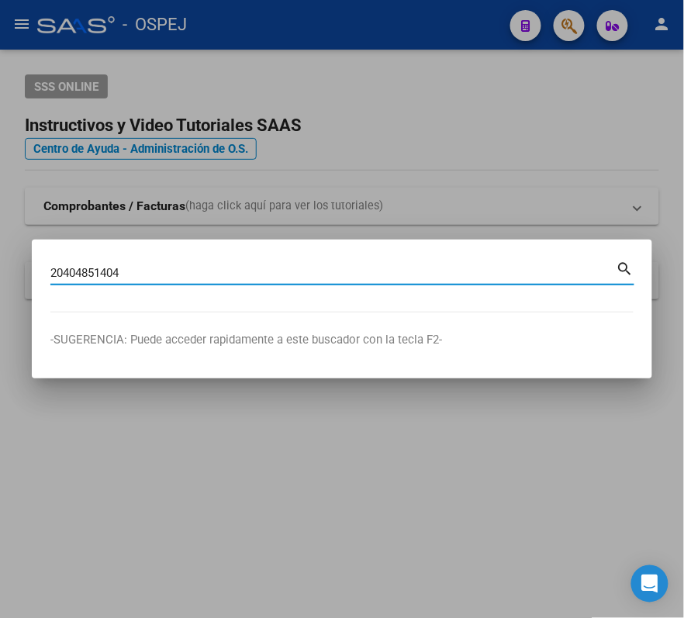
type input "20404851404"
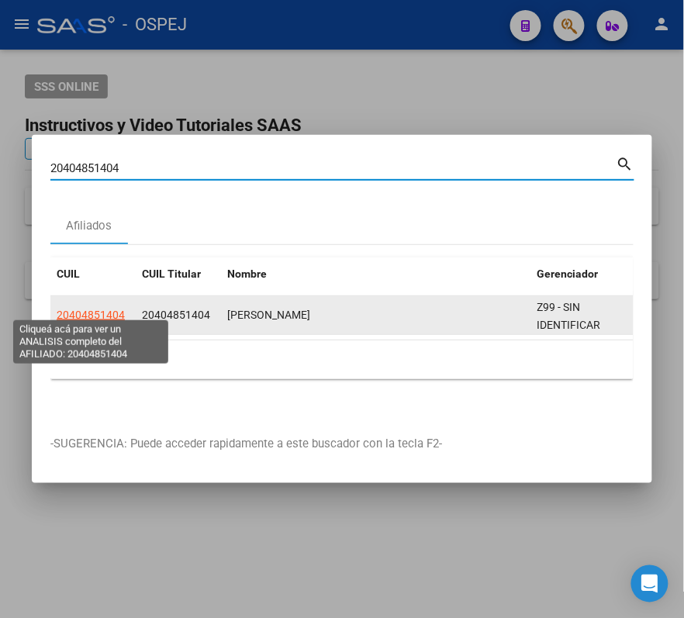
click at [118, 312] on span "20404851404" at bounding box center [91, 315] width 68 height 12
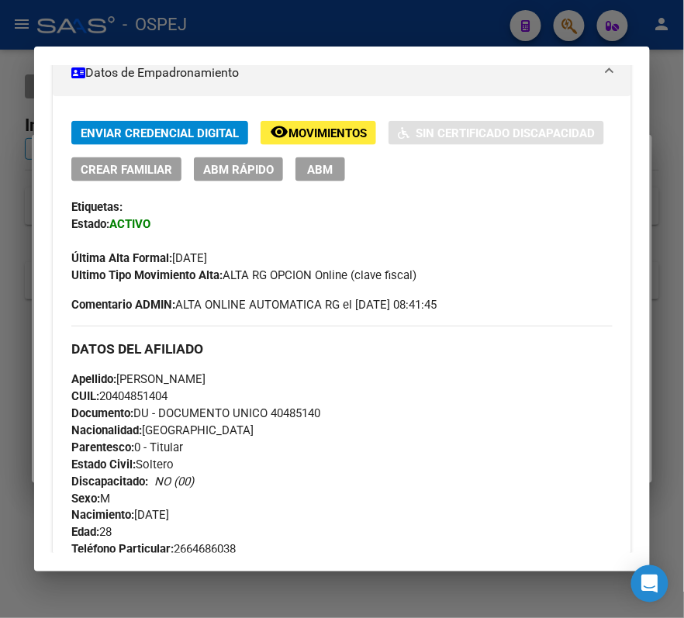
scroll to position [310, 0]
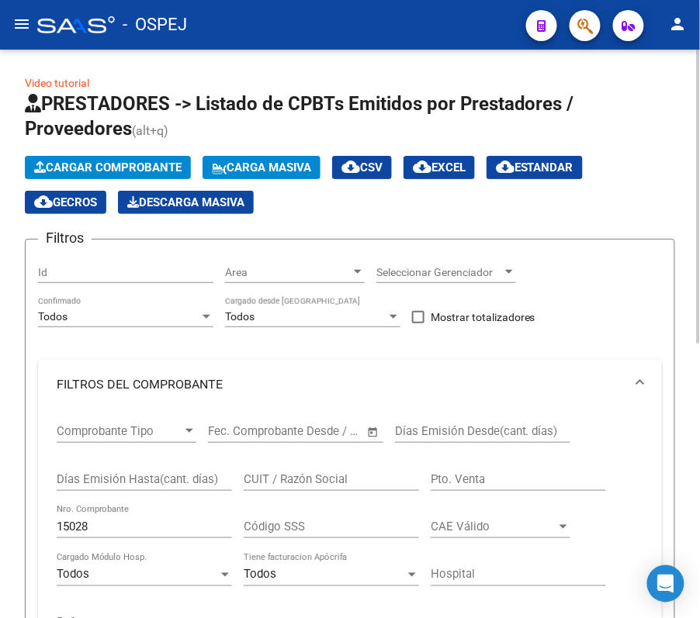
click at [71, 97] on span "PRESTADORES -> Listado de CPBTs Emitidos por Prestadores / Proveedores" at bounding box center [299, 116] width 549 height 47
